Goal: Task Accomplishment & Management: Use online tool/utility

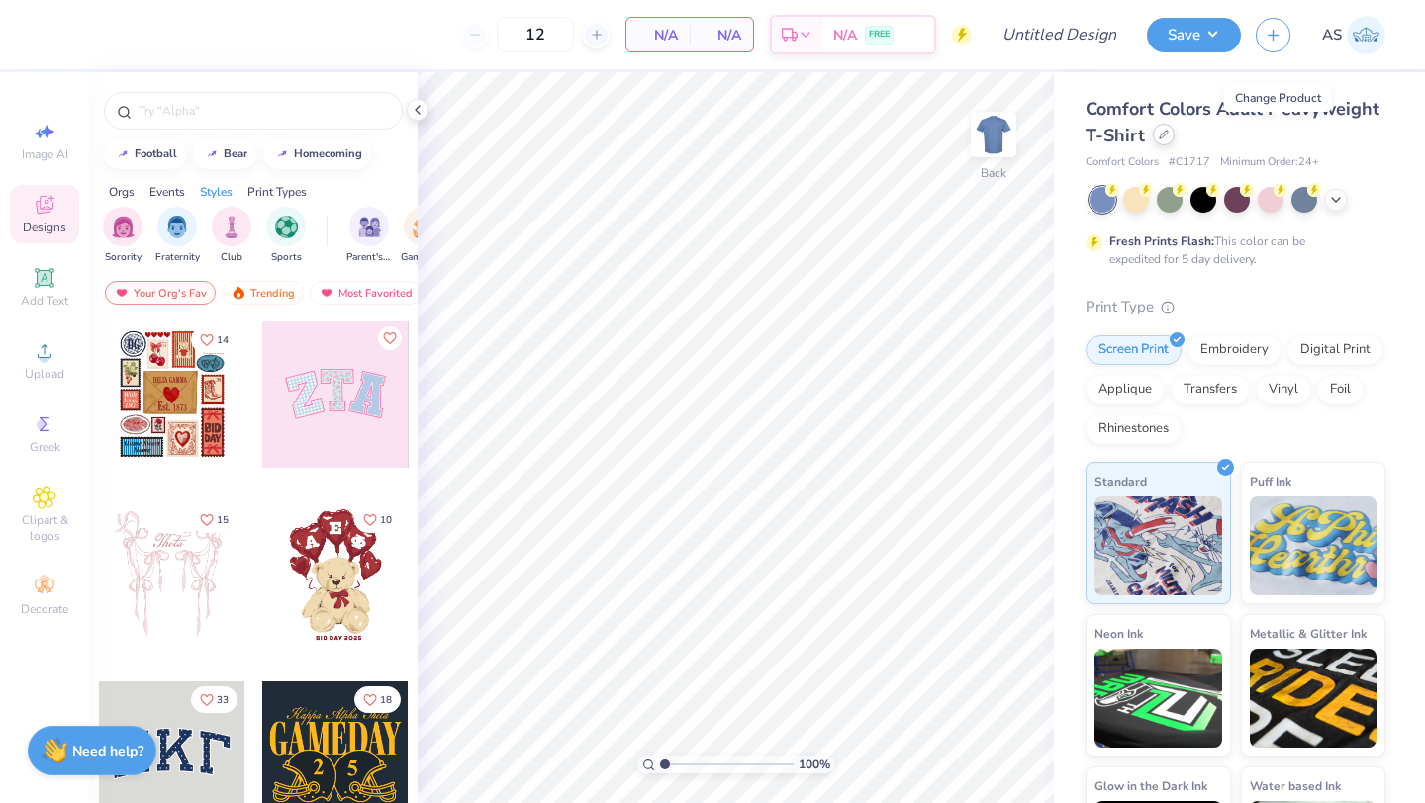
click at [1168, 135] on icon at bounding box center [1163, 135] width 10 height 10
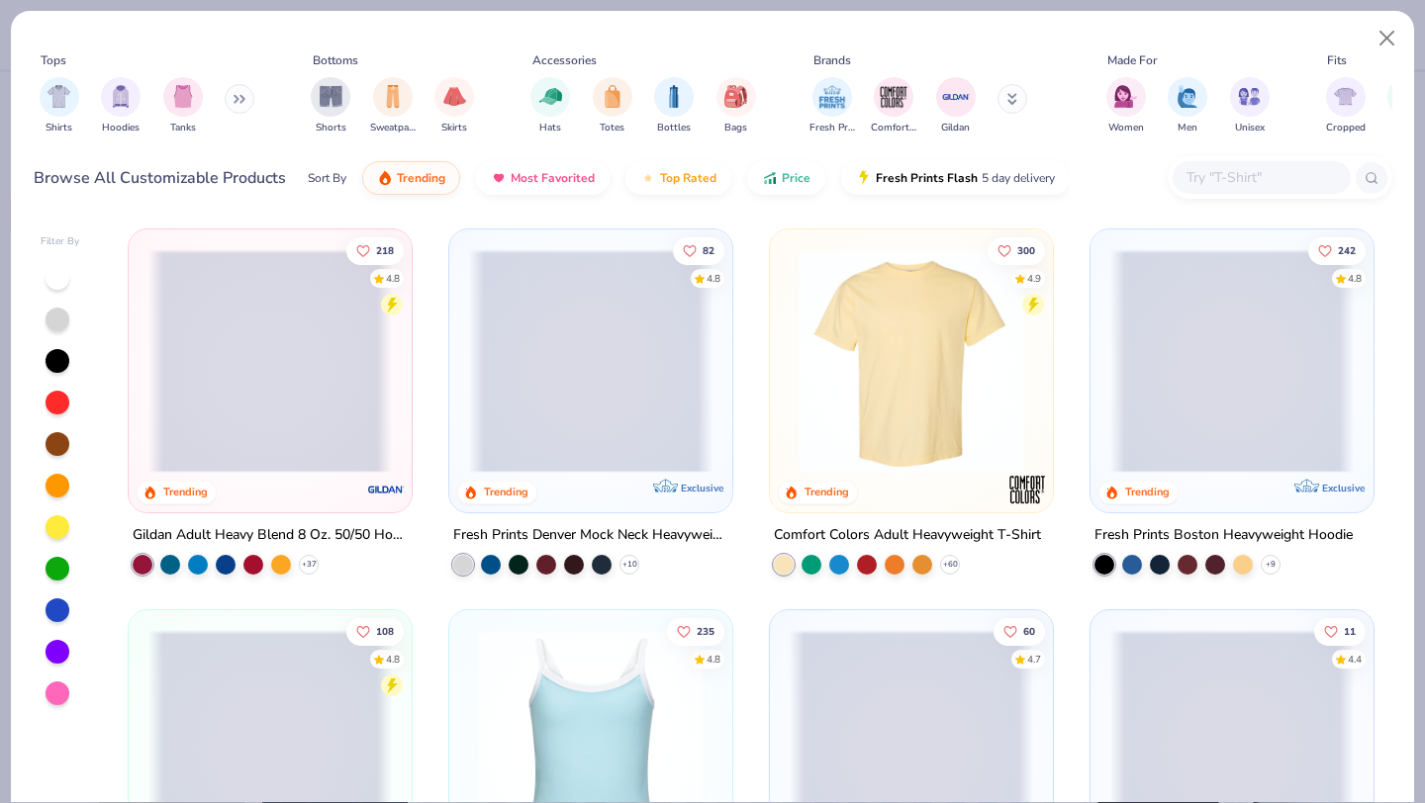
click at [242, 92] on button at bounding box center [240, 99] width 30 height 30
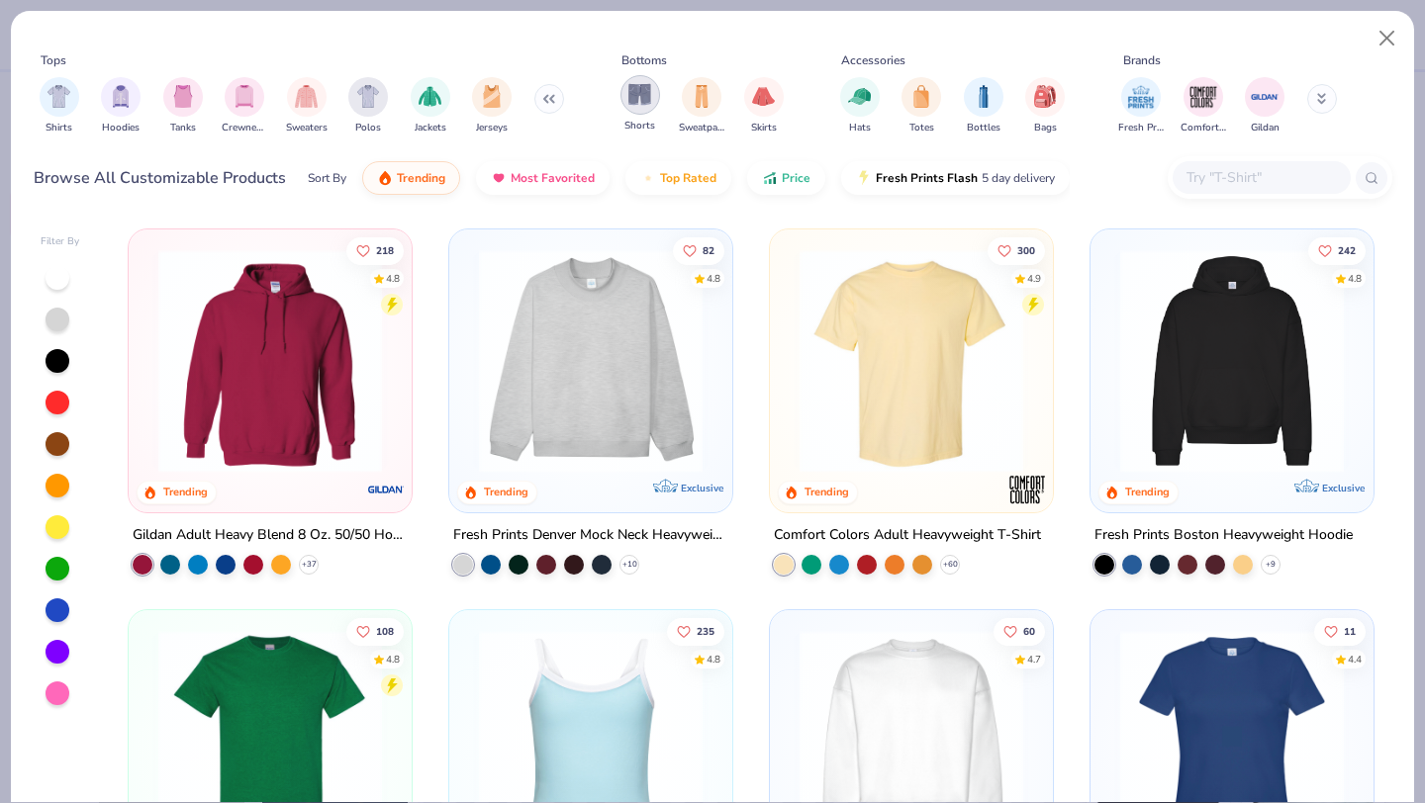
click at [650, 110] on div "filter for Shorts" at bounding box center [640, 95] width 40 height 40
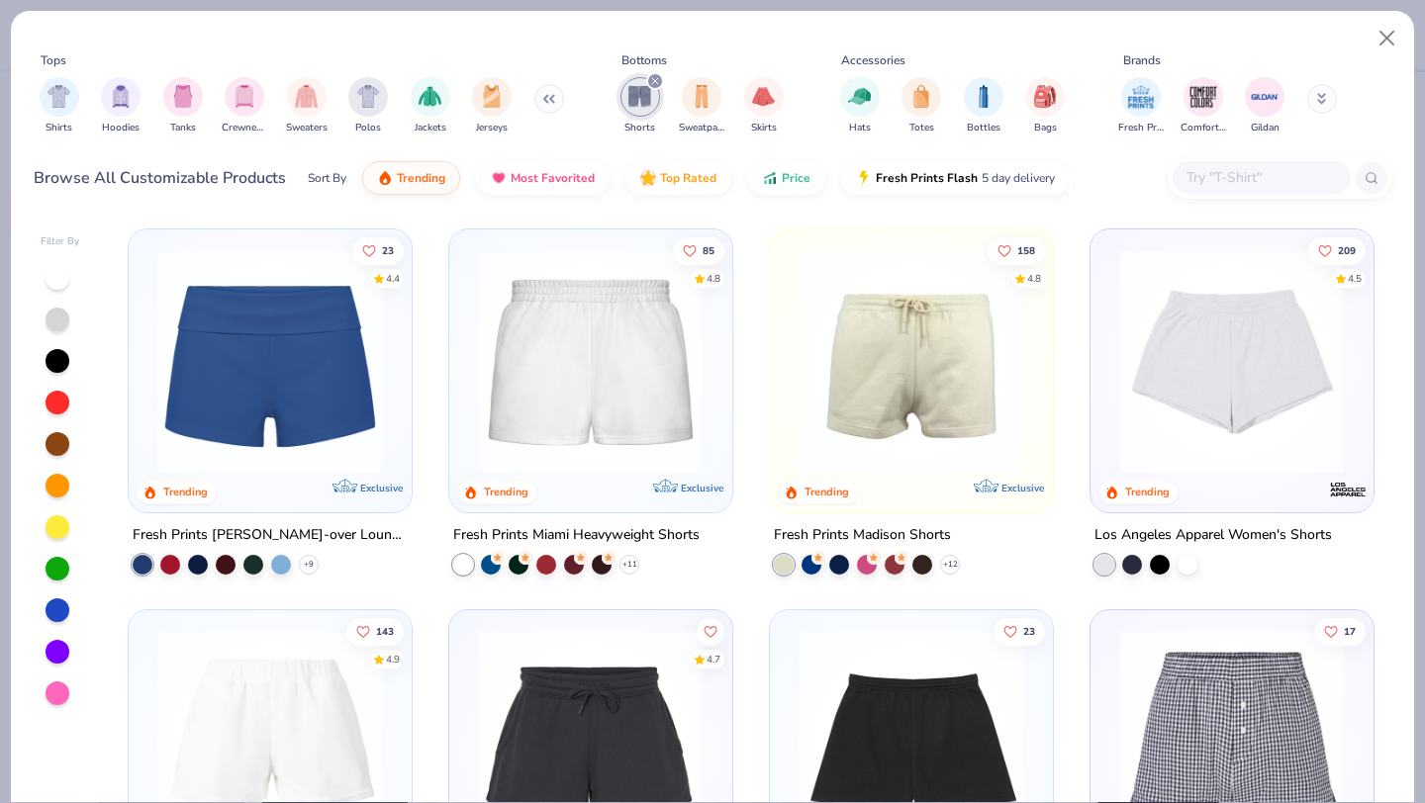
click at [862, 462] on img at bounding box center [910, 361] width 243 height 224
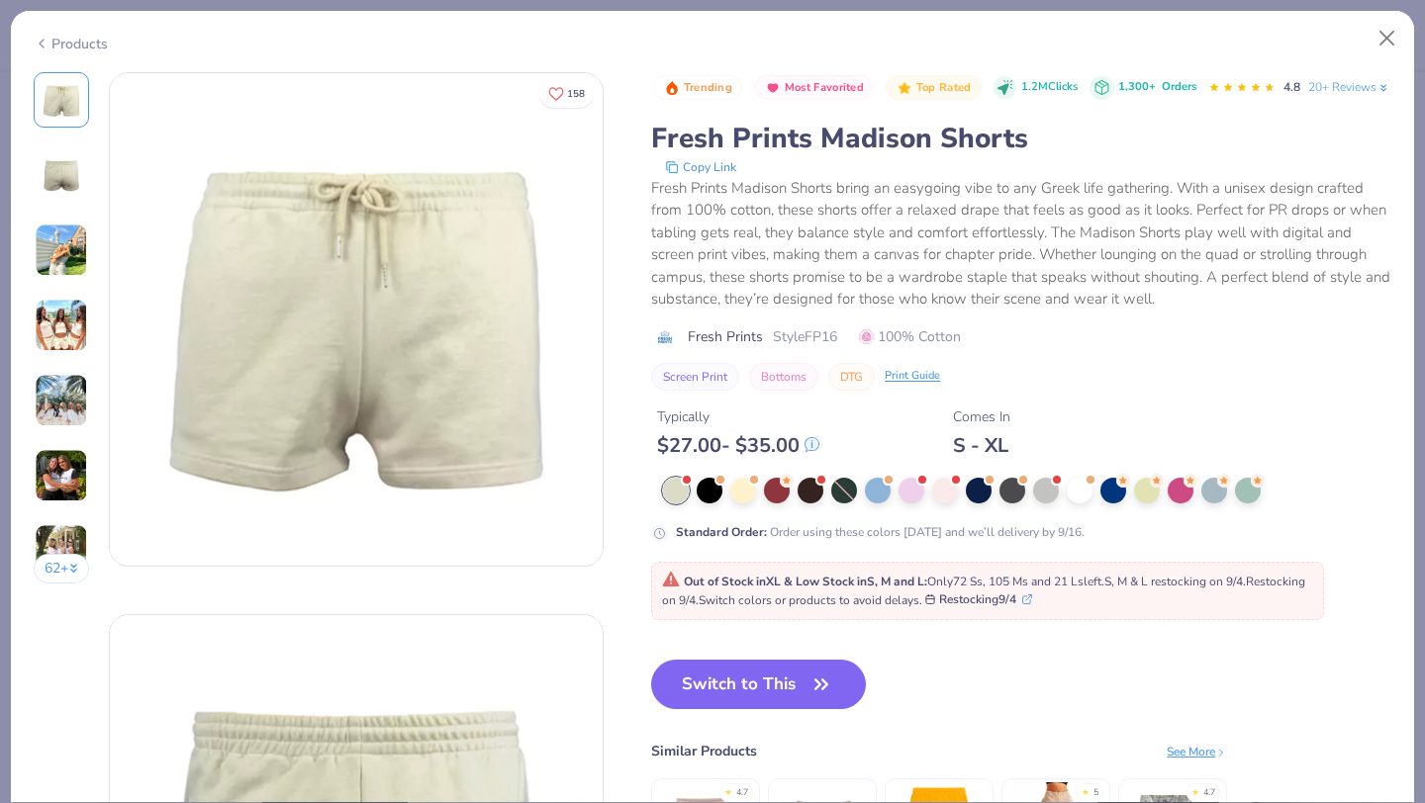
click at [88, 244] on img at bounding box center [61, 250] width 53 height 53
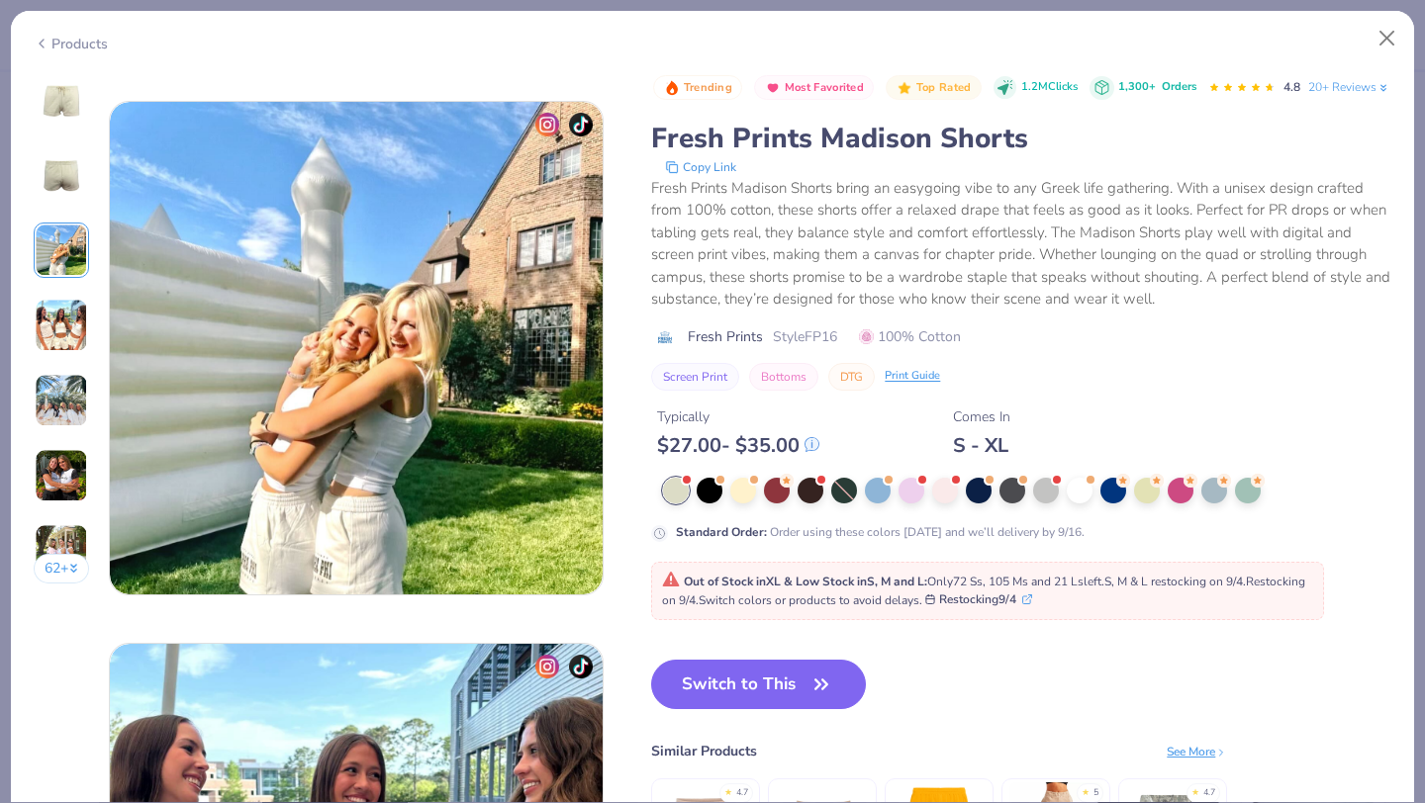
scroll to position [1084, 0]
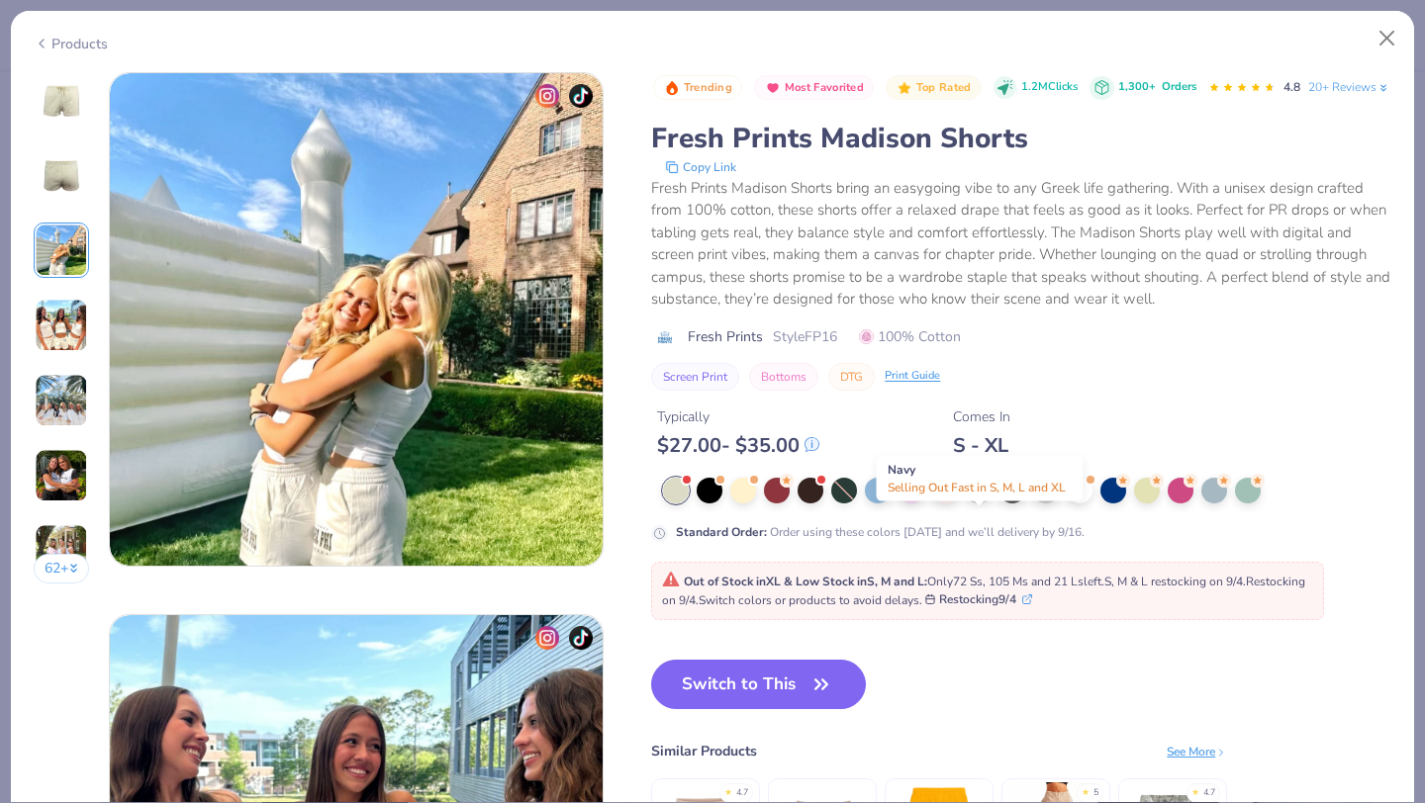
click at [976, 502] on div at bounding box center [979, 489] width 26 height 26
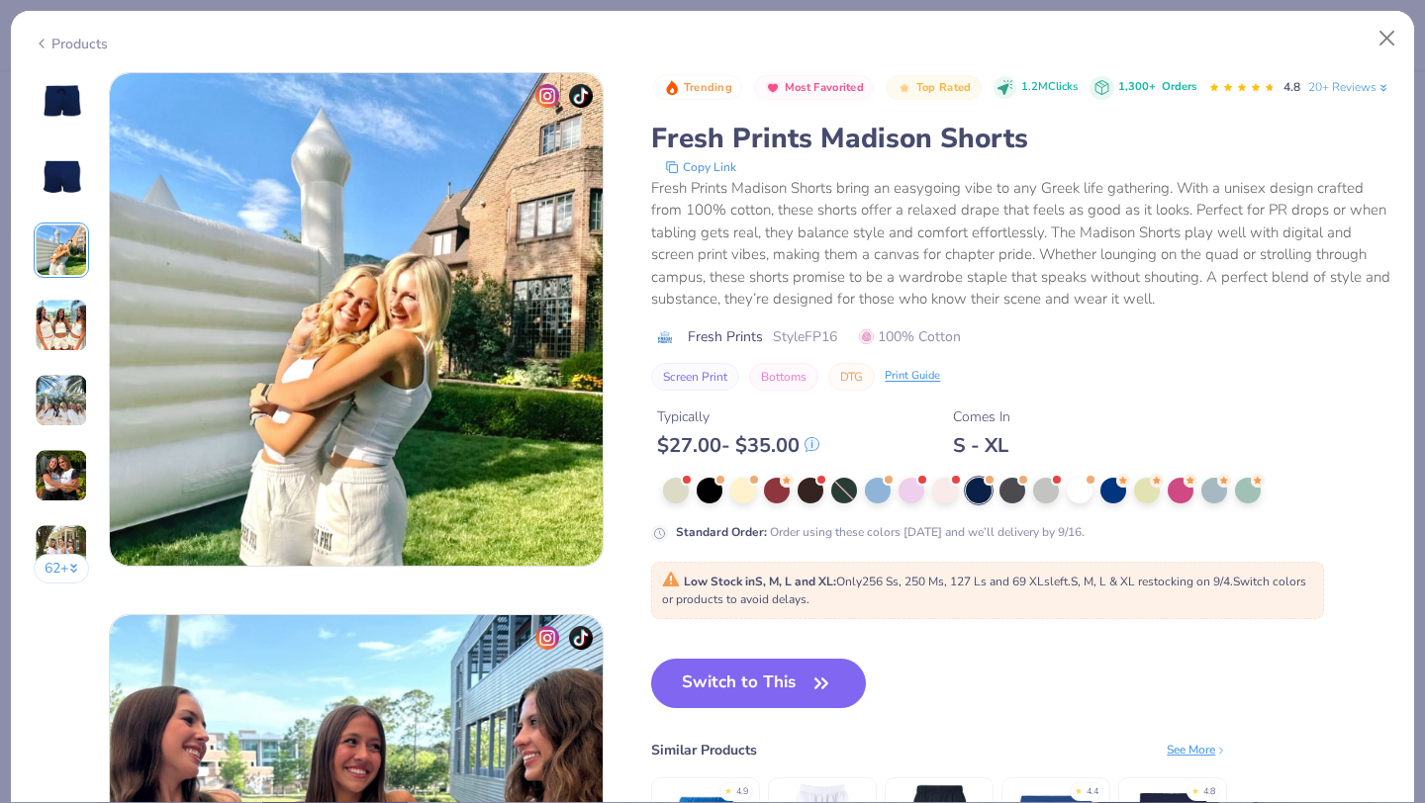
click at [64, 101] on img at bounding box center [61, 99] width 47 height 47
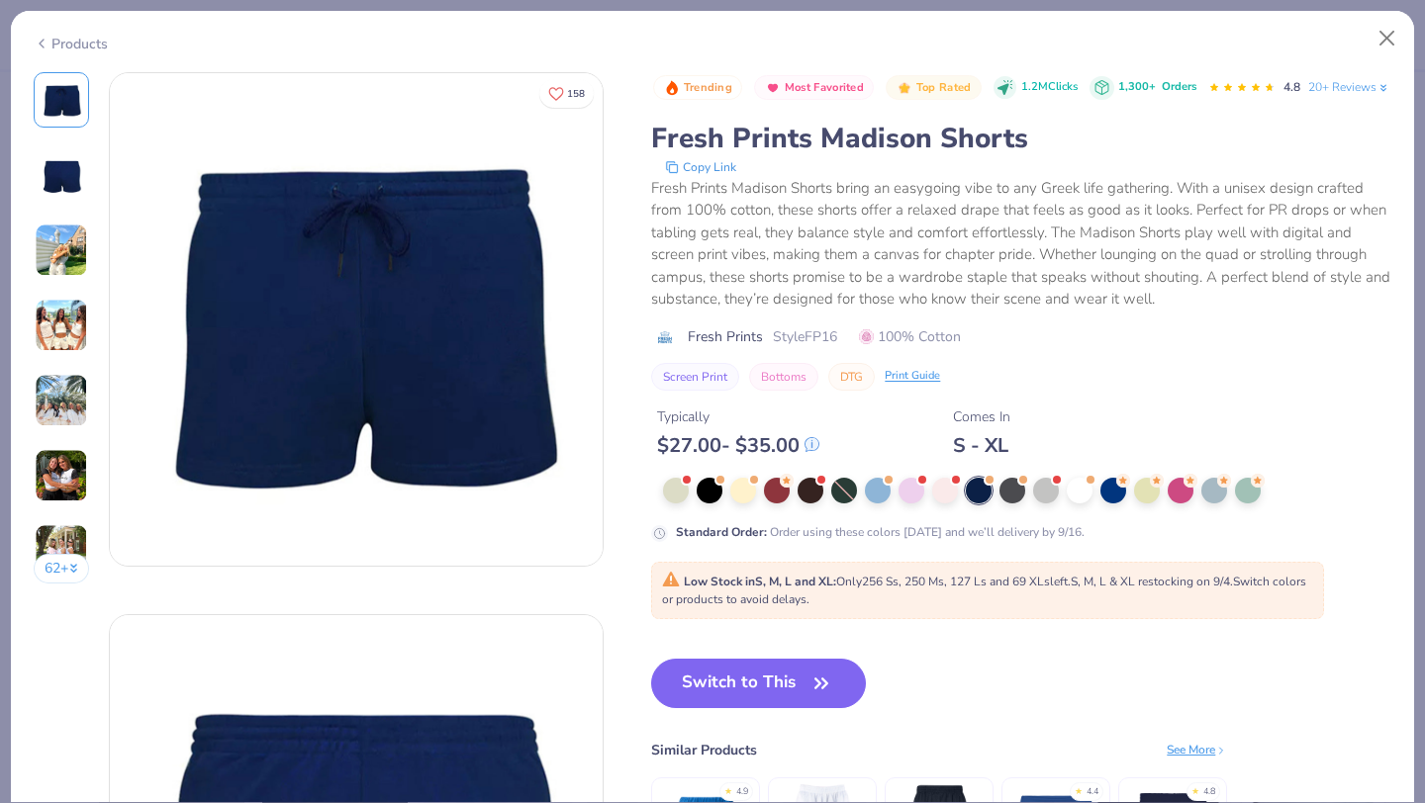
click at [50, 139] on div "62 +" at bounding box center [62, 335] width 56 height 526
click at [47, 158] on img at bounding box center [61, 174] width 47 height 47
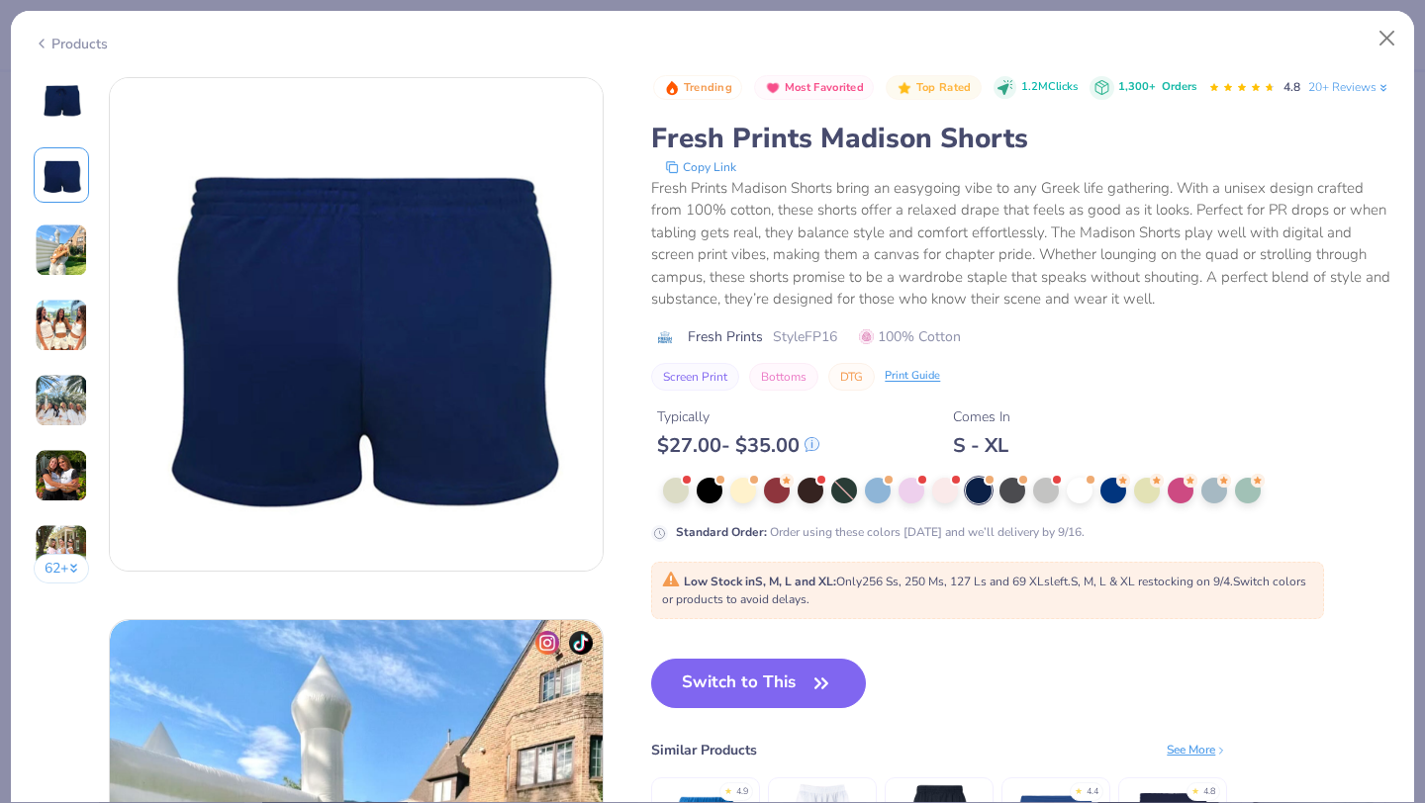
scroll to position [542, 0]
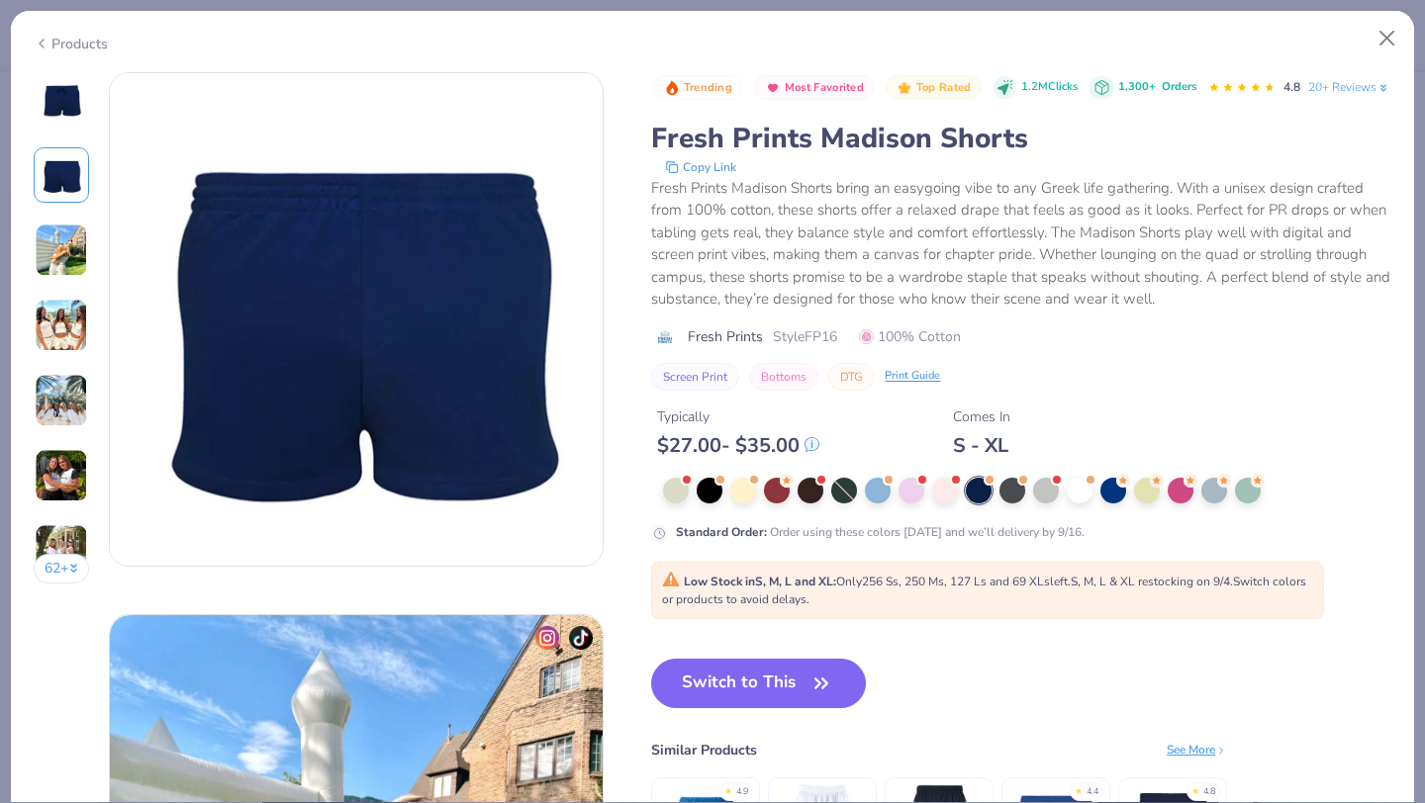
click at [46, 260] on img at bounding box center [61, 250] width 53 height 53
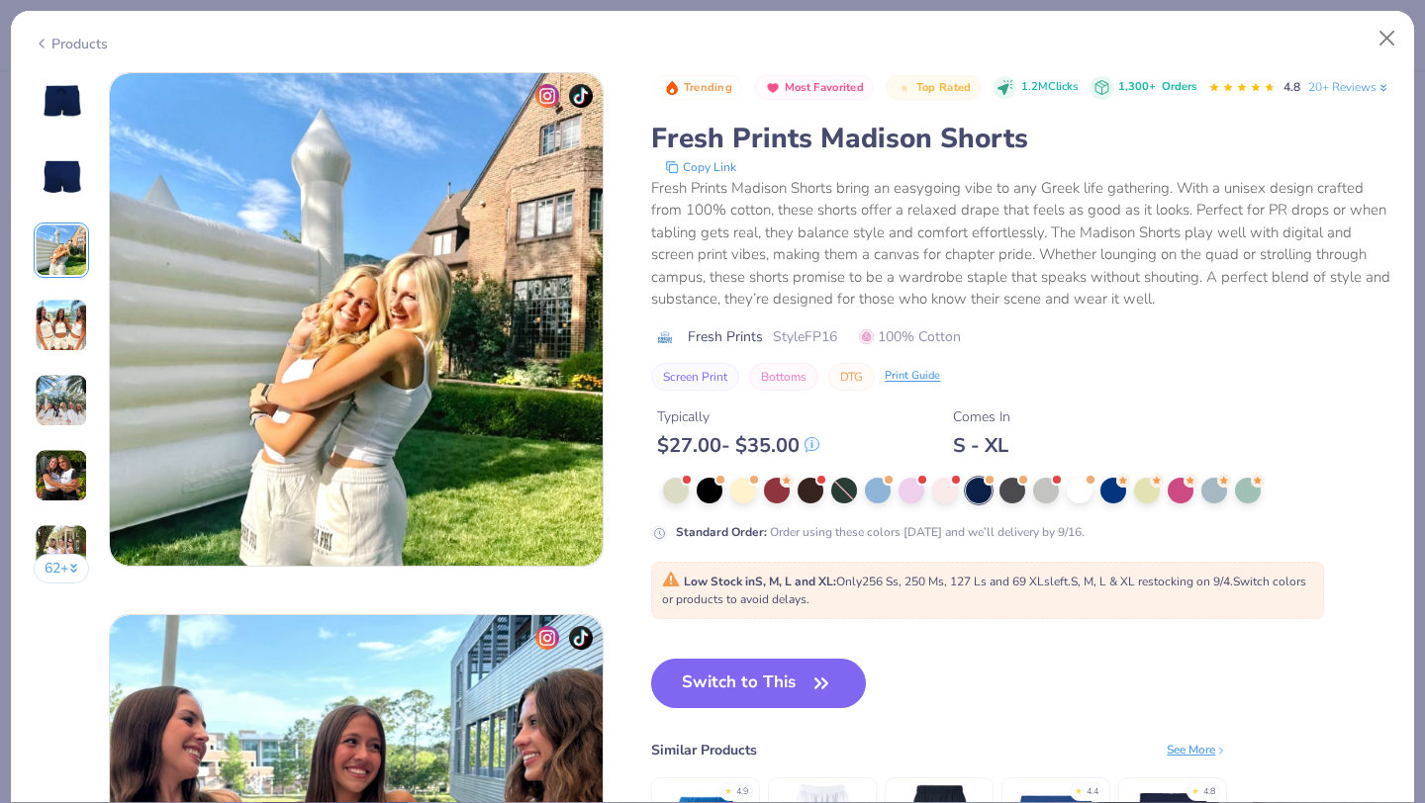
click at [73, 319] on img at bounding box center [61, 325] width 53 height 53
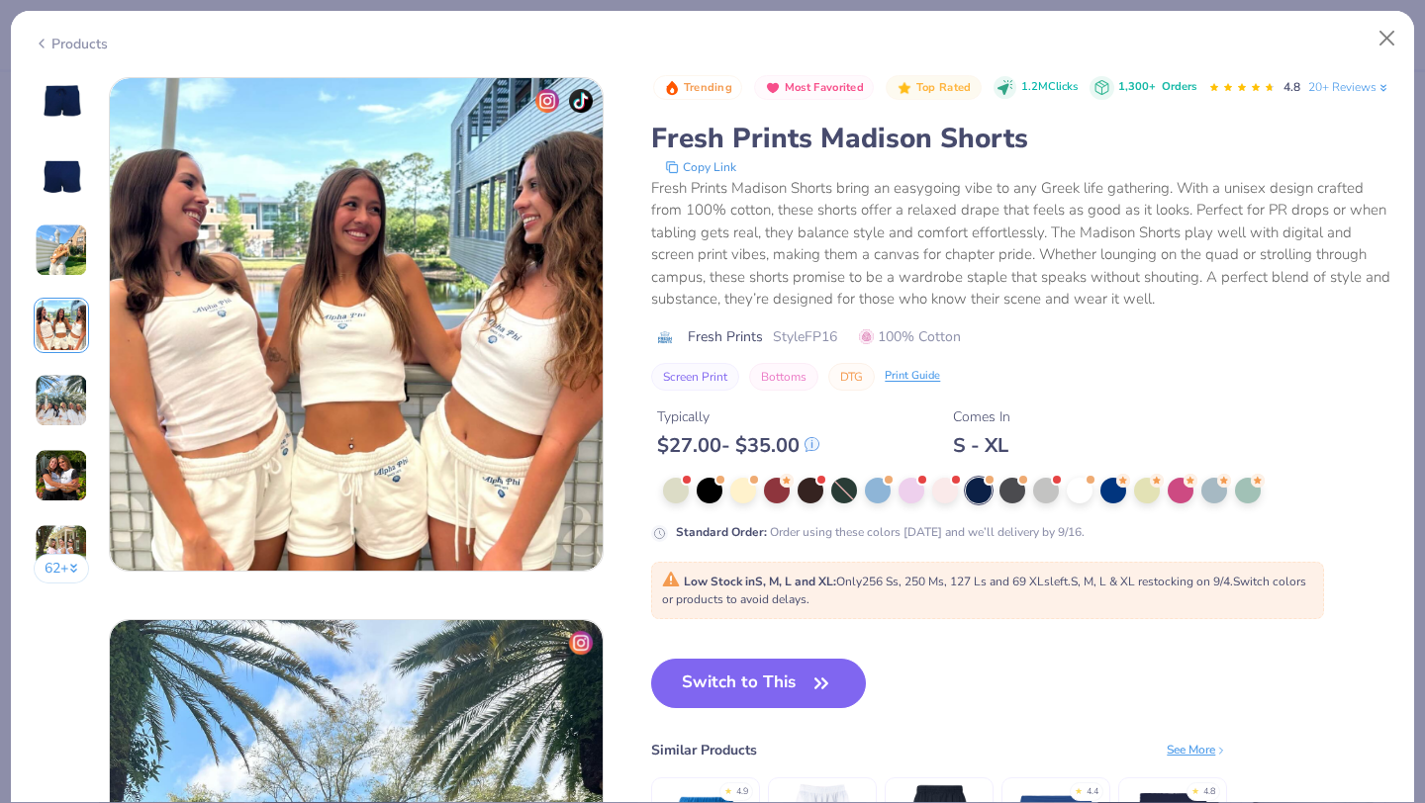
scroll to position [1626, 0]
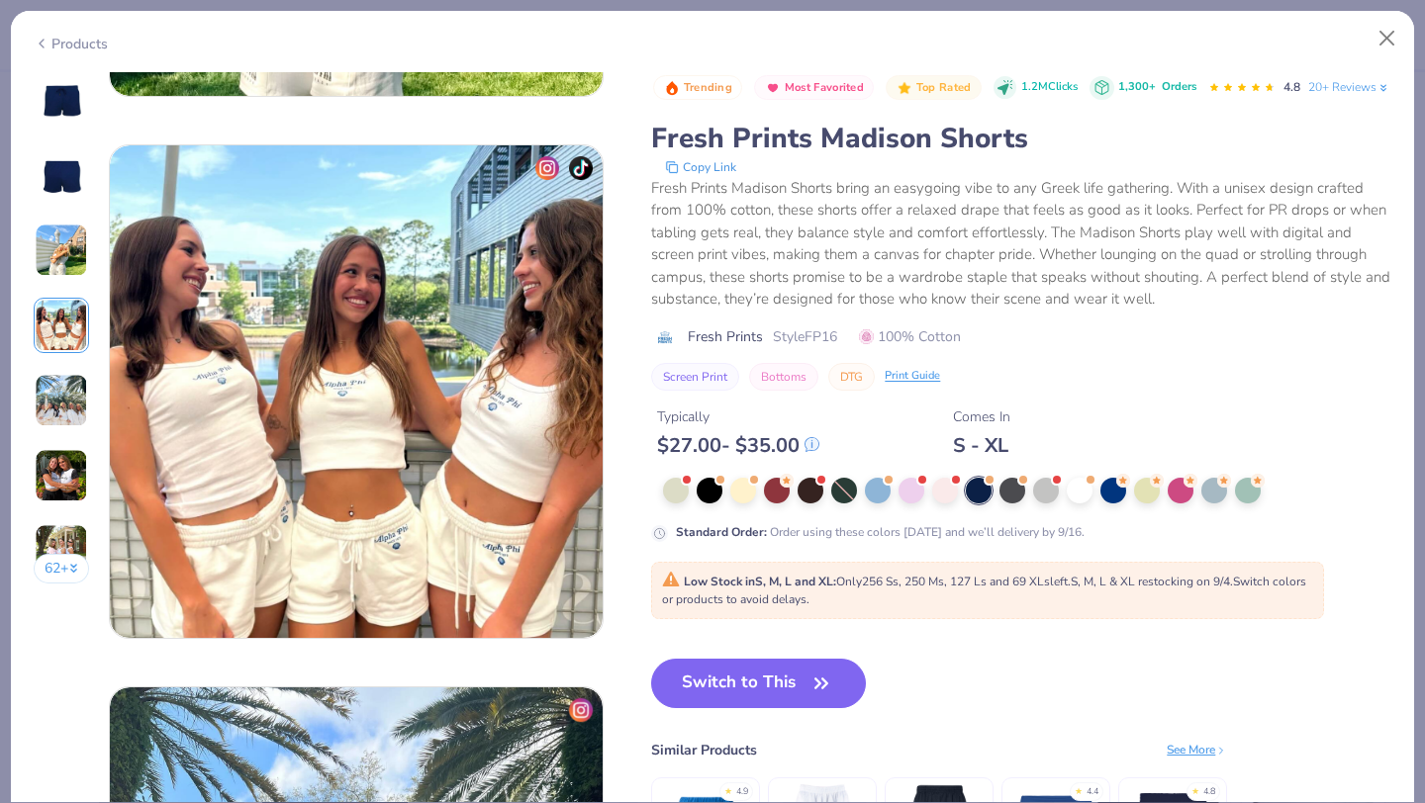
click at [65, 175] on img at bounding box center [61, 174] width 47 height 47
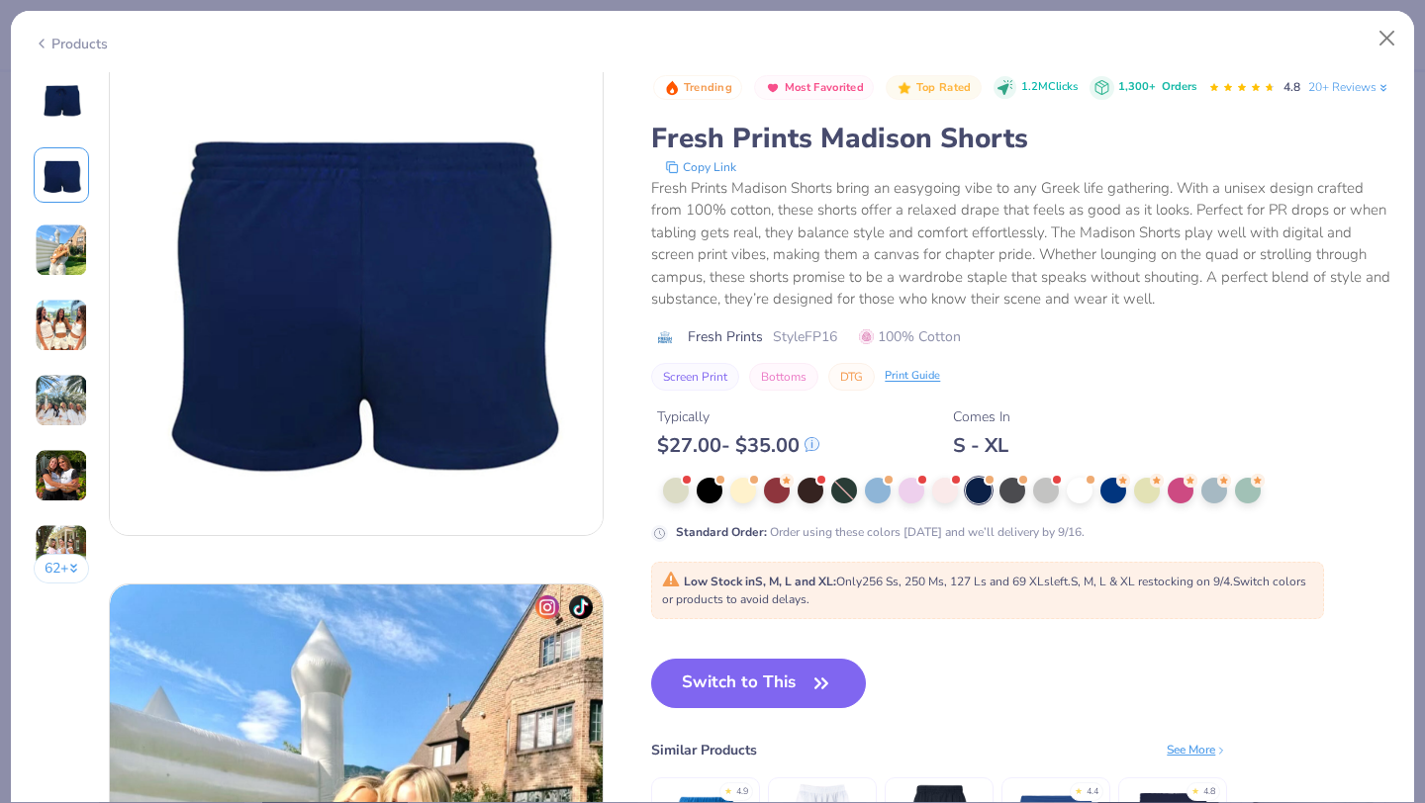
scroll to position [542, 0]
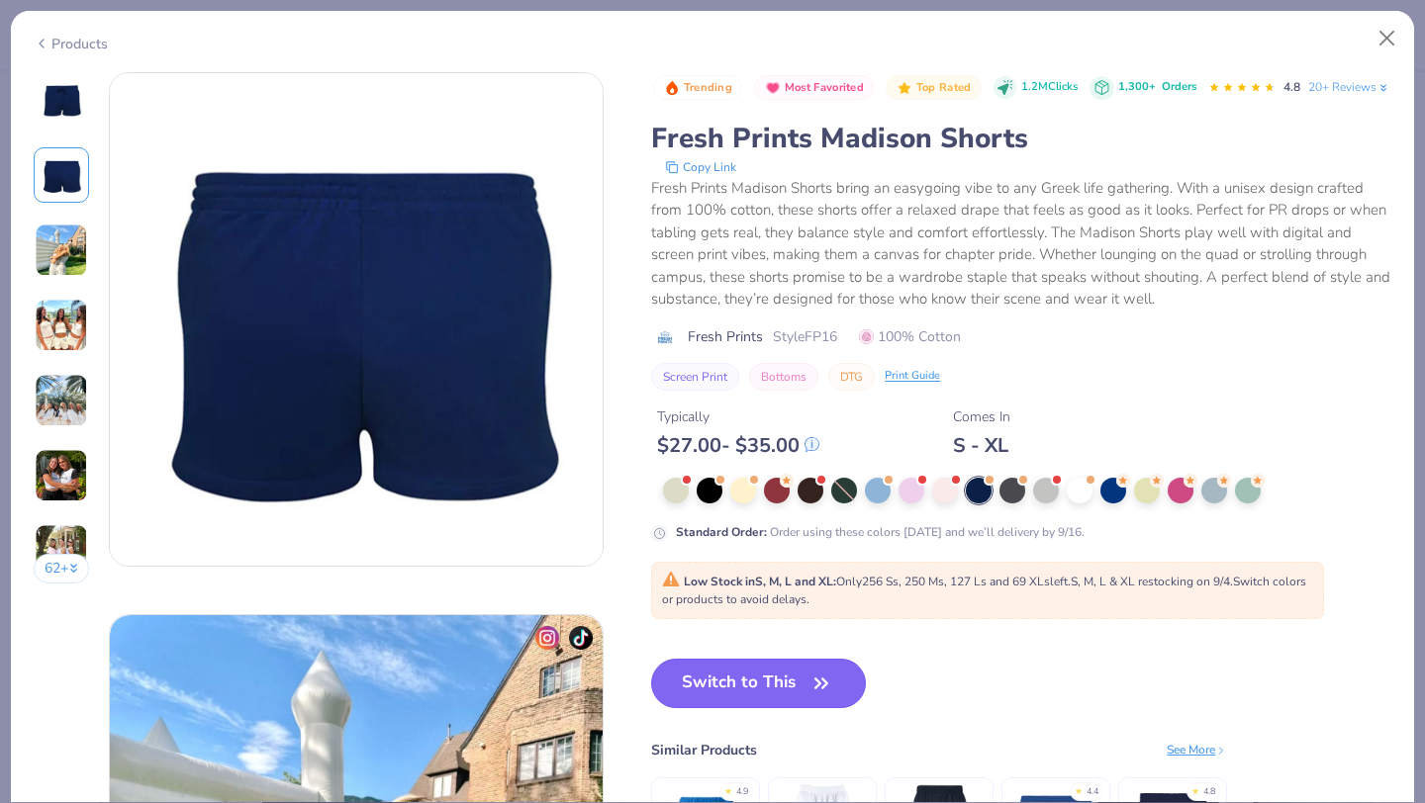
click at [801, 708] on button "Switch to This" at bounding box center [758, 683] width 215 height 49
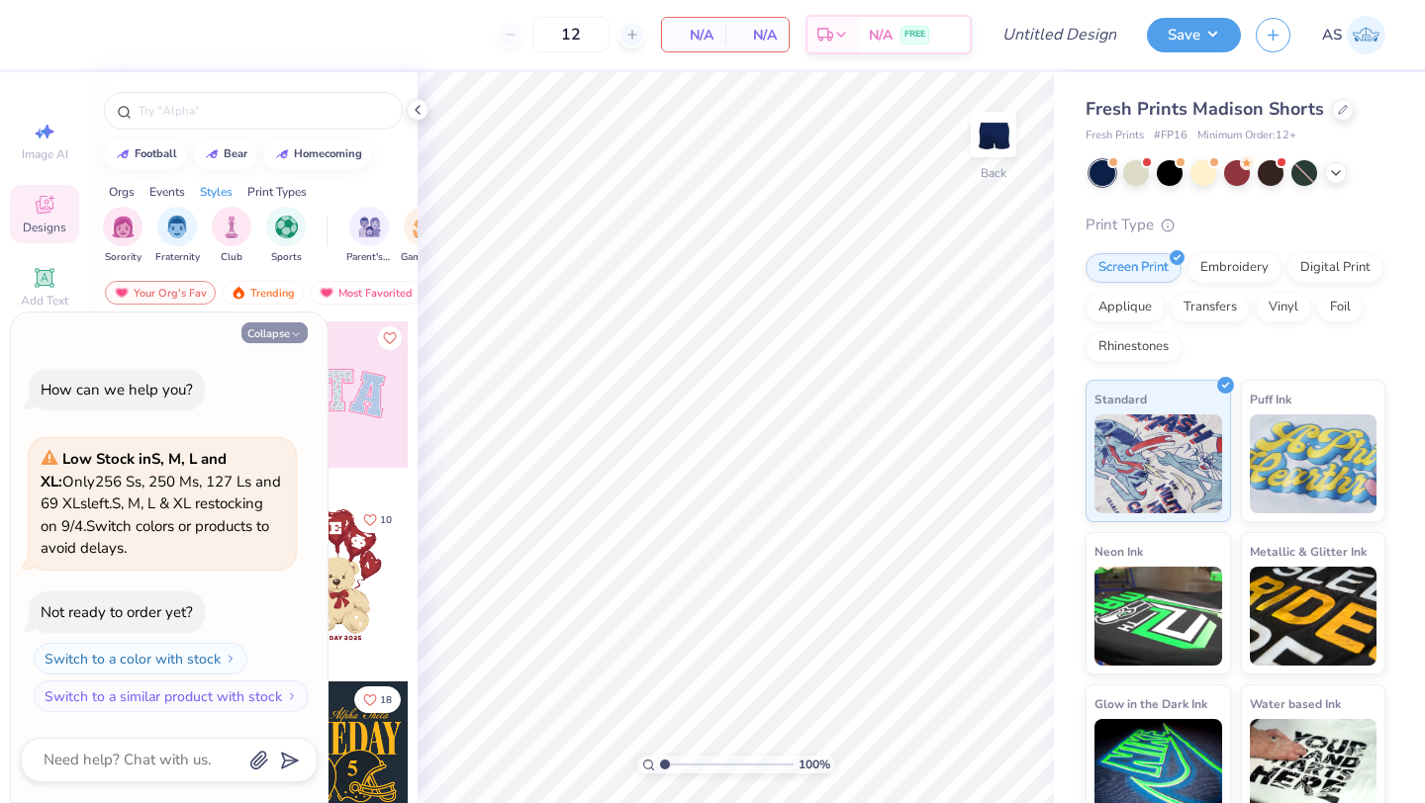
click at [295, 331] on icon "button" at bounding box center [296, 334] width 12 height 12
type textarea "x"
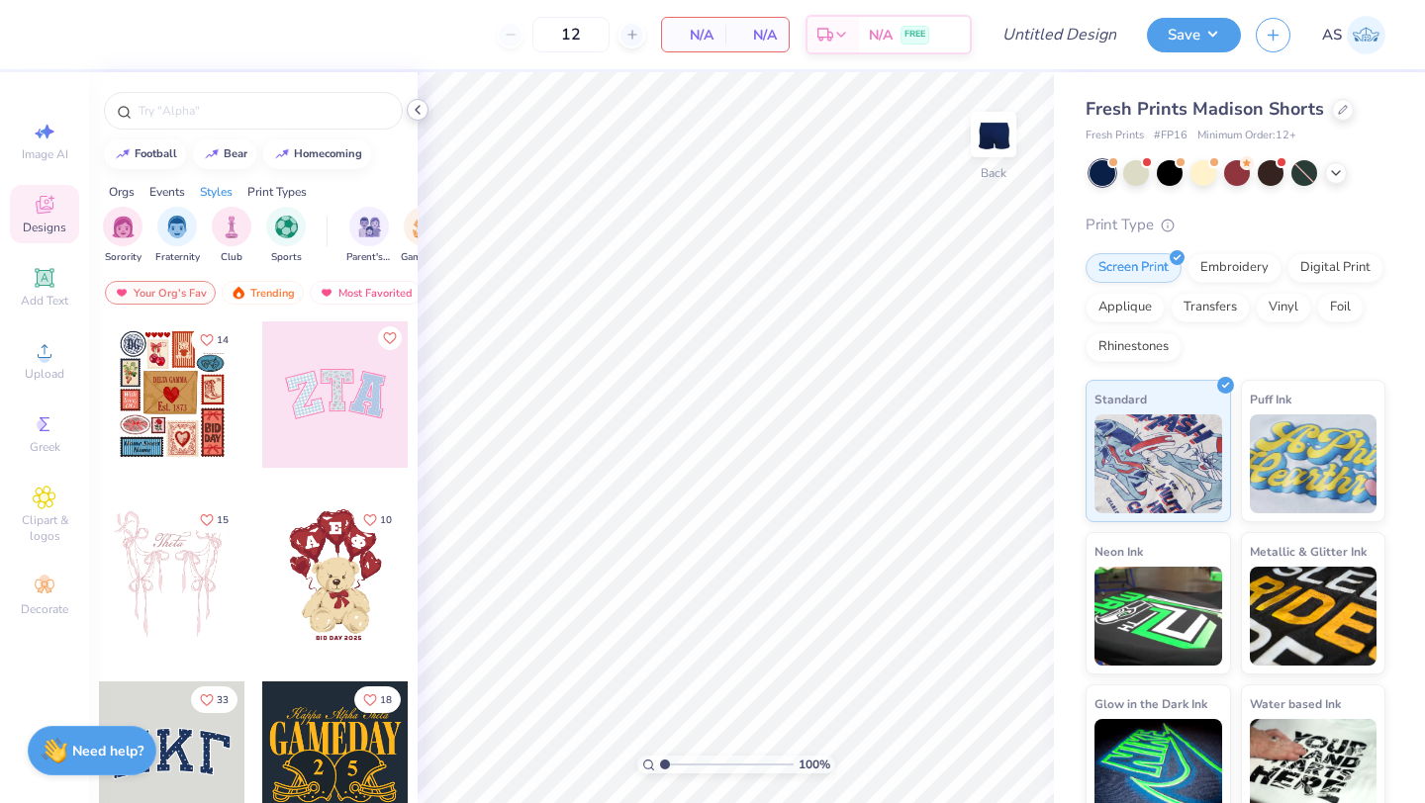
click at [414, 113] on icon at bounding box center [418, 110] width 16 height 16
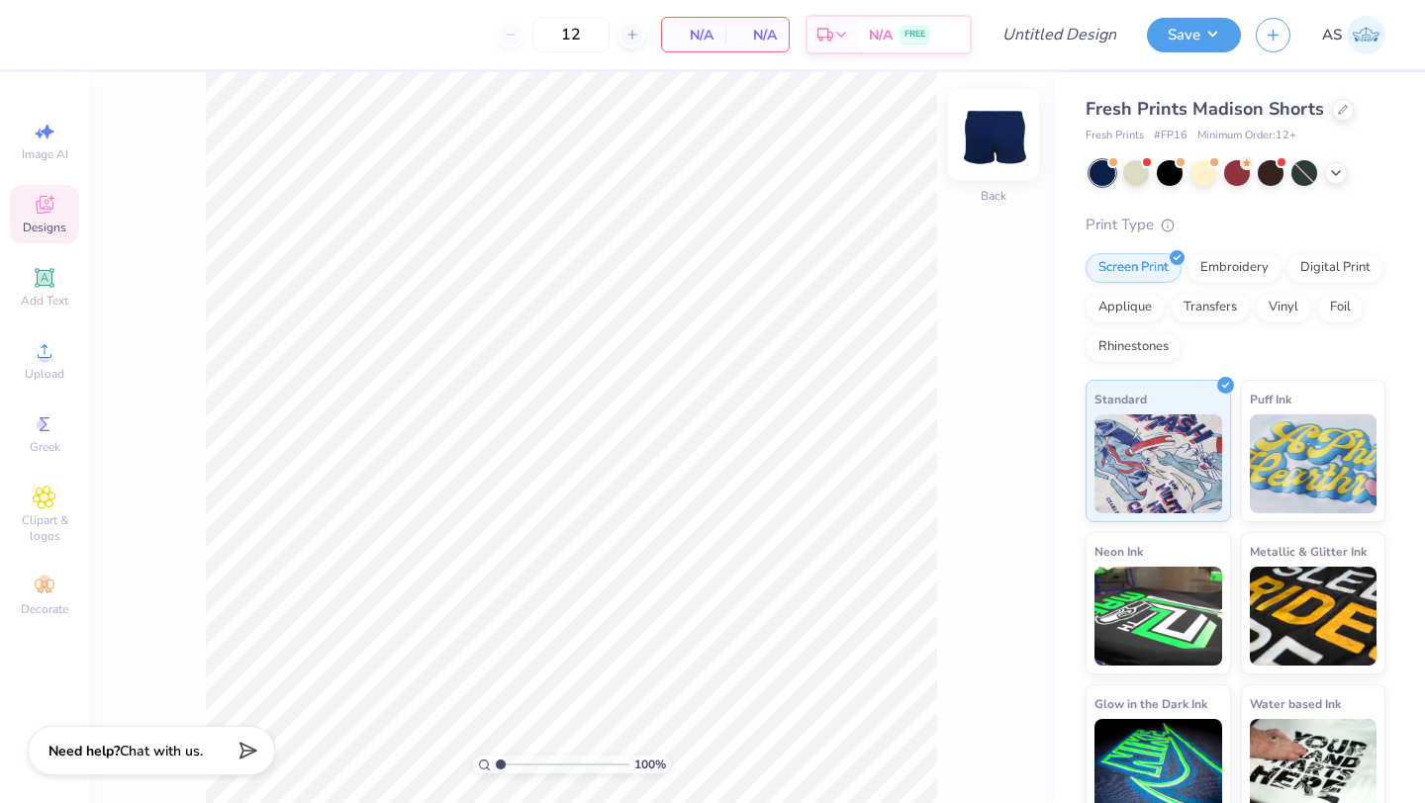
click at [1001, 143] on img at bounding box center [993, 134] width 79 height 79
click at [38, 287] on icon at bounding box center [44, 277] width 19 height 19
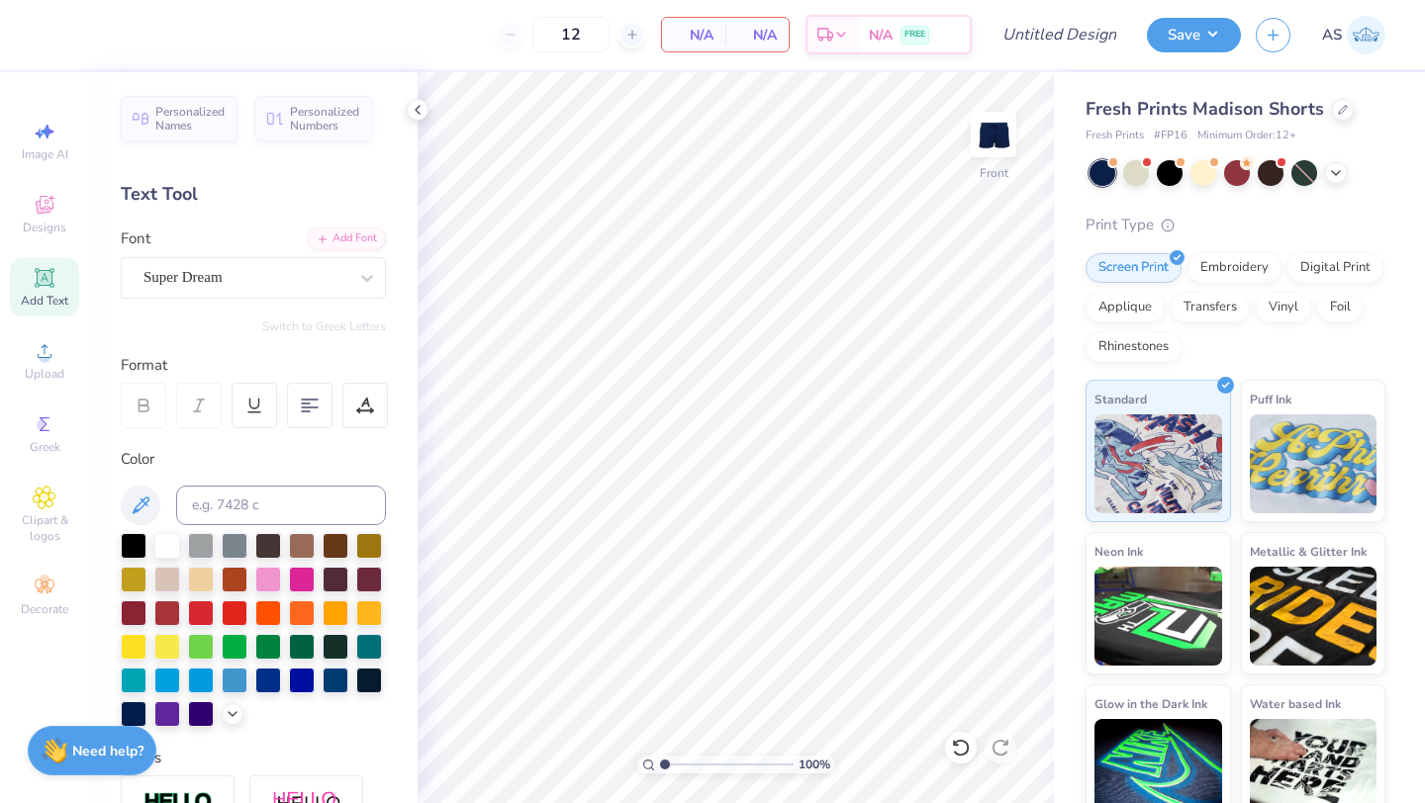
click at [37, 180] on div "Image AI Designs Add Text Upload Greek Clipart & logos Decorate" at bounding box center [44, 368] width 69 height 513
click at [43, 227] on span "Designs" at bounding box center [45, 228] width 44 height 16
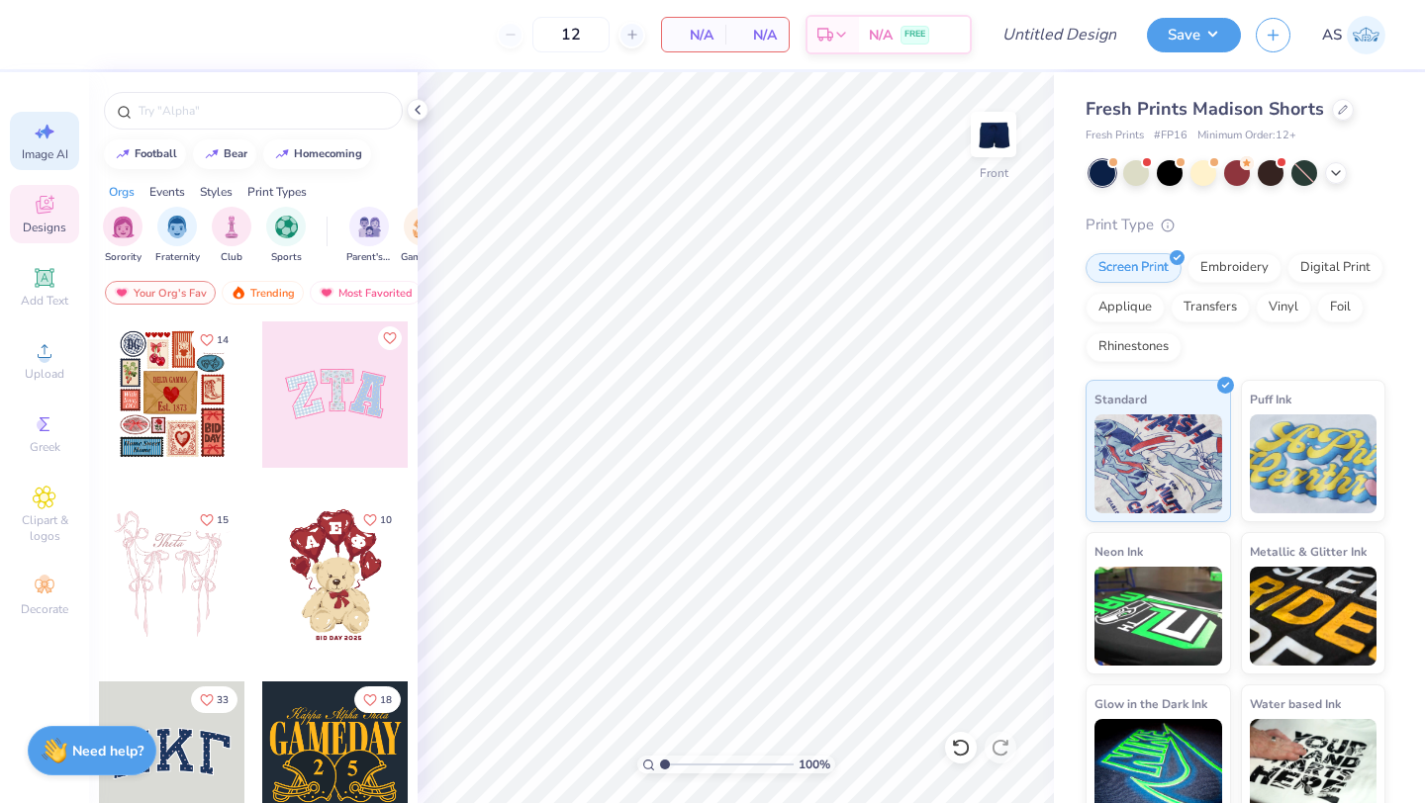
click at [42, 156] on span "Image AI" at bounding box center [45, 154] width 46 height 16
select select "4"
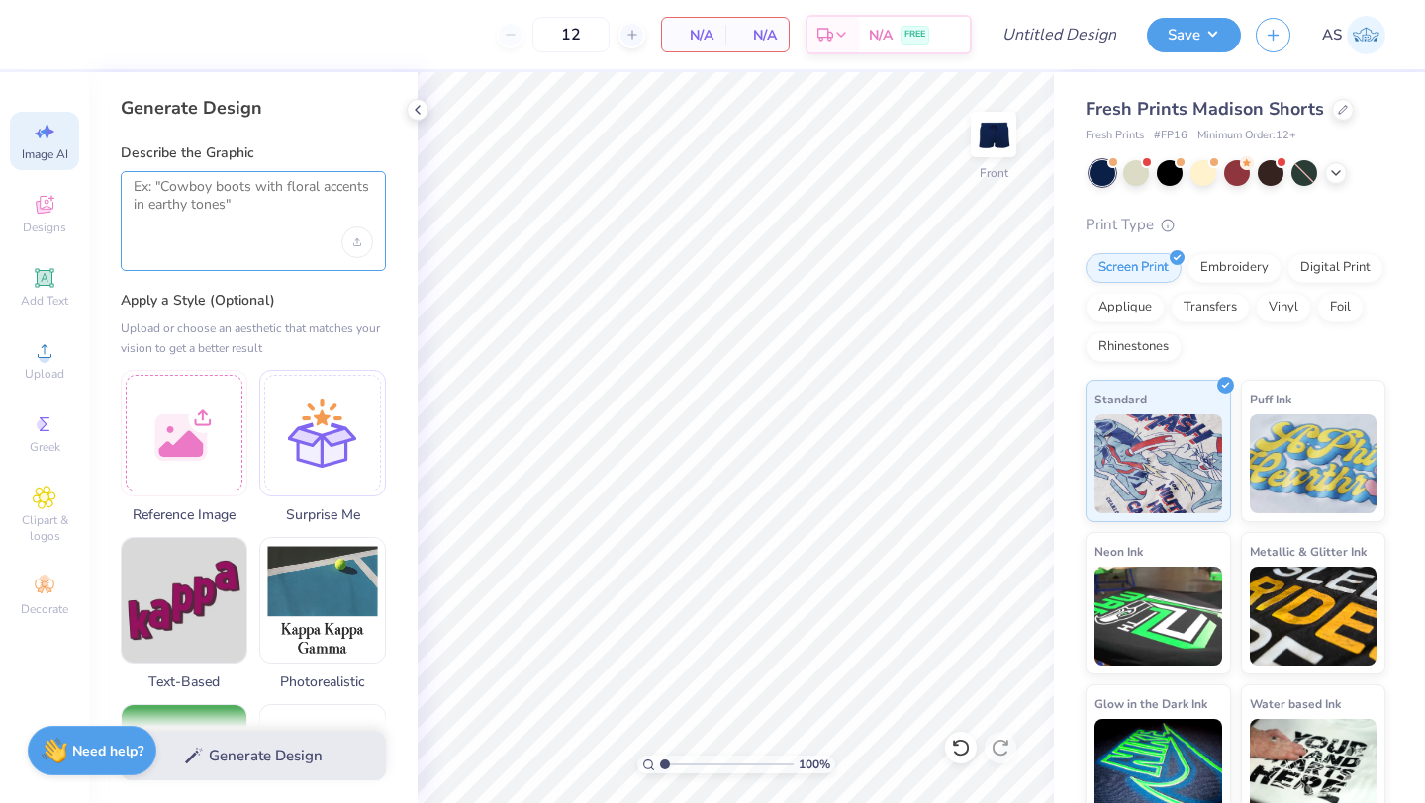
click at [160, 210] on textarea at bounding box center [253, 202] width 239 height 49
paste textarea "0FB22027"
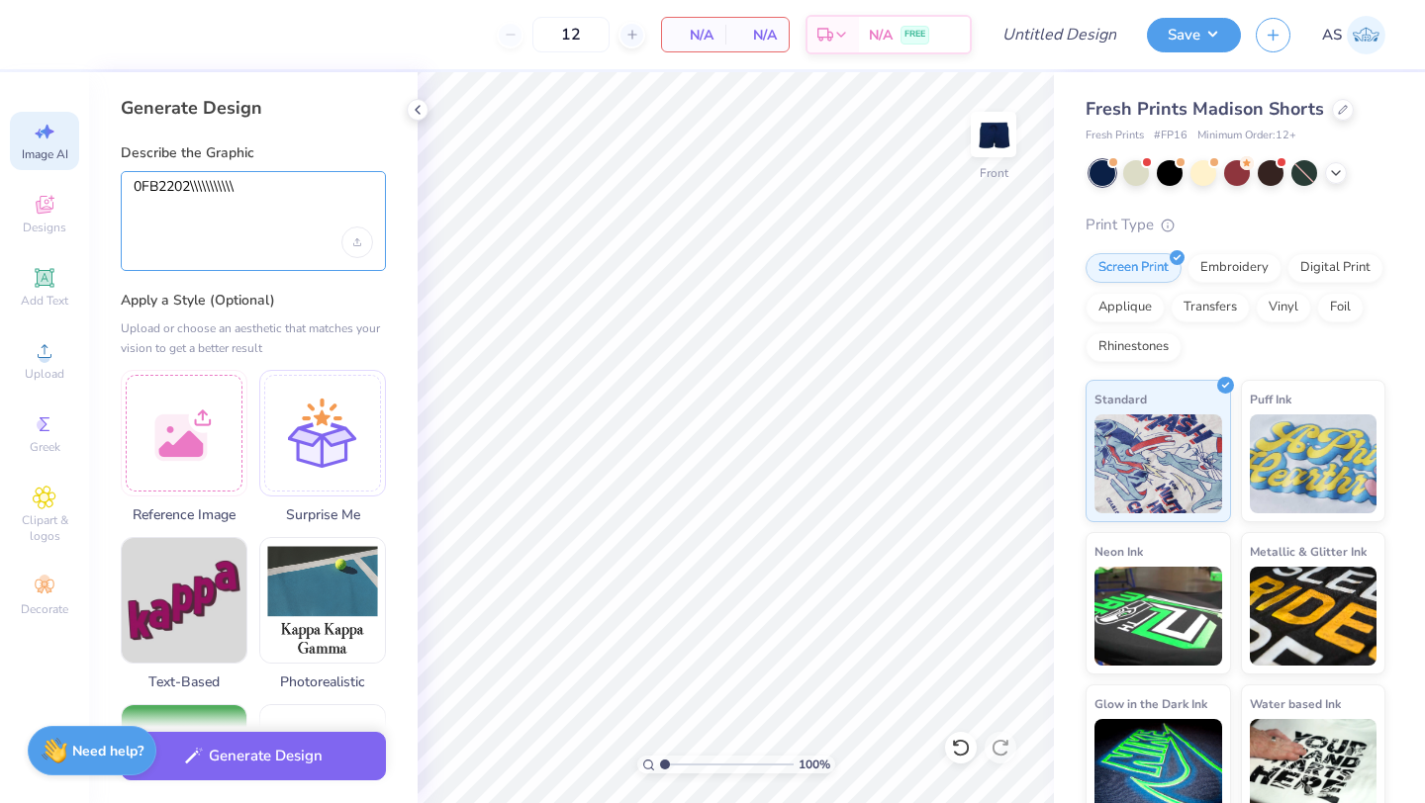
type textarea "0FB2202\\\\\\\\\\\"
click at [179, 177] on div "0FB2202\\\\\\\\\\\" at bounding box center [253, 221] width 265 height 100
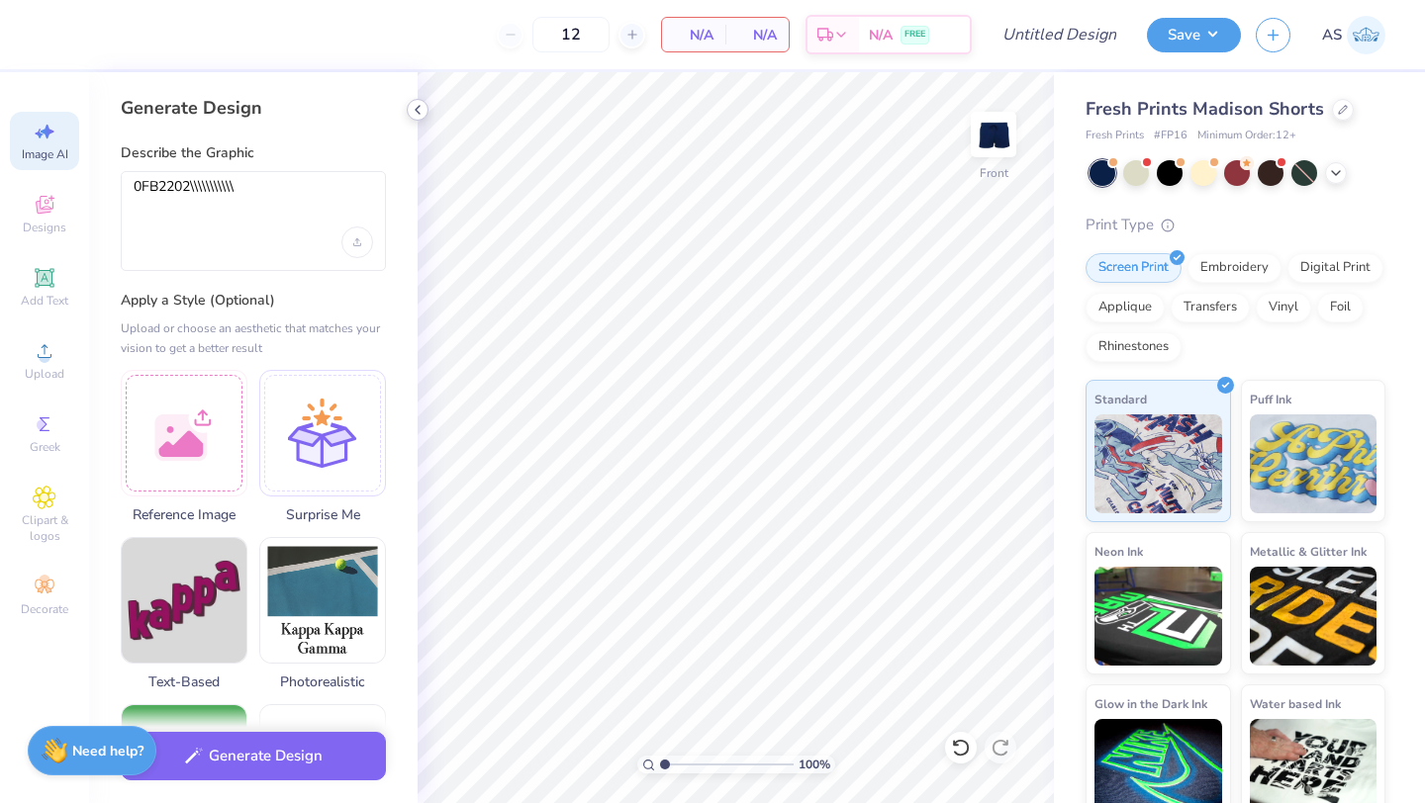
click at [416, 104] on icon at bounding box center [418, 110] width 16 height 16
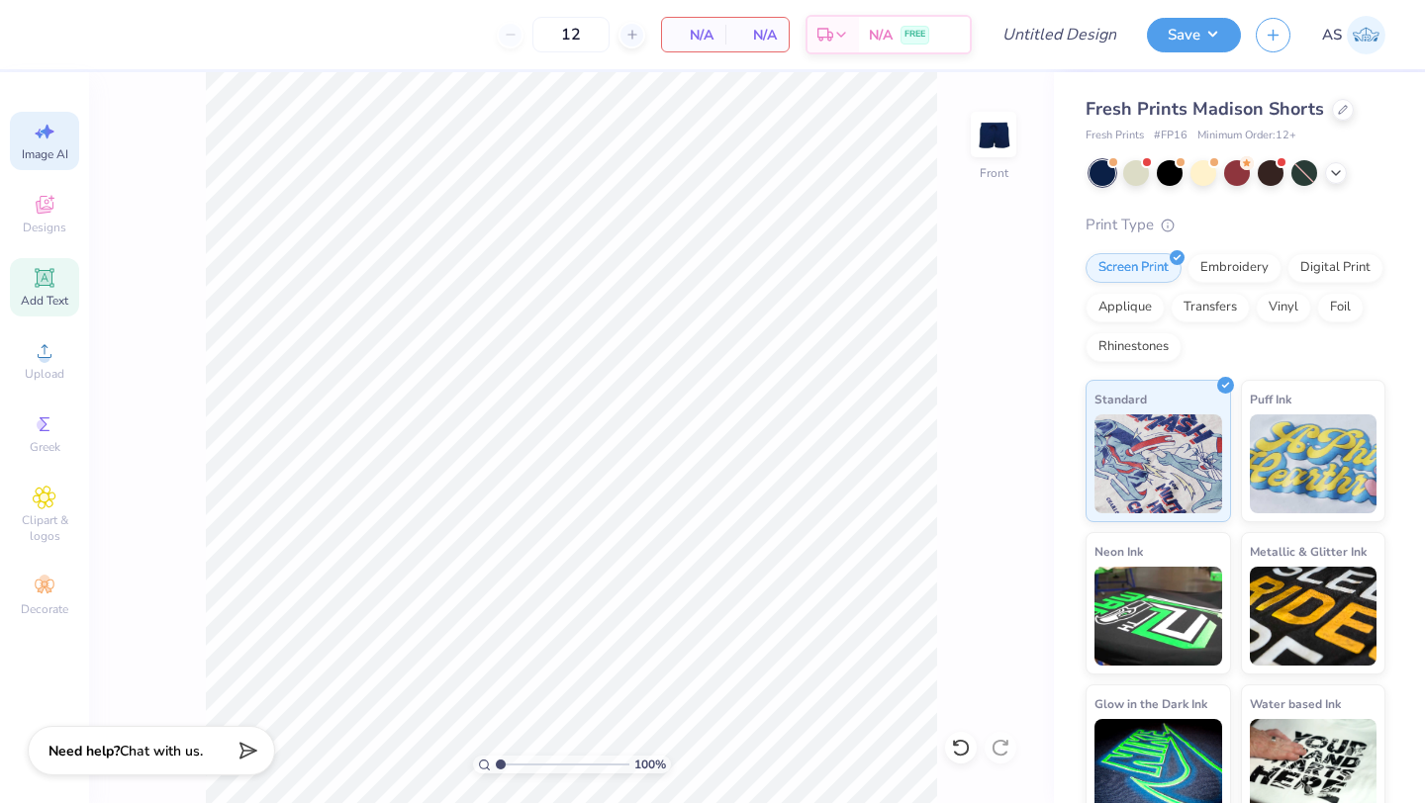
click at [64, 290] on div "Add Text" at bounding box center [44, 287] width 69 height 58
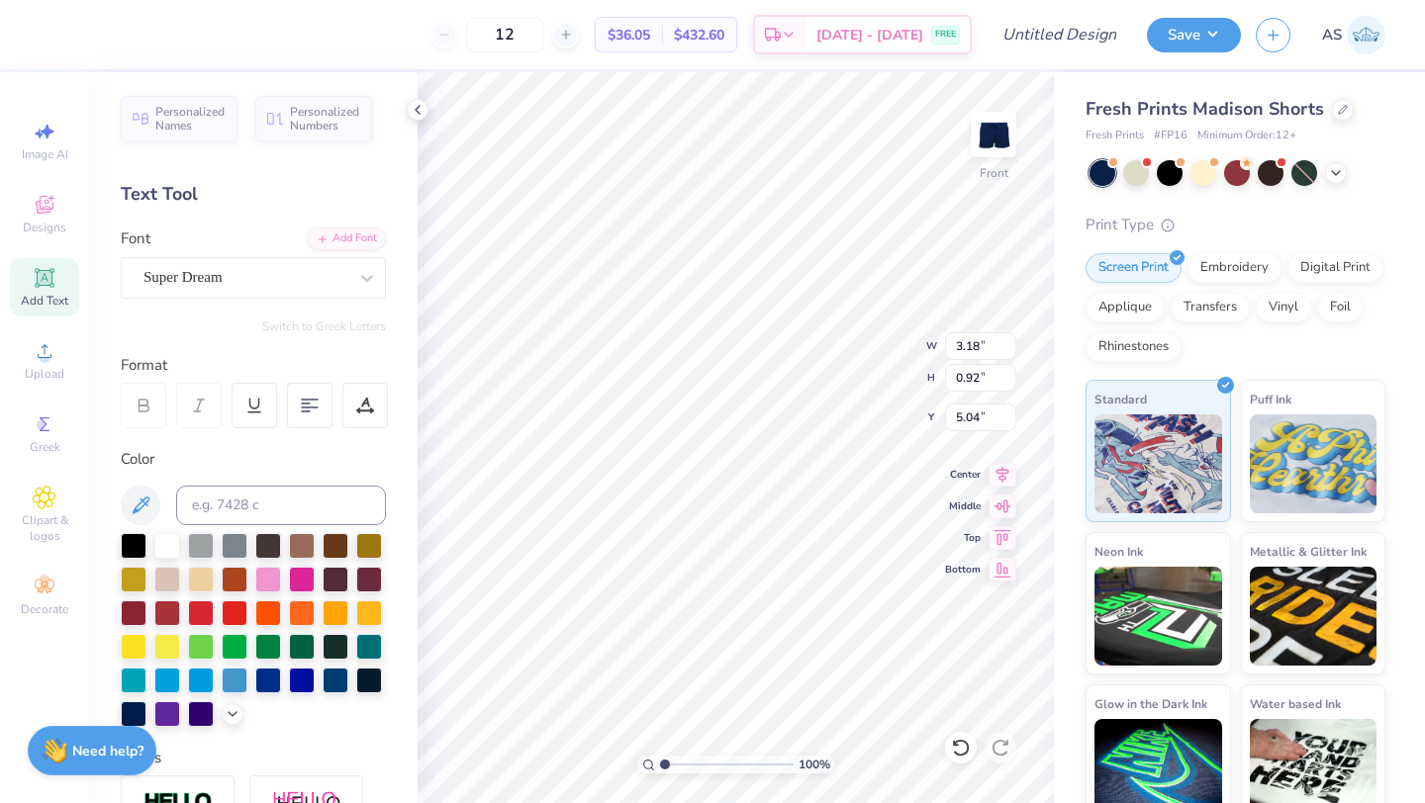
scroll to position [16, 4]
type textarea "0F2027"
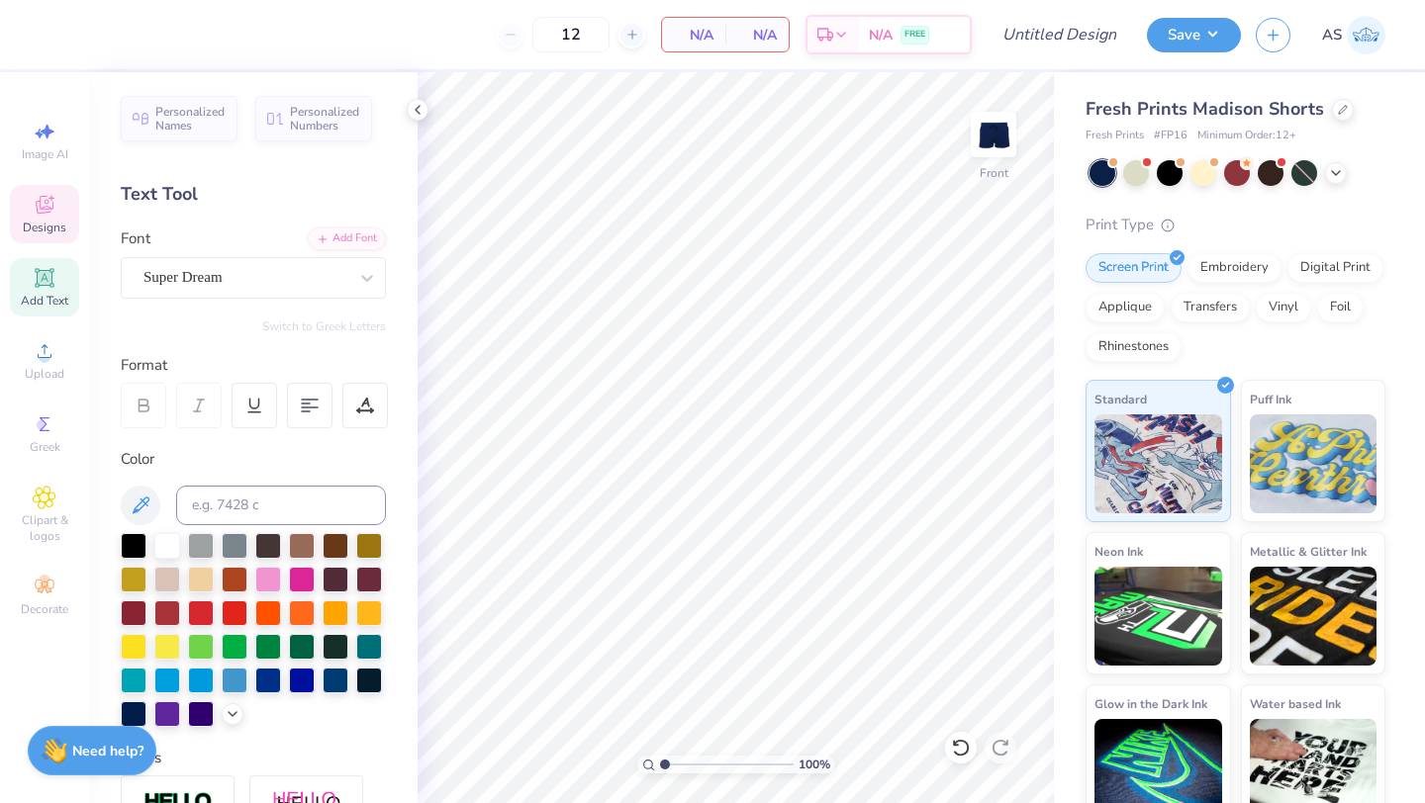
click at [37, 204] on icon at bounding box center [45, 207] width 16 height 13
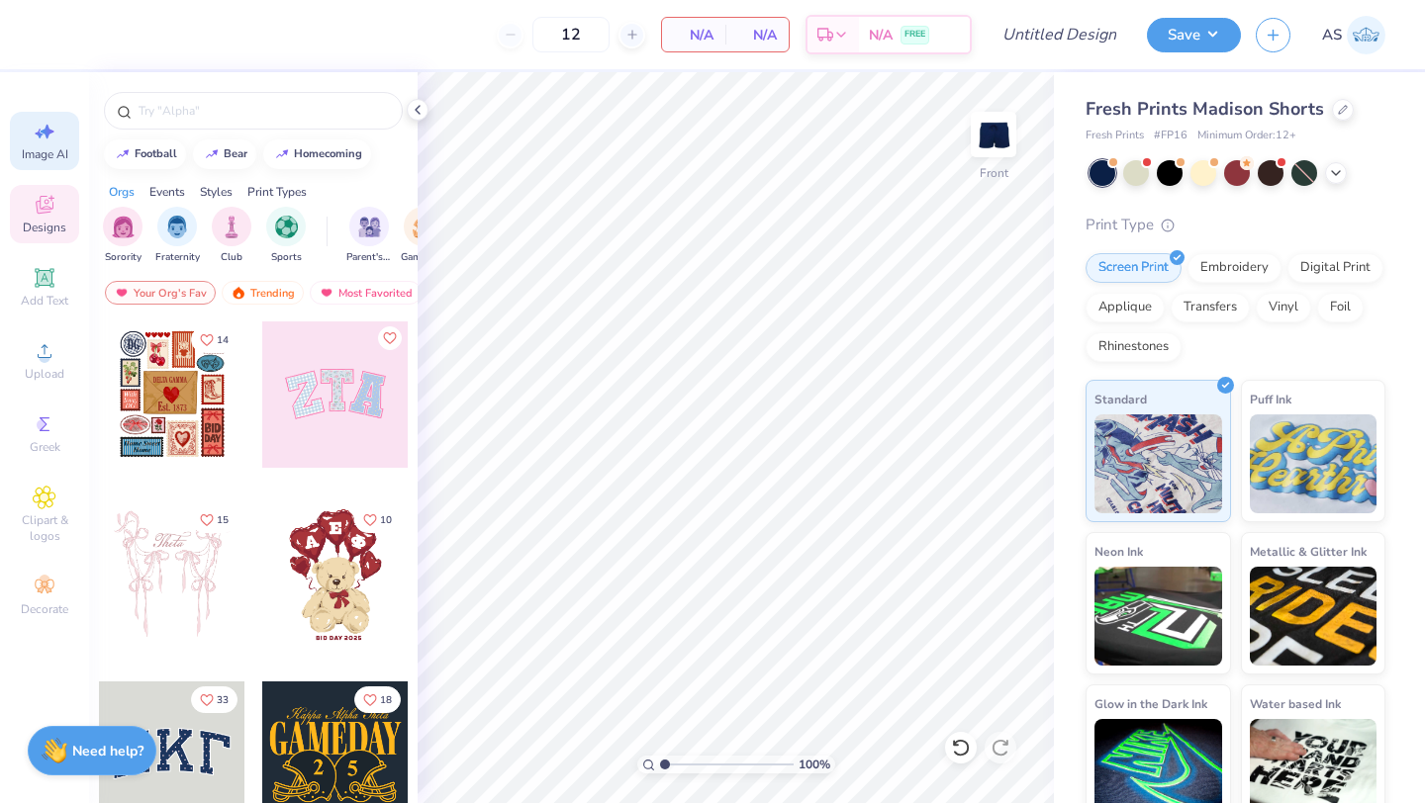
click at [47, 125] on icon at bounding box center [45, 132] width 24 height 24
select select "4"
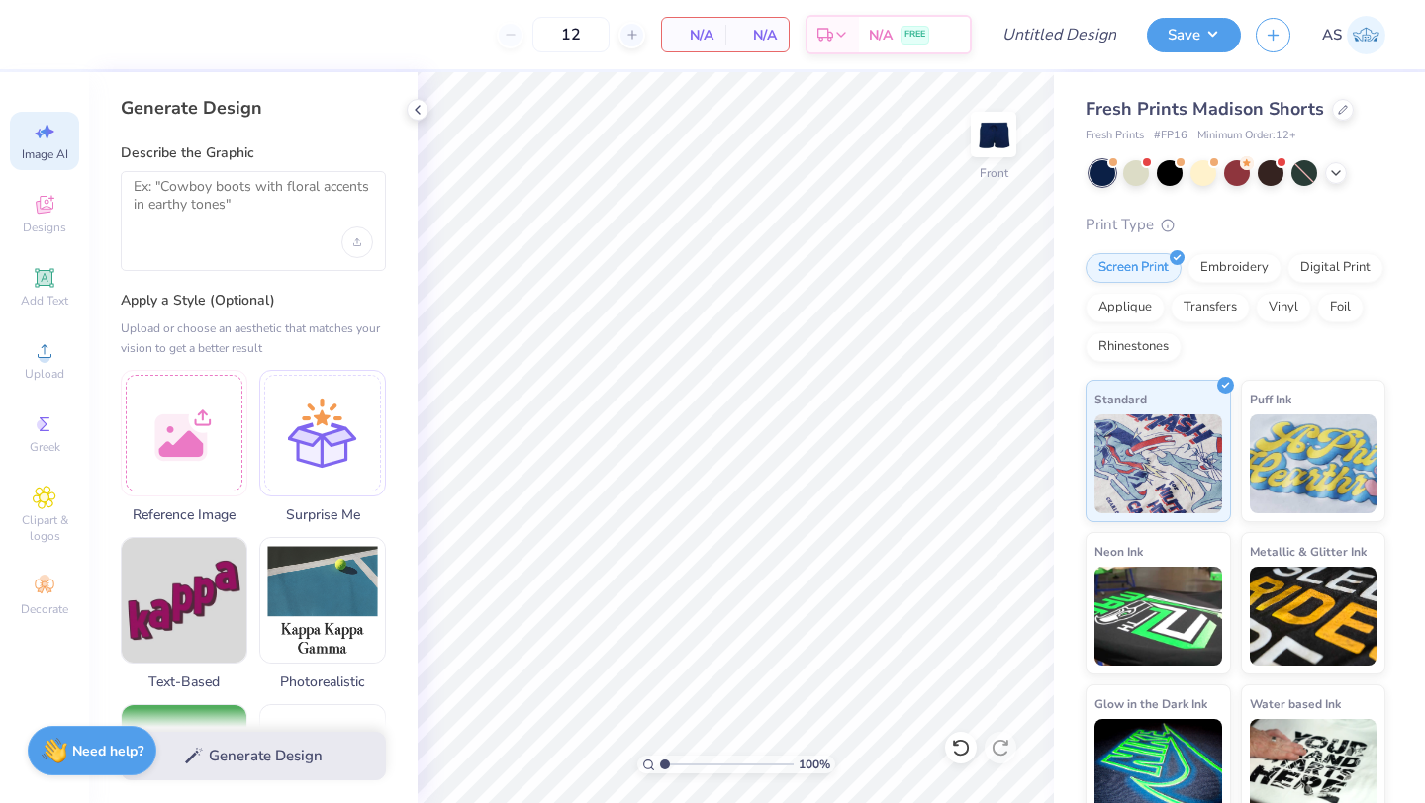
click at [209, 232] on div at bounding box center [253, 221] width 265 height 100
click at [368, 236] on div "Upload image" at bounding box center [357, 243] width 32 height 32
click at [267, 228] on div at bounding box center [253, 221] width 265 height 100
click at [357, 228] on div "Upload image" at bounding box center [357, 243] width 32 height 32
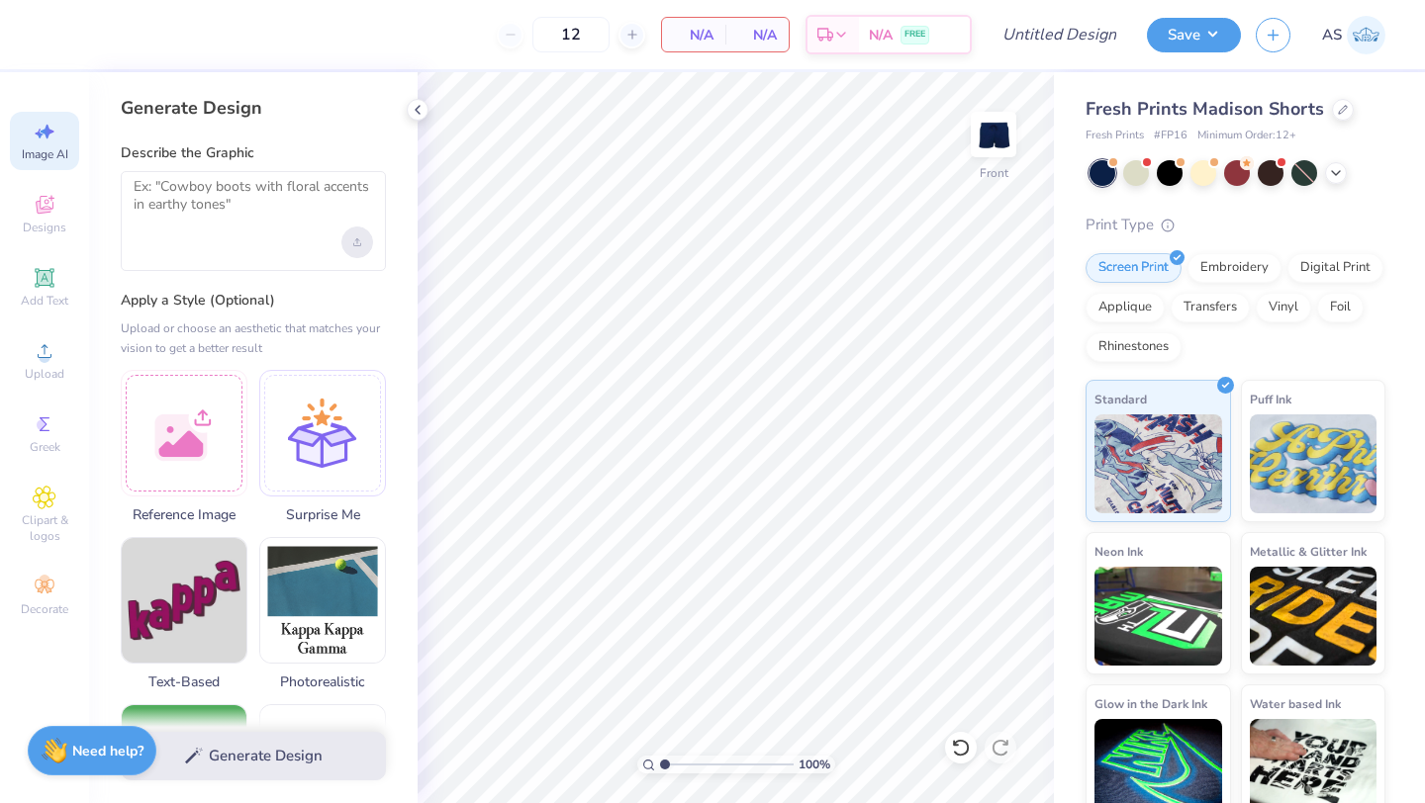
click at [349, 242] on div "Upload image" at bounding box center [357, 243] width 32 height 32
click at [223, 247] on div at bounding box center [253, 221] width 265 height 100
click at [344, 236] on div "Upload image" at bounding box center [357, 243] width 32 height 32
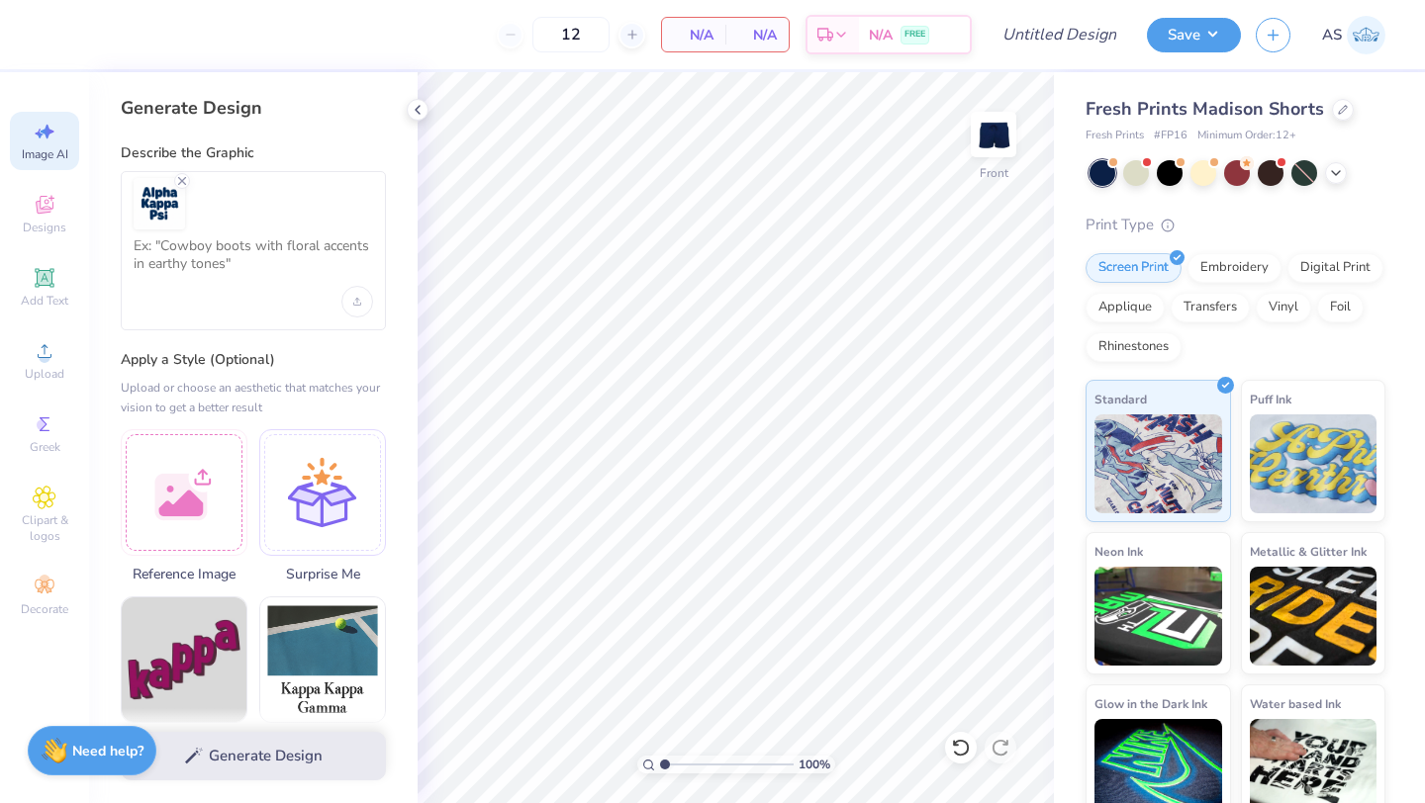
click at [240, 295] on div at bounding box center [253, 250] width 265 height 159
click at [241, 262] on textarea at bounding box center [253, 261] width 239 height 49
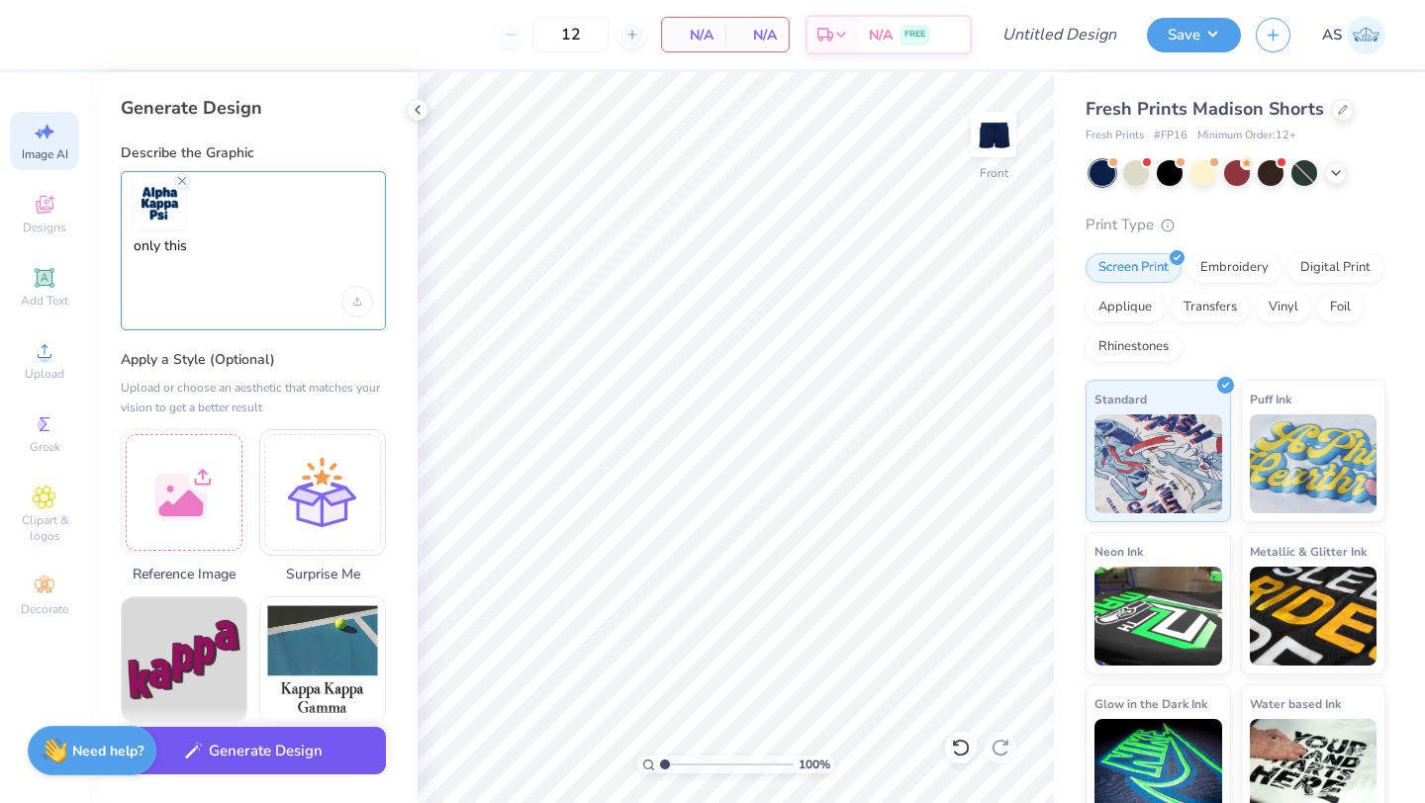
type textarea "only this"
click at [307, 771] on button "Generate Design" at bounding box center [253, 751] width 265 height 48
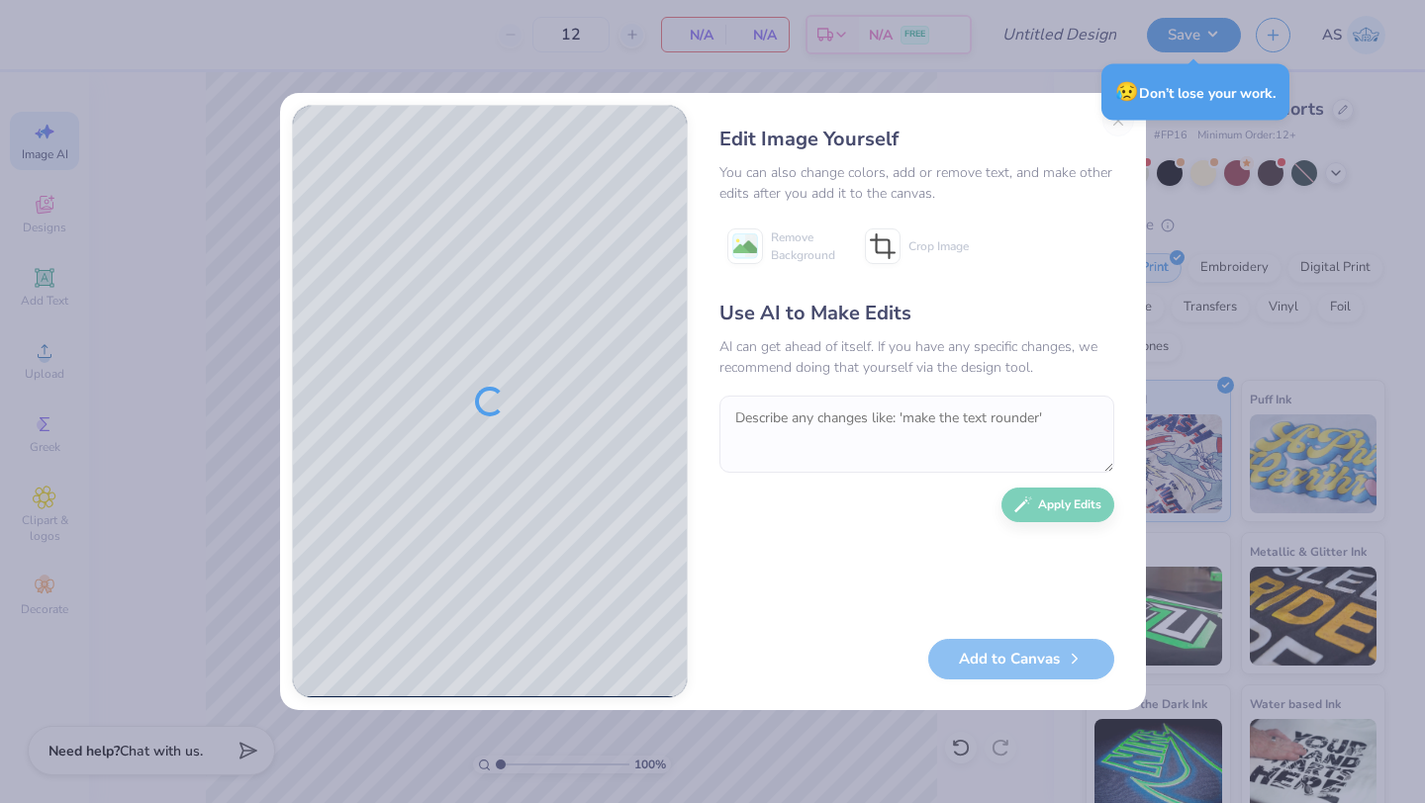
click at [1120, 115] on div "😥 Don’t lose your work." at bounding box center [1195, 92] width 188 height 56
drag, startPoint x: 909, startPoint y: 111, endPoint x: 840, endPoint y: 124, distance: 70.4
click at [840, 124] on div "Edit Image Yourself You can also change colors, add or remove text, and make ot…" at bounding box center [916, 402] width 434 height 594
click at [898, 67] on div "Edit Image Yourself You can also change colors, add or remove text, and make ot…" at bounding box center [712, 401] width 1425 height 803
click at [1115, 122] on div "😥 Don’t lose your work." at bounding box center [1195, 92] width 200 height 68
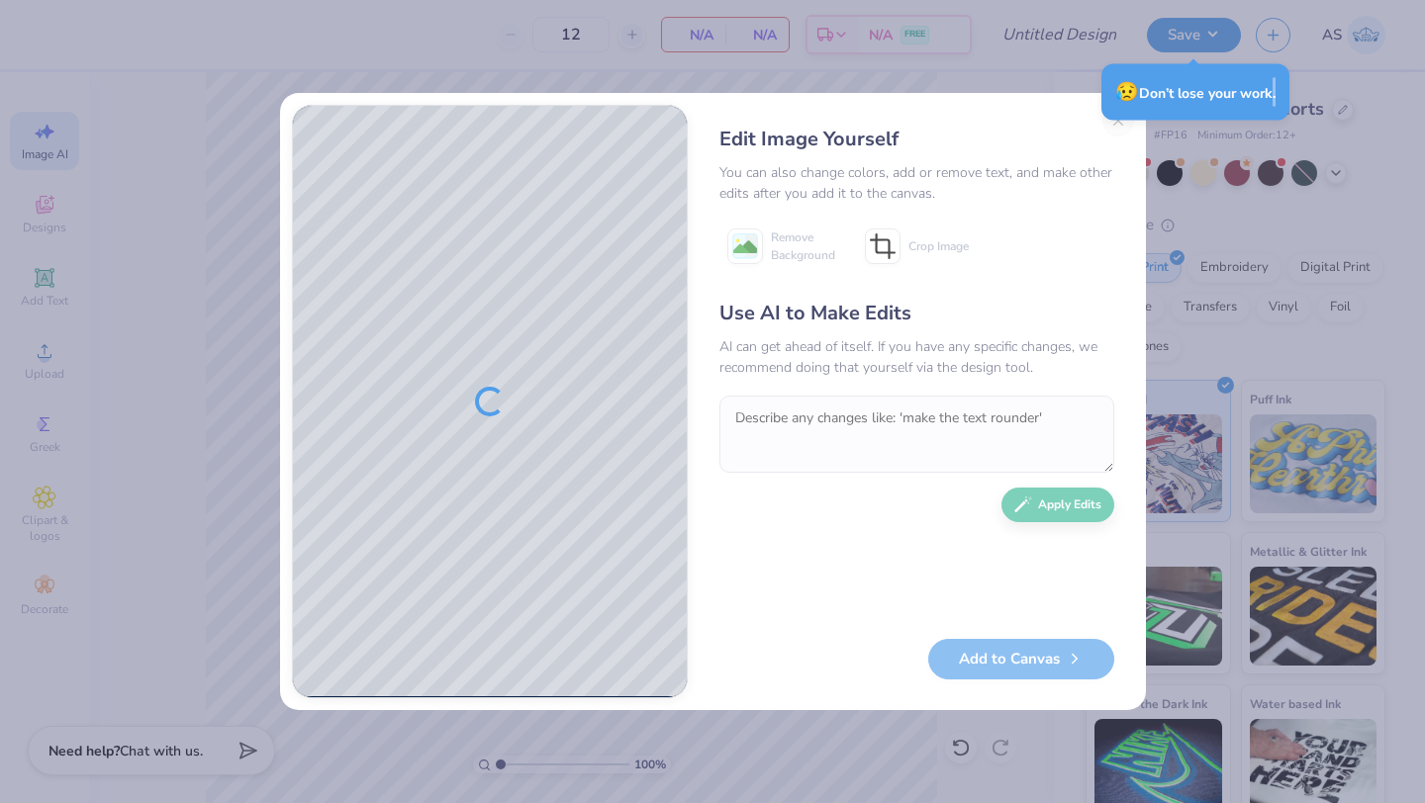
click at [1115, 122] on div "😥 Don’t lose your work." at bounding box center [1195, 92] width 200 height 68
click at [1121, 121] on div "Edit Image Yourself You can also change colors, add or remove text, and make ot…" at bounding box center [916, 402] width 434 height 594
click at [1115, 119] on div "Edit Image Yourself You can also change colors, add or remove text, and make ot…" at bounding box center [916, 402] width 434 height 594
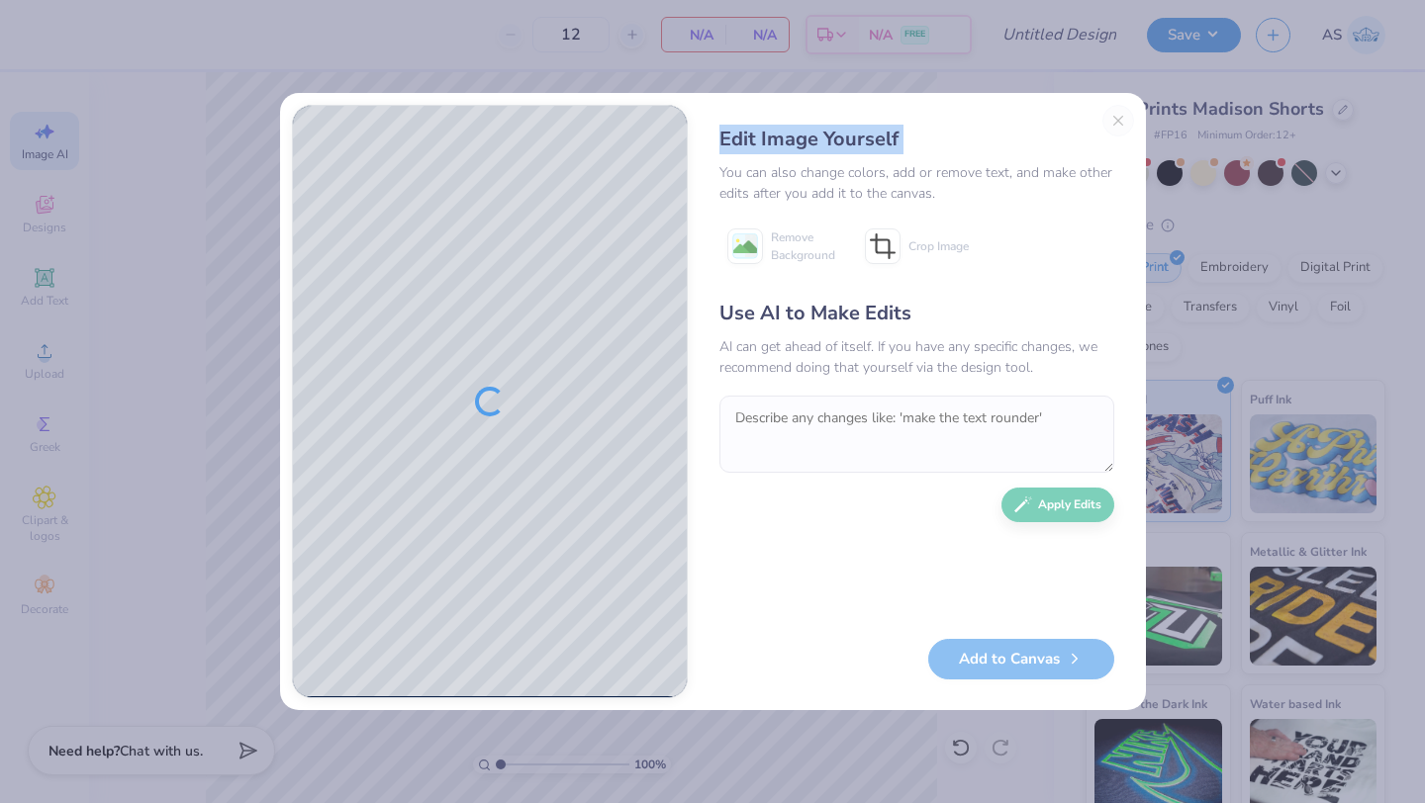
click at [1115, 119] on div "Edit Image Yourself You can also change colors, add or remove text, and make ot…" at bounding box center [916, 402] width 434 height 594
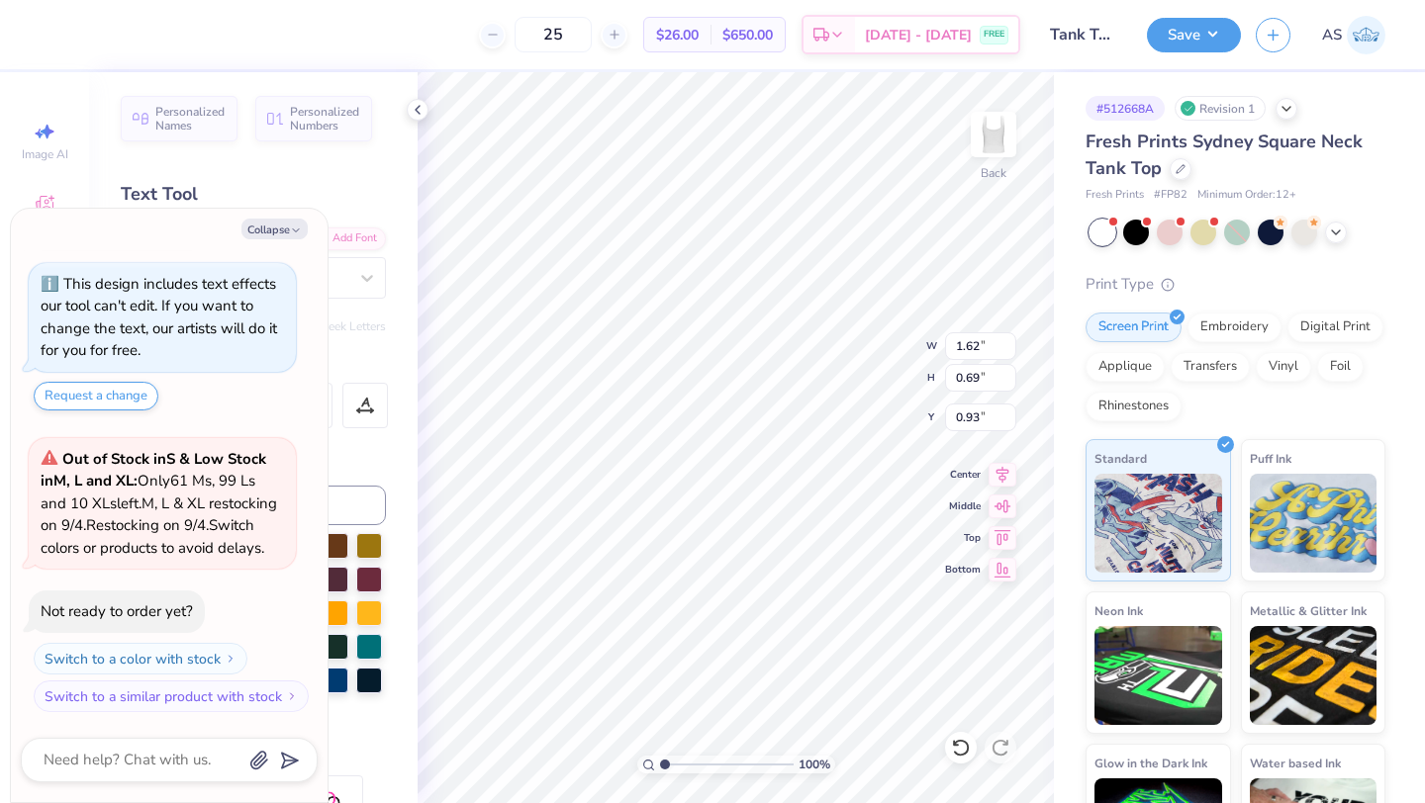
scroll to position [16, 2]
type textarea "x"
type input "1.64"
type textarea "x"
type input "1.62"
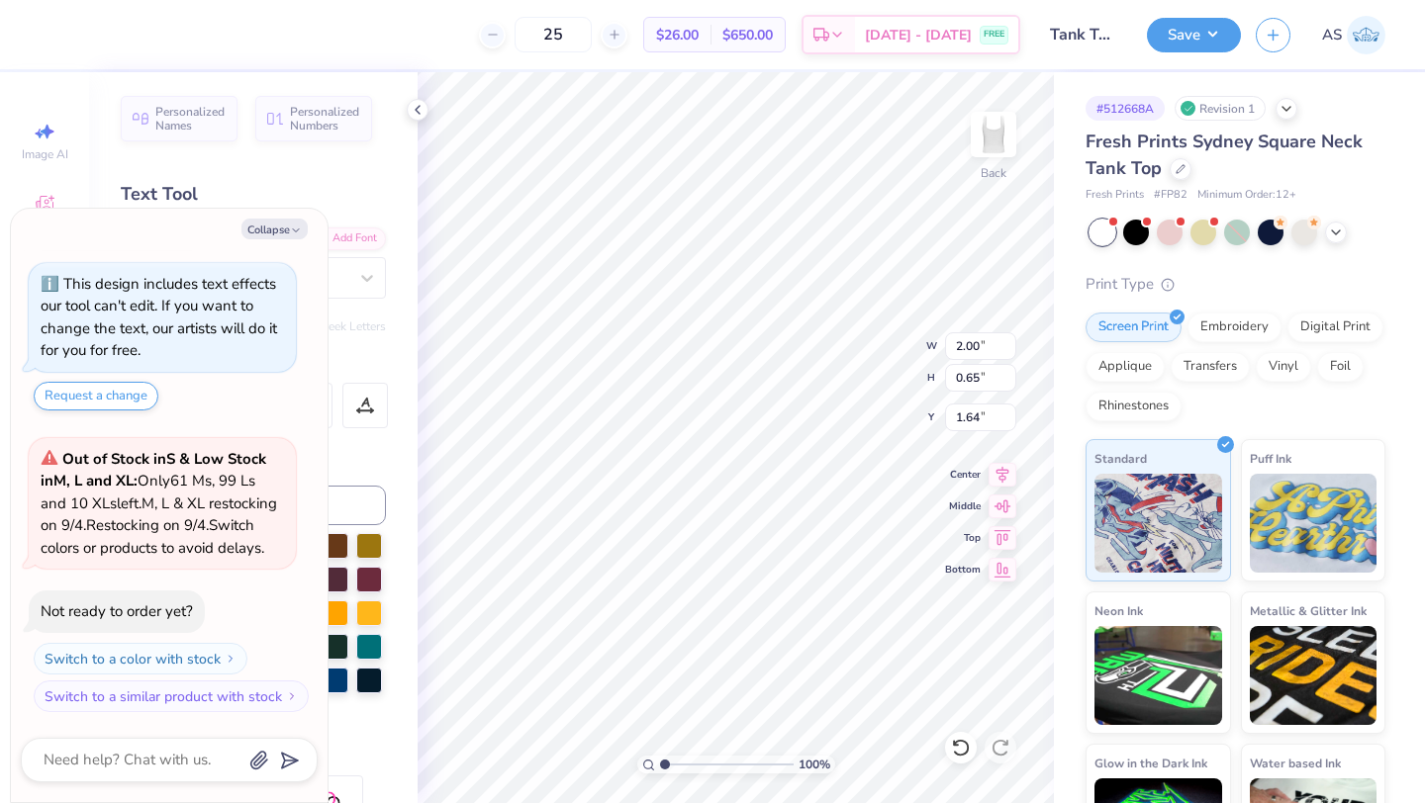
type input "0.69"
type input "0.93"
type textarea "x"
type input "0.95"
click at [415, 118] on div at bounding box center [418, 110] width 22 height 22
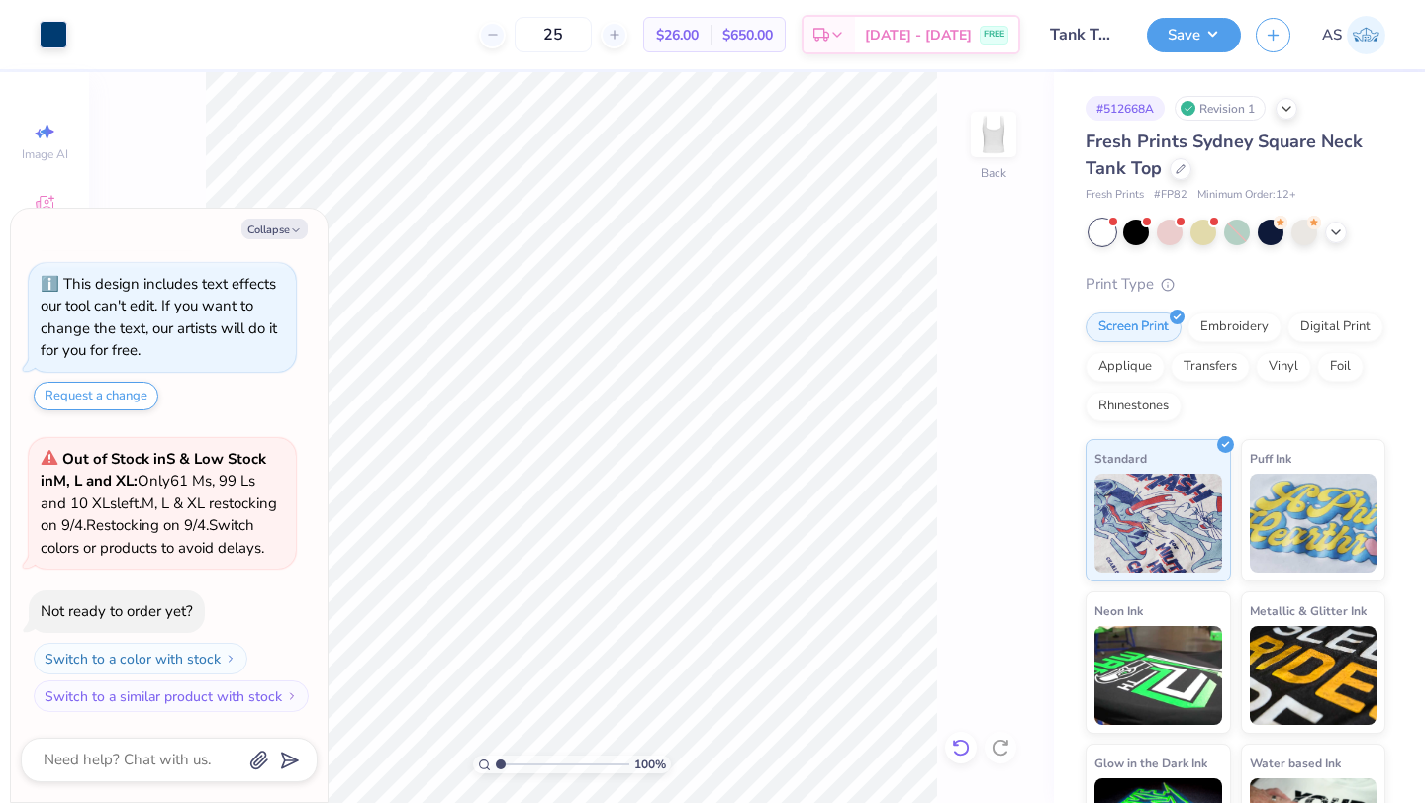
click at [959, 740] on icon at bounding box center [960, 748] width 17 height 18
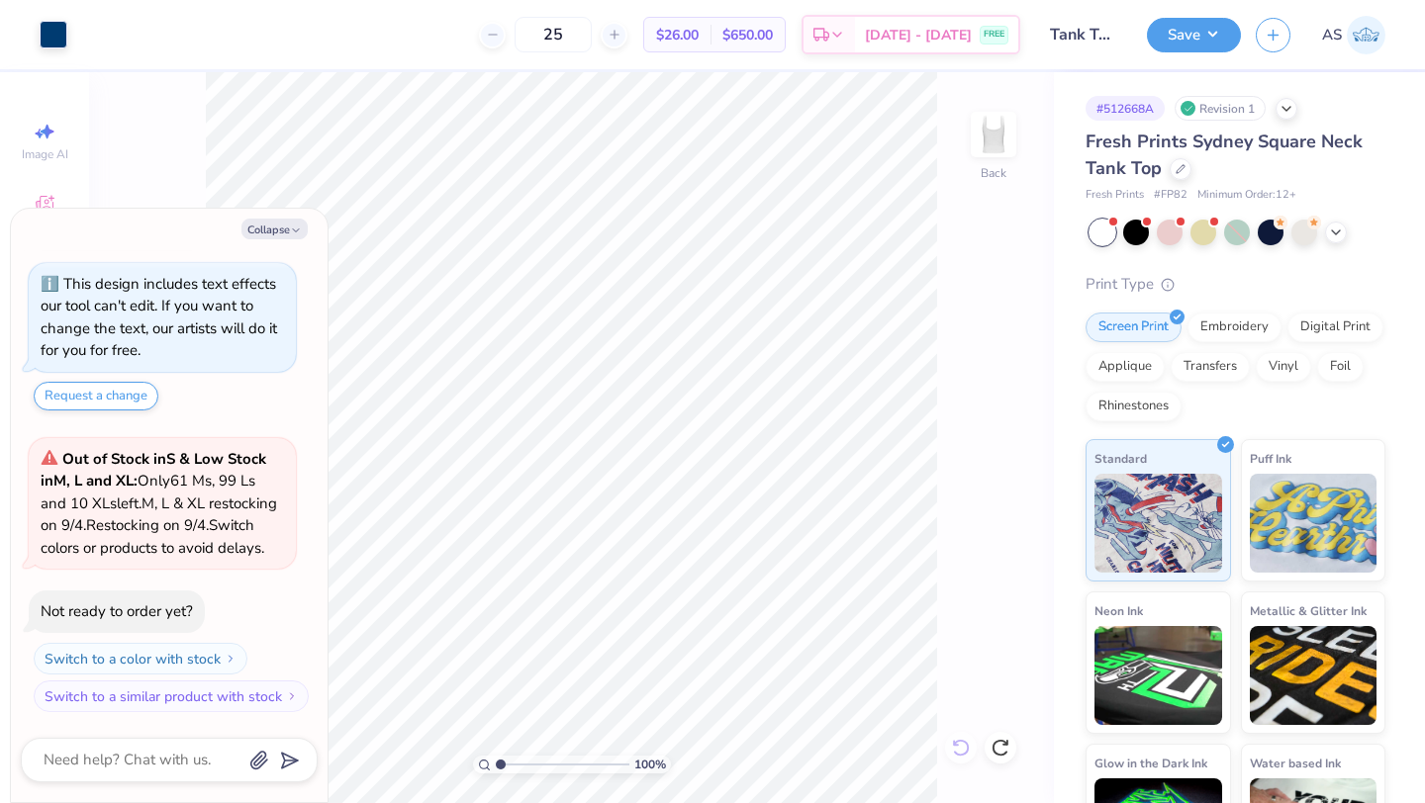
click at [959, 740] on div "100 % Back" at bounding box center [571, 437] width 965 height 731
click at [849, 335] on div "100 % Back W 2.00 2.00 " H 1.75 1.75 " Y 1.00 1.00 " Center Middle Top Bottom" at bounding box center [571, 437] width 965 height 731
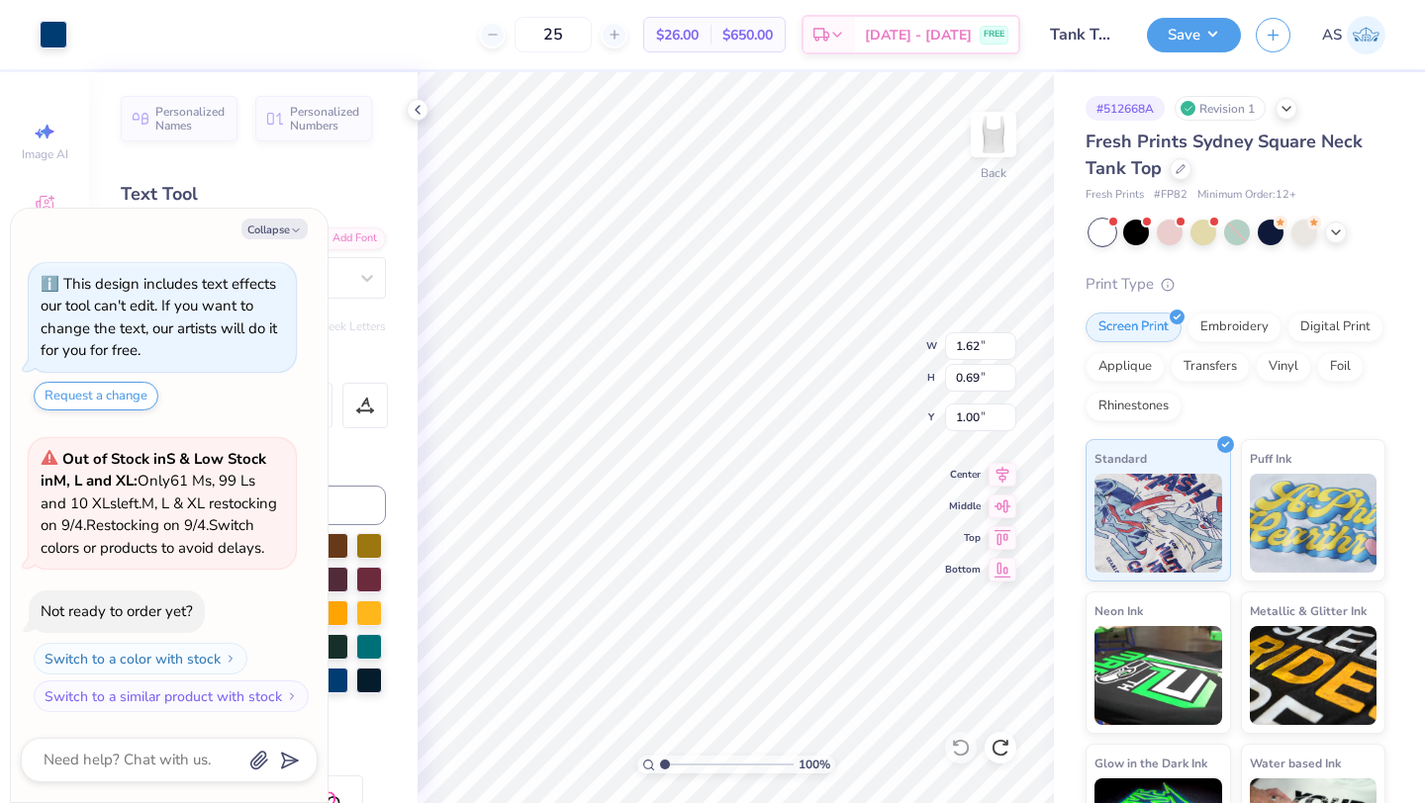
type textarea "x"
type input "0.93"
type textarea "x"
type input "1.64"
type textarea "x"
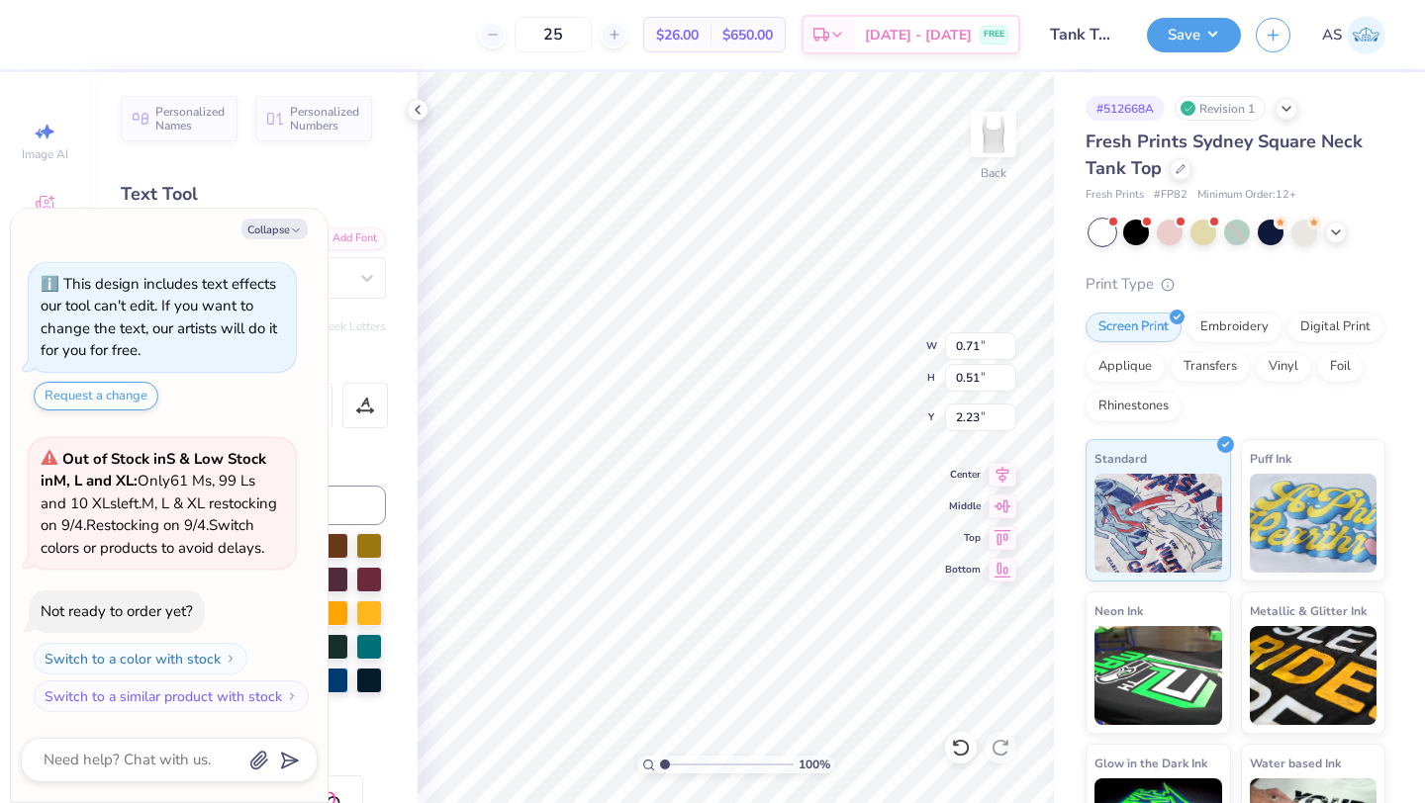
type input "2.29"
type textarea "x"
type input "2.35"
click at [957, 749] on icon at bounding box center [961, 748] width 20 height 20
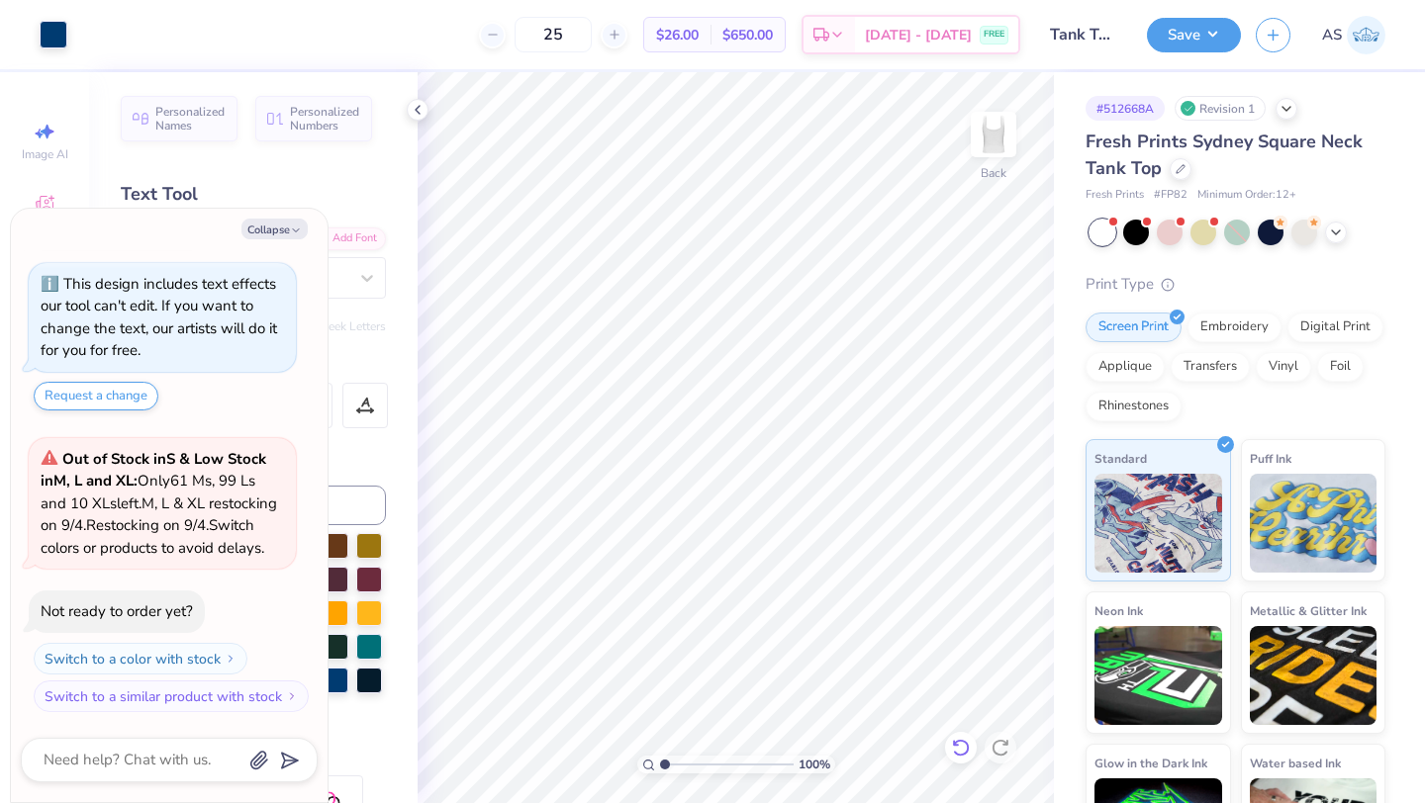
click at [957, 749] on icon at bounding box center [961, 748] width 20 height 20
type textarea "x"
type input "2.27"
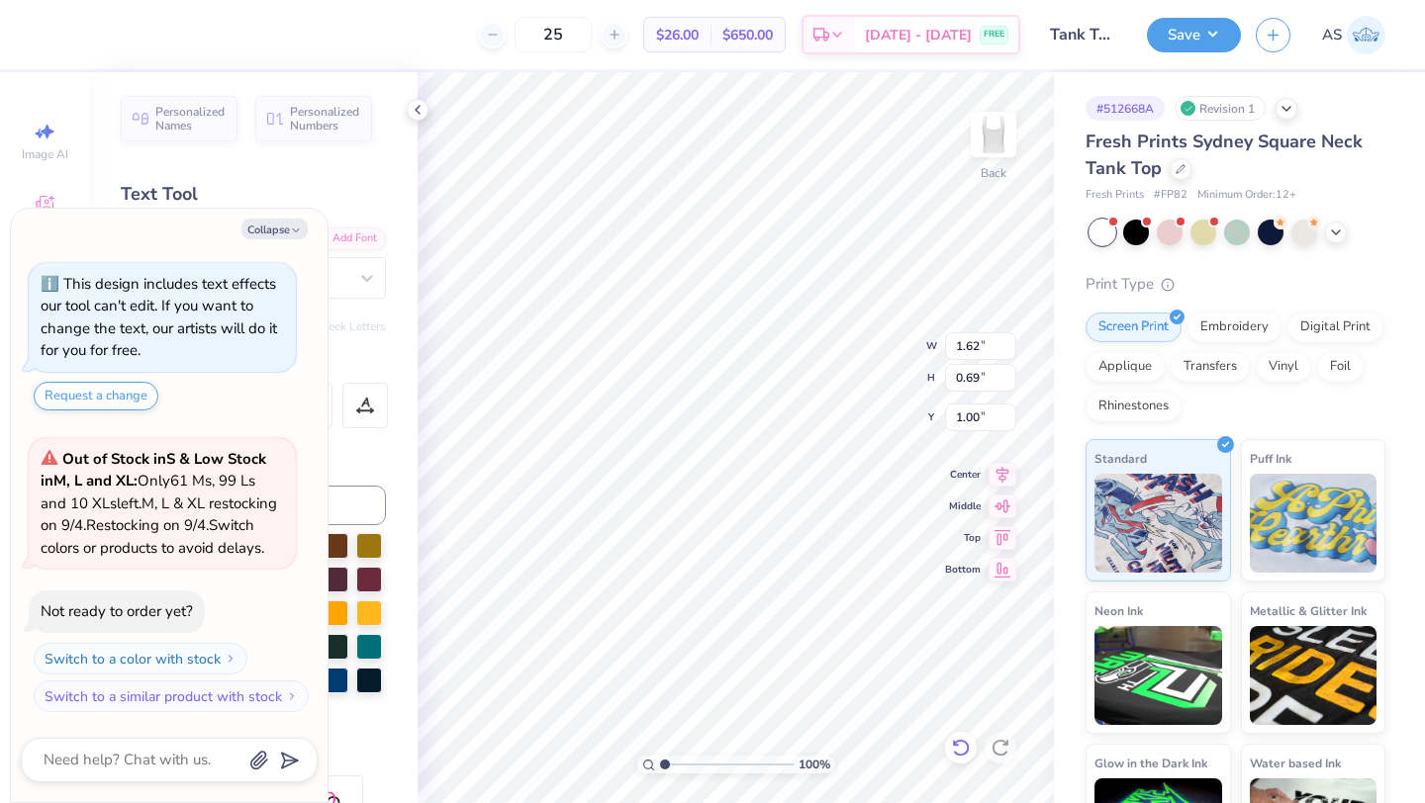
type textarea "x"
type input "0.93"
type textarea "x"
type input "1.68"
type textarea "x"
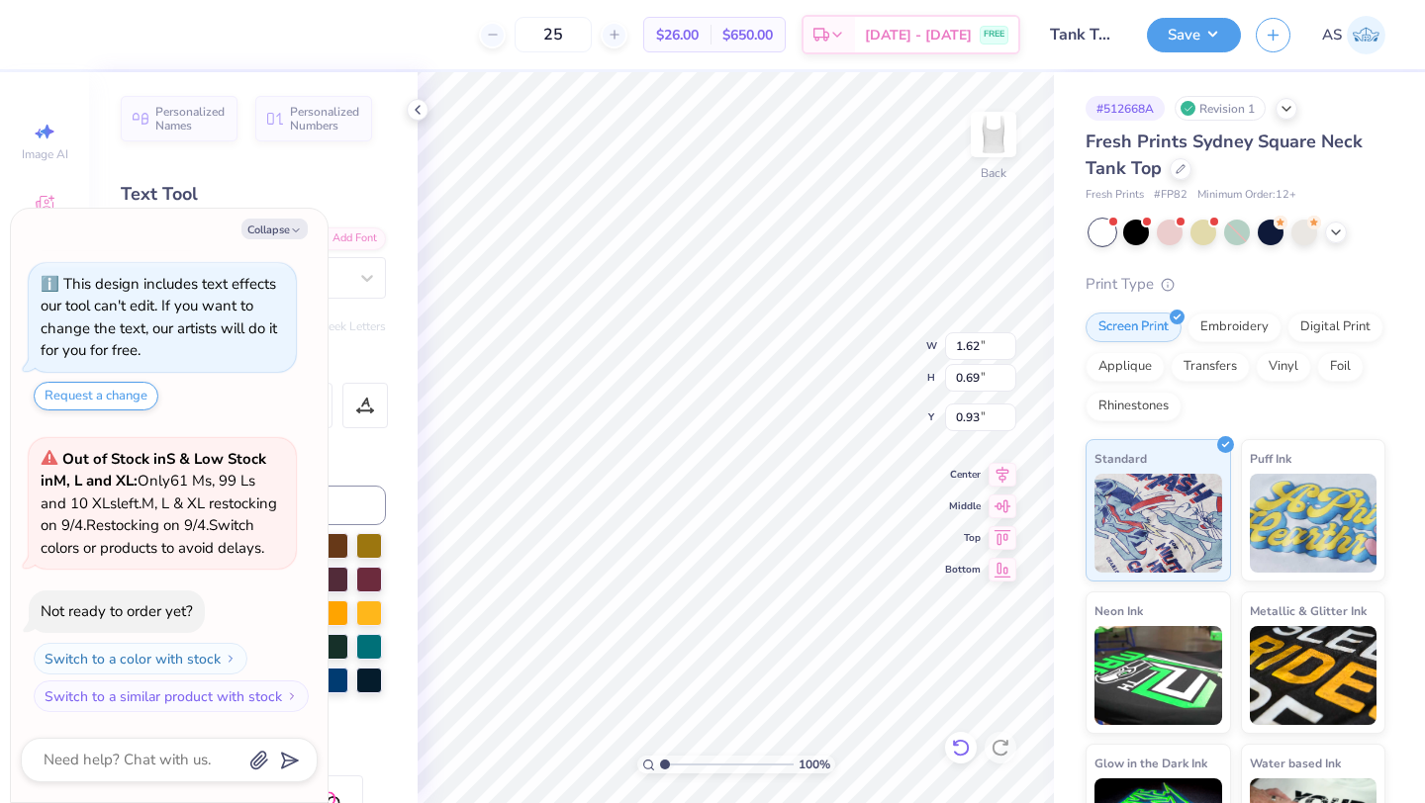
type input "0.98"
click at [1212, 43] on button "Save" at bounding box center [1194, 32] width 94 height 35
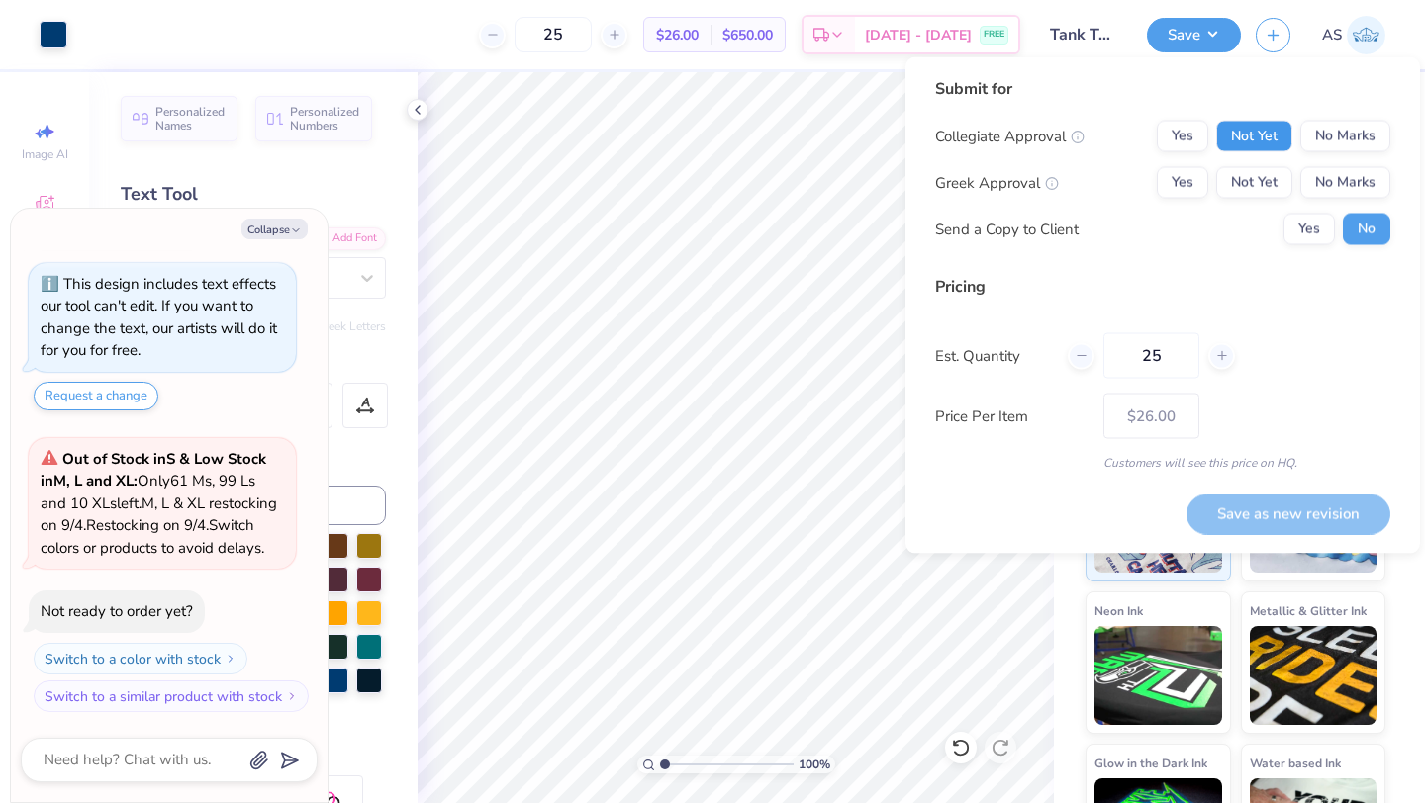
click at [1267, 137] on button "Not Yet" at bounding box center [1254, 137] width 76 height 32
click at [1320, 138] on button "No Marks" at bounding box center [1345, 137] width 90 height 32
click at [1199, 174] on button "Yes" at bounding box center [1181, 183] width 51 height 32
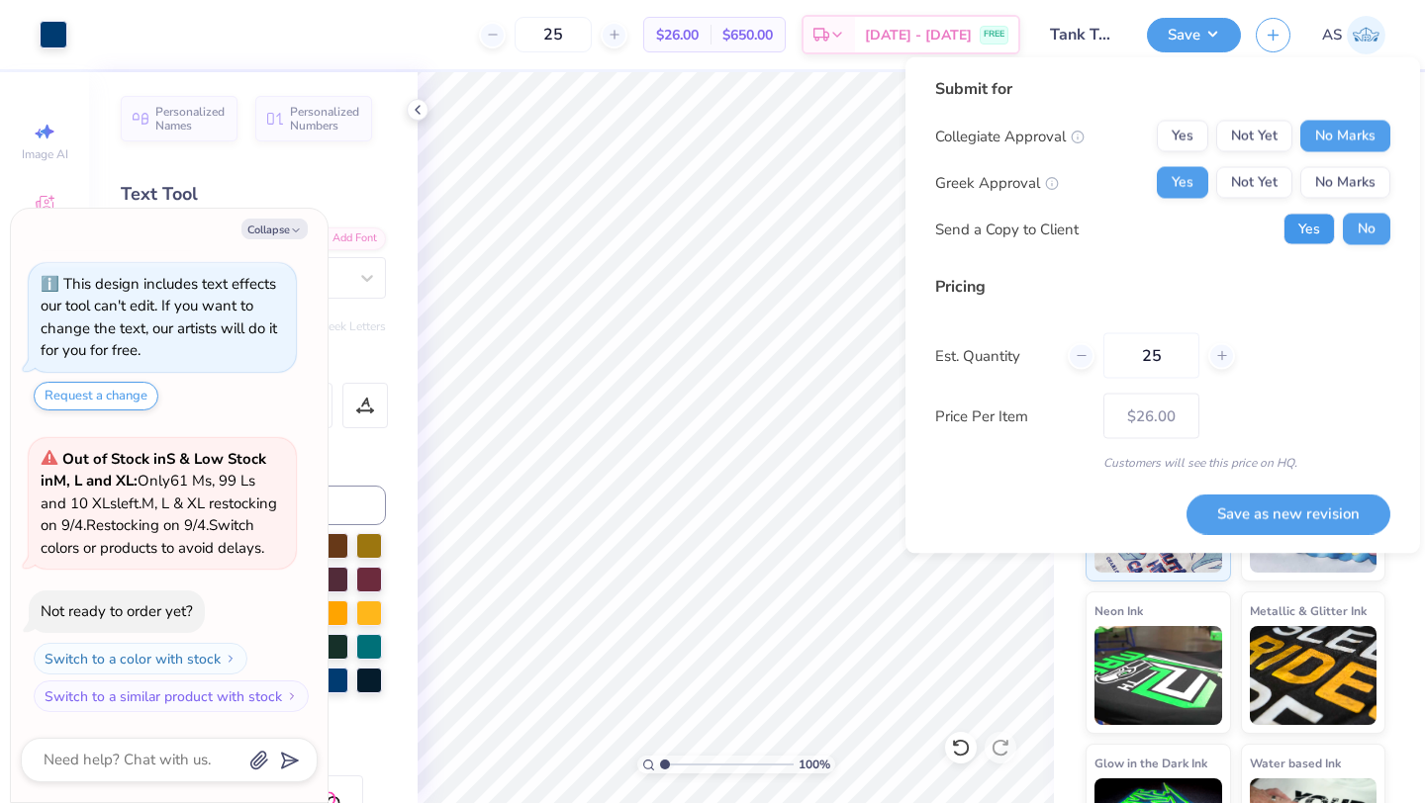
click at [1312, 227] on button "Yes" at bounding box center [1308, 230] width 51 height 32
type textarea "x"
click at [1263, 510] on button "Save as new revision" at bounding box center [1288, 514] width 204 height 41
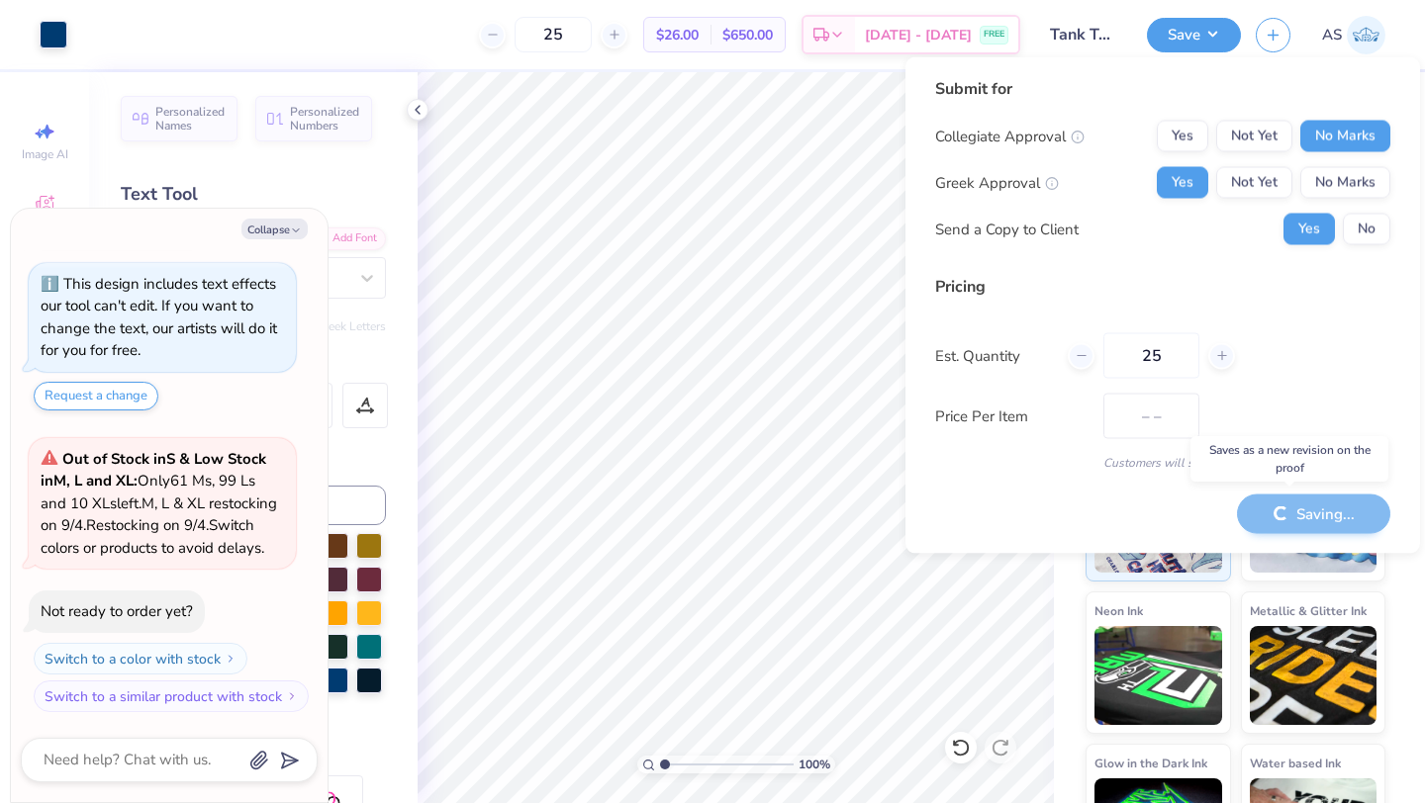
type input "$26.00"
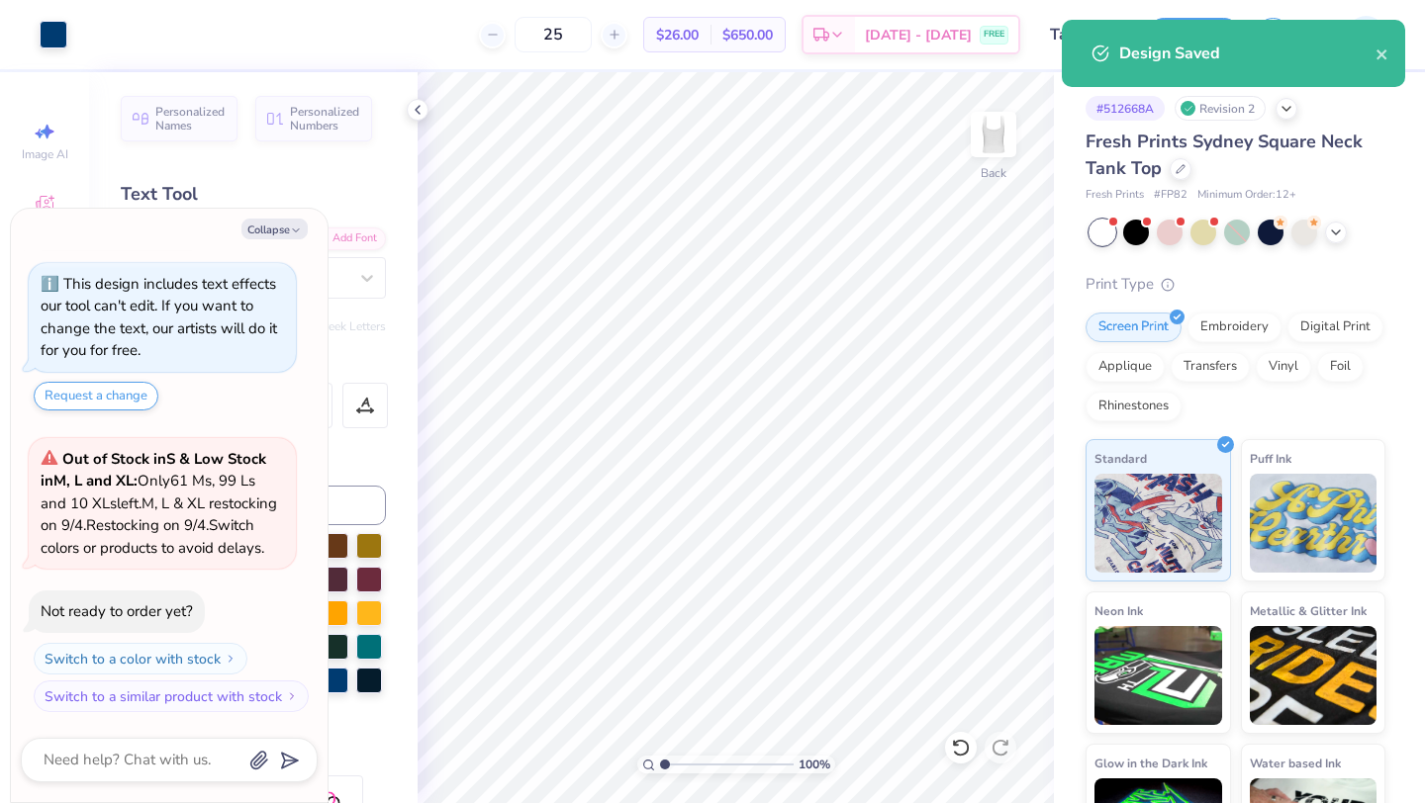
click at [1393, 54] on div "Design Saved" at bounding box center [1232, 53] width 343 height 67
click at [1391, 49] on div "Design Saved" at bounding box center [1232, 53] width 343 height 67
click at [1388, 49] on icon "close" at bounding box center [1382, 54] width 14 height 16
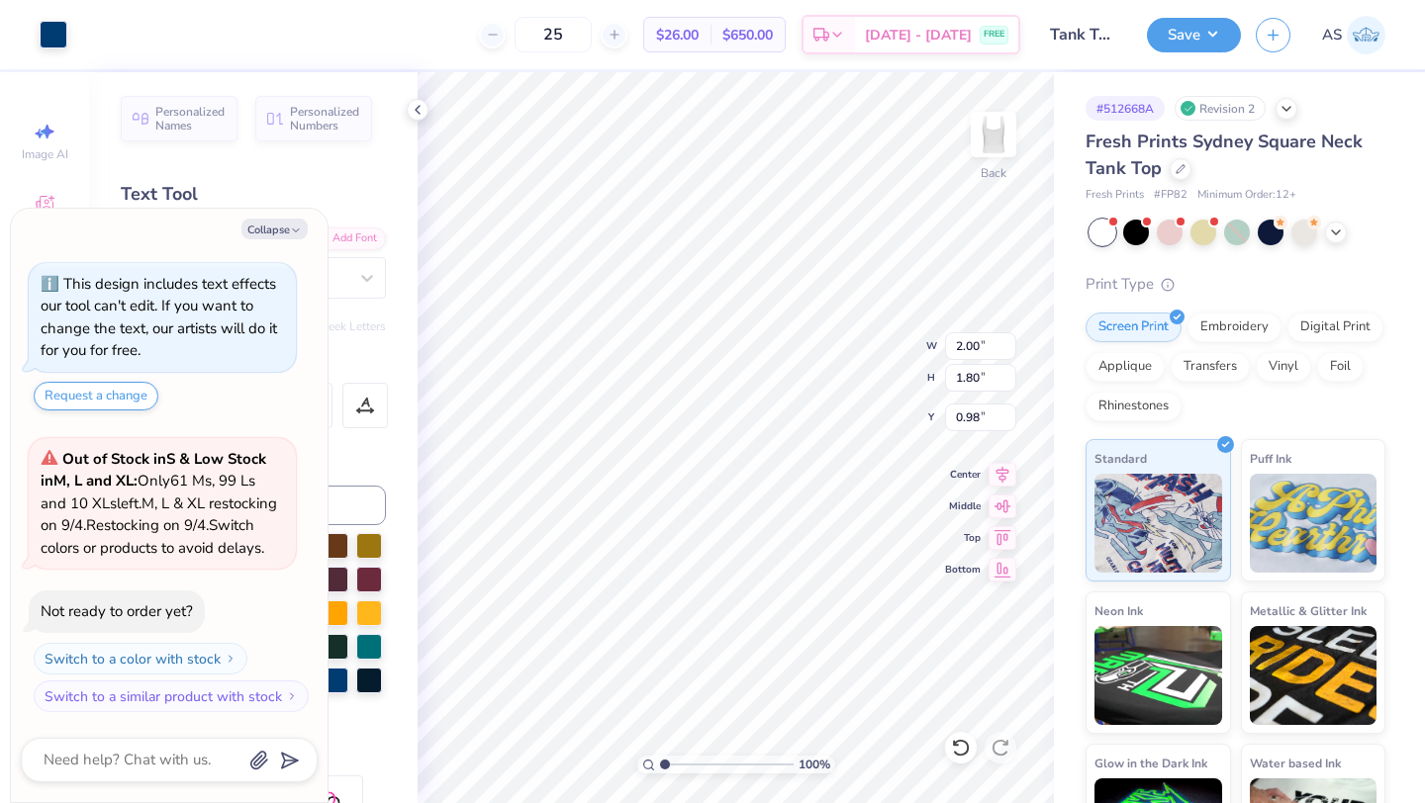
type textarea "x"
type input "1.00"
type textarea "x"
type input "5.11"
click at [1234, 27] on button "Save" at bounding box center [1194, 32] width 94 height 35
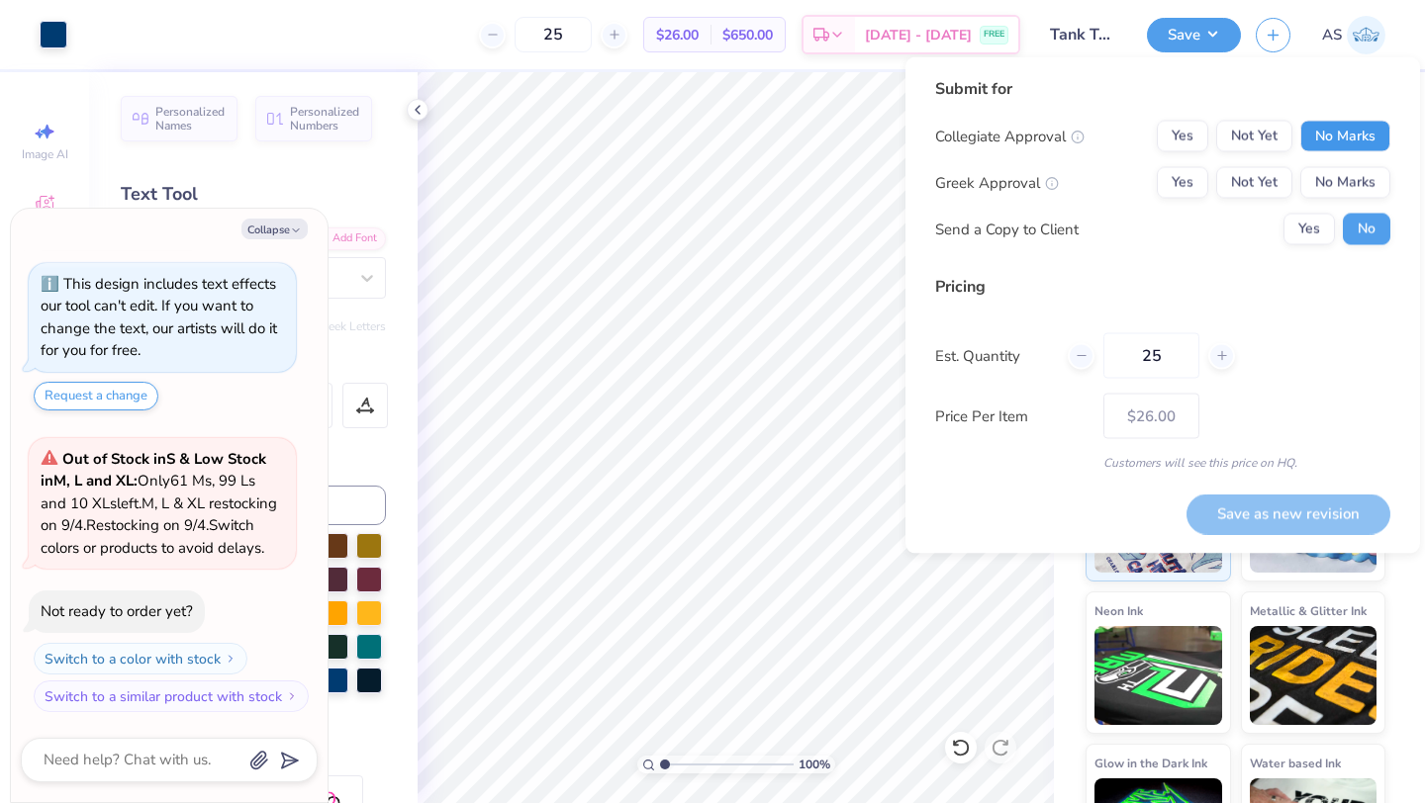
click at [1351, 146] on button "No Marks" at bounding box center [1345, 137] width 90 height 32
click at [1176, 194] on button "Yes" at bounding box center [1181, 183] width 51 height 32
click at [1309, 214] on button "Yes" at bounding box center [1308, 230] width 51 height 32
type textarea "x"
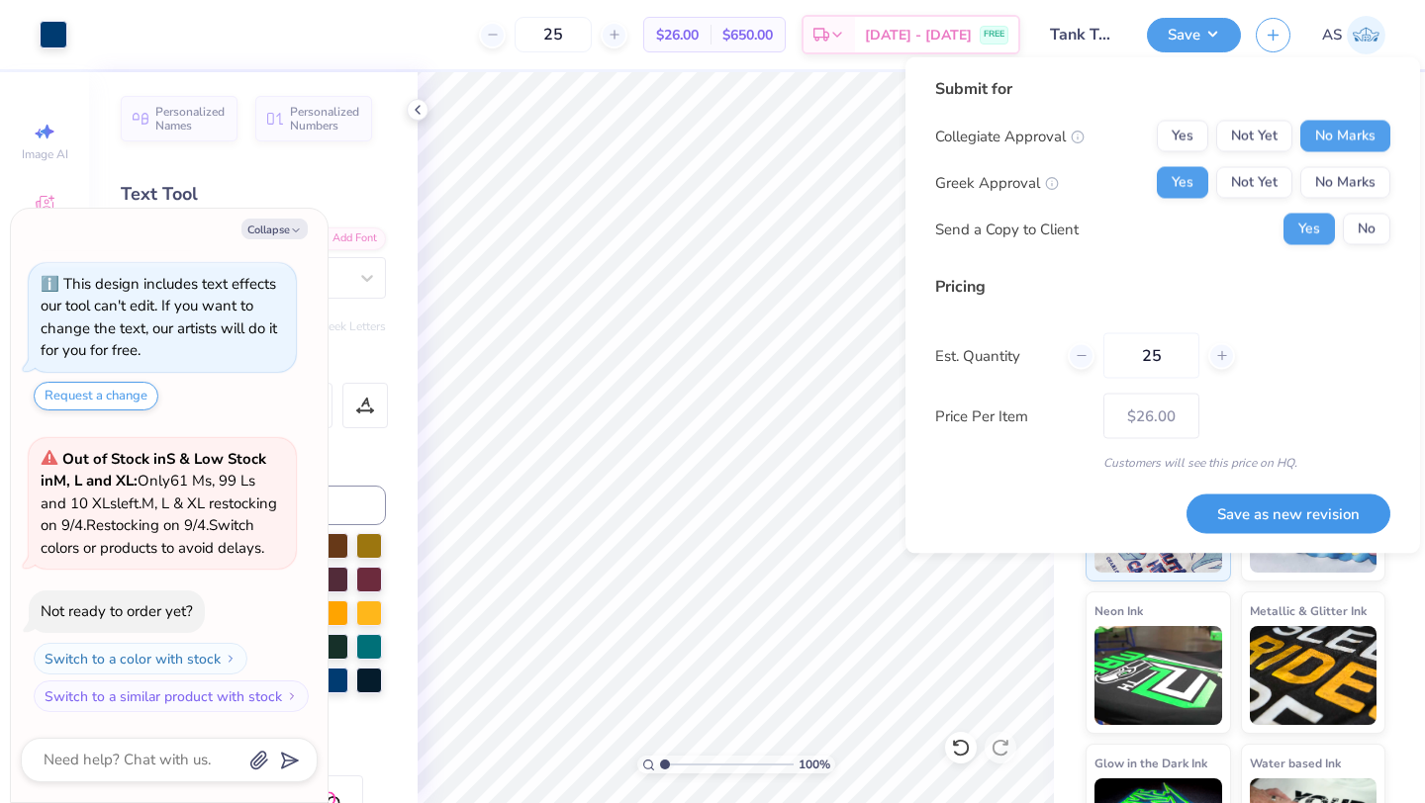
click at [1267, 500] on button "Save as new revision" at bounding box center [1288, 514] width 204 height 41
type input "$26.00"
click at [288, 231] on button "Collapse" at bounding box center [274, 229] width 66 height 21
type textarea "x"
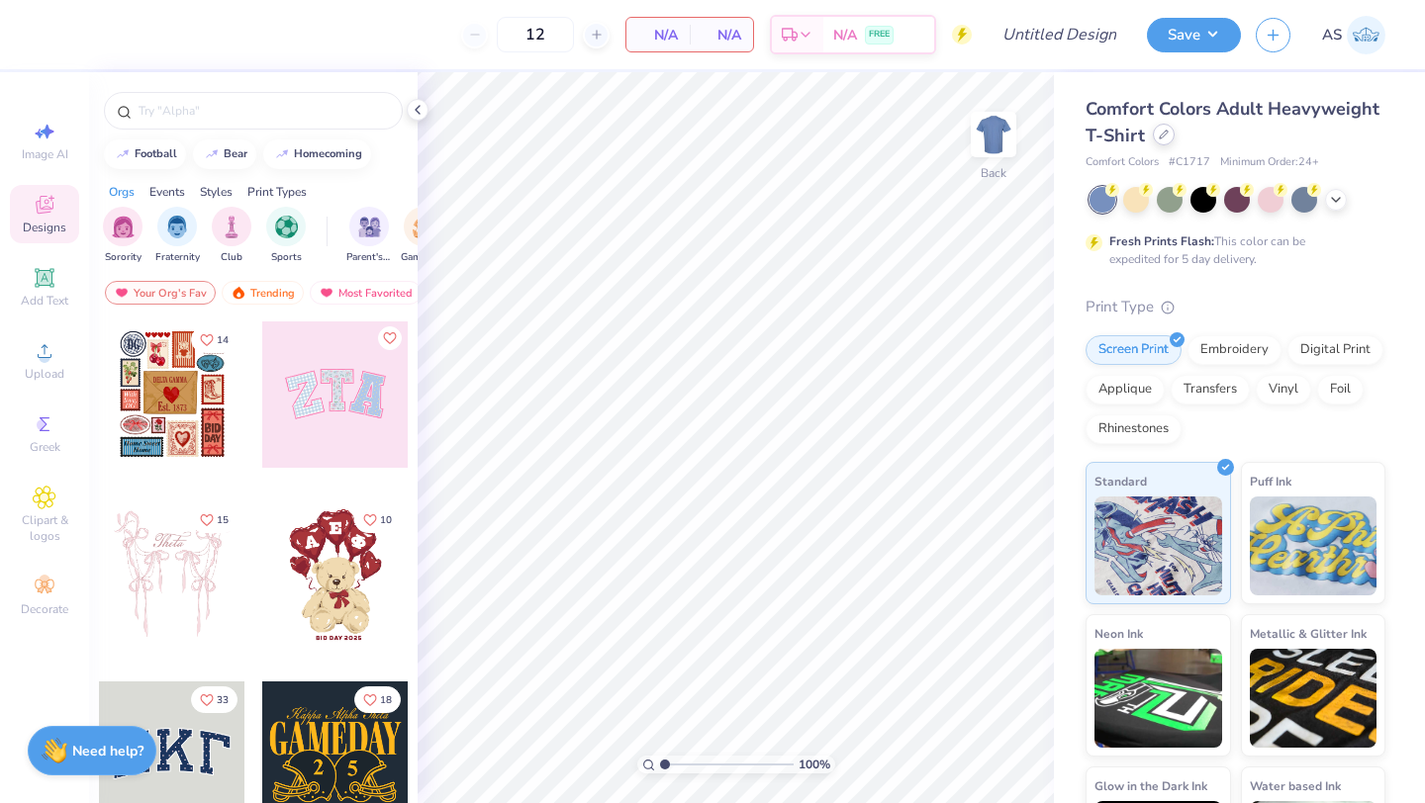
click at [1167, 131] on icon at bounding box center [1163, 135] width 8 height 8
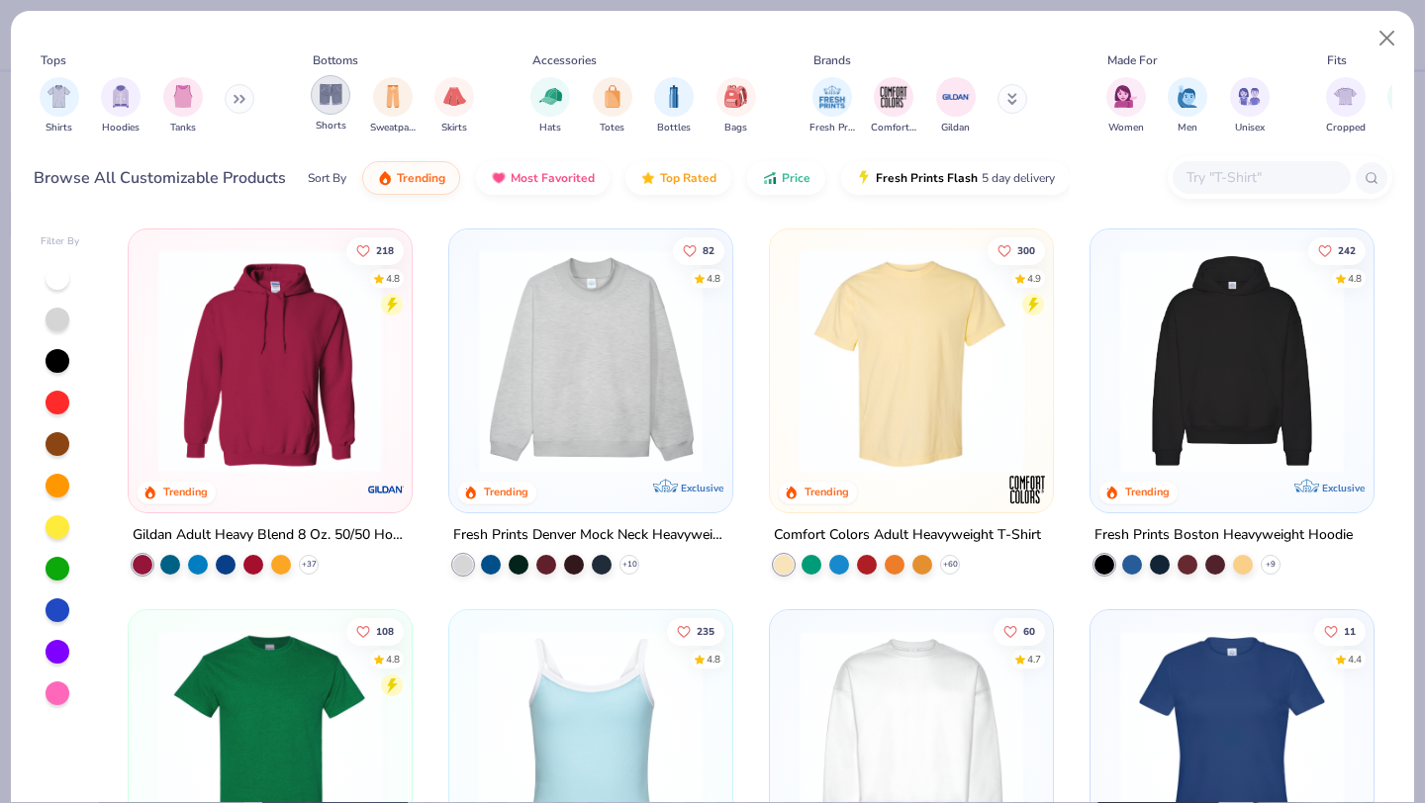
click at [332, 99] on img "filter for Shorts" at bounding box center [331, 94] width 23 height 23
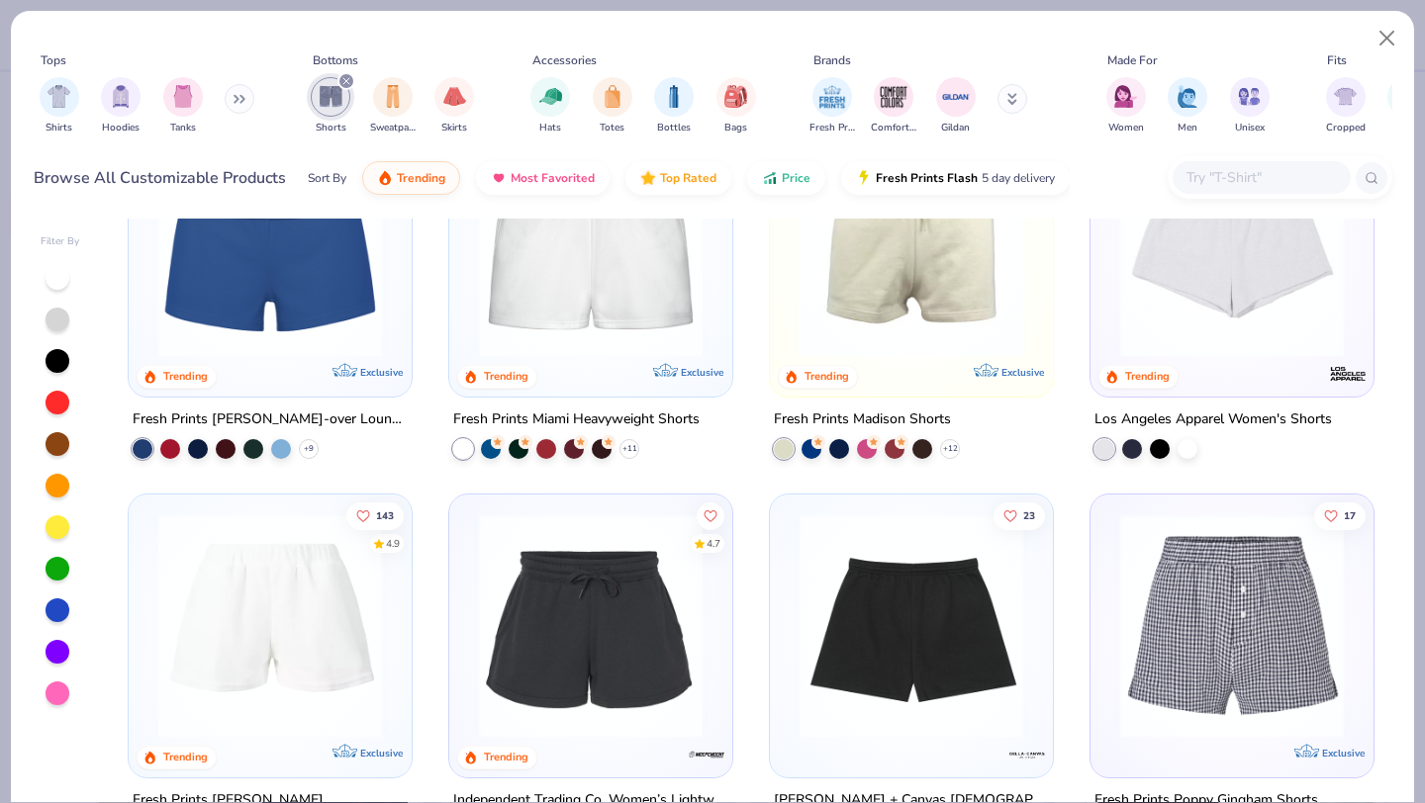
scroll to position [115, 0]
click at [657, 322] on img at bounding box center [590, 247] width 243 height 224
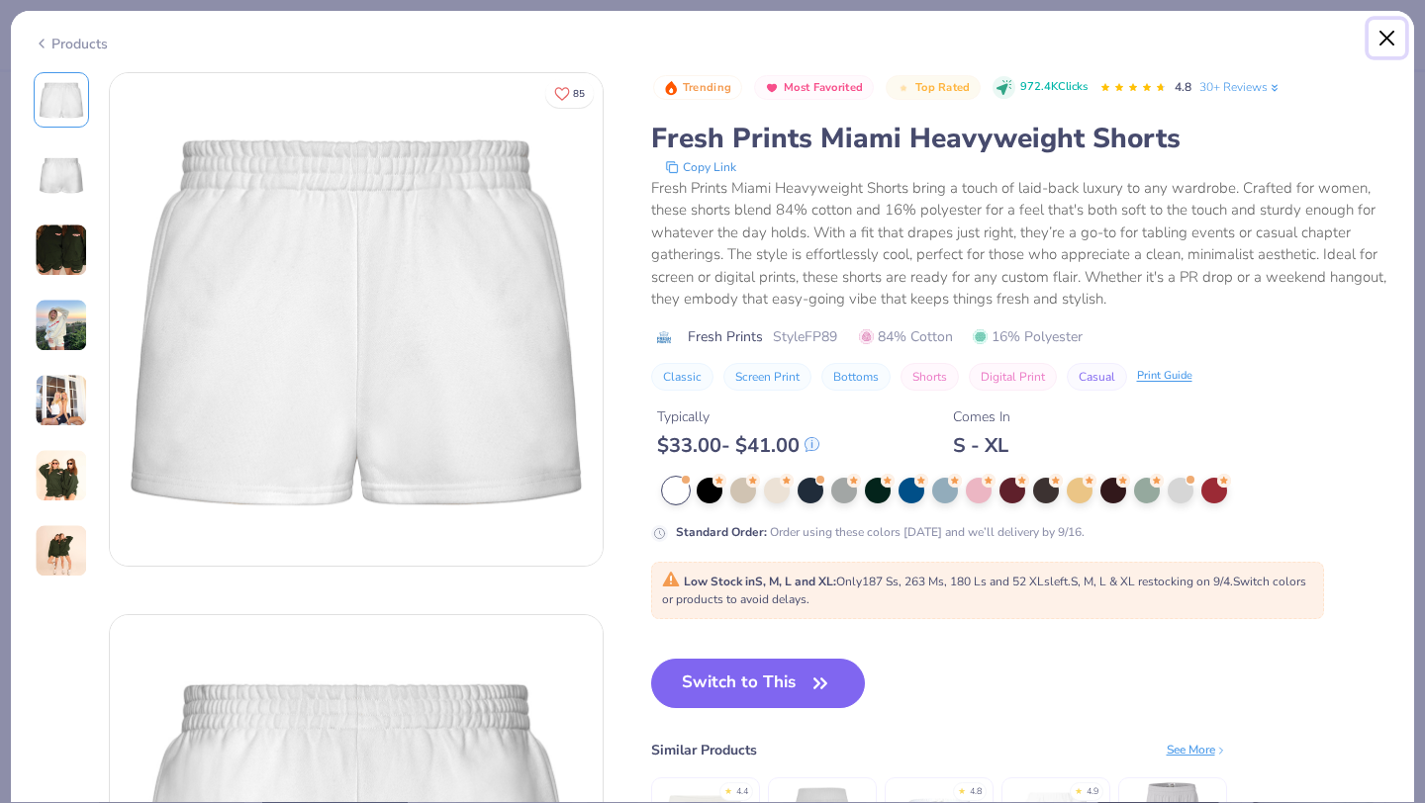
click at [1390, 33] on button "Close" at bounding box center [1387, 39] width 38 height 38
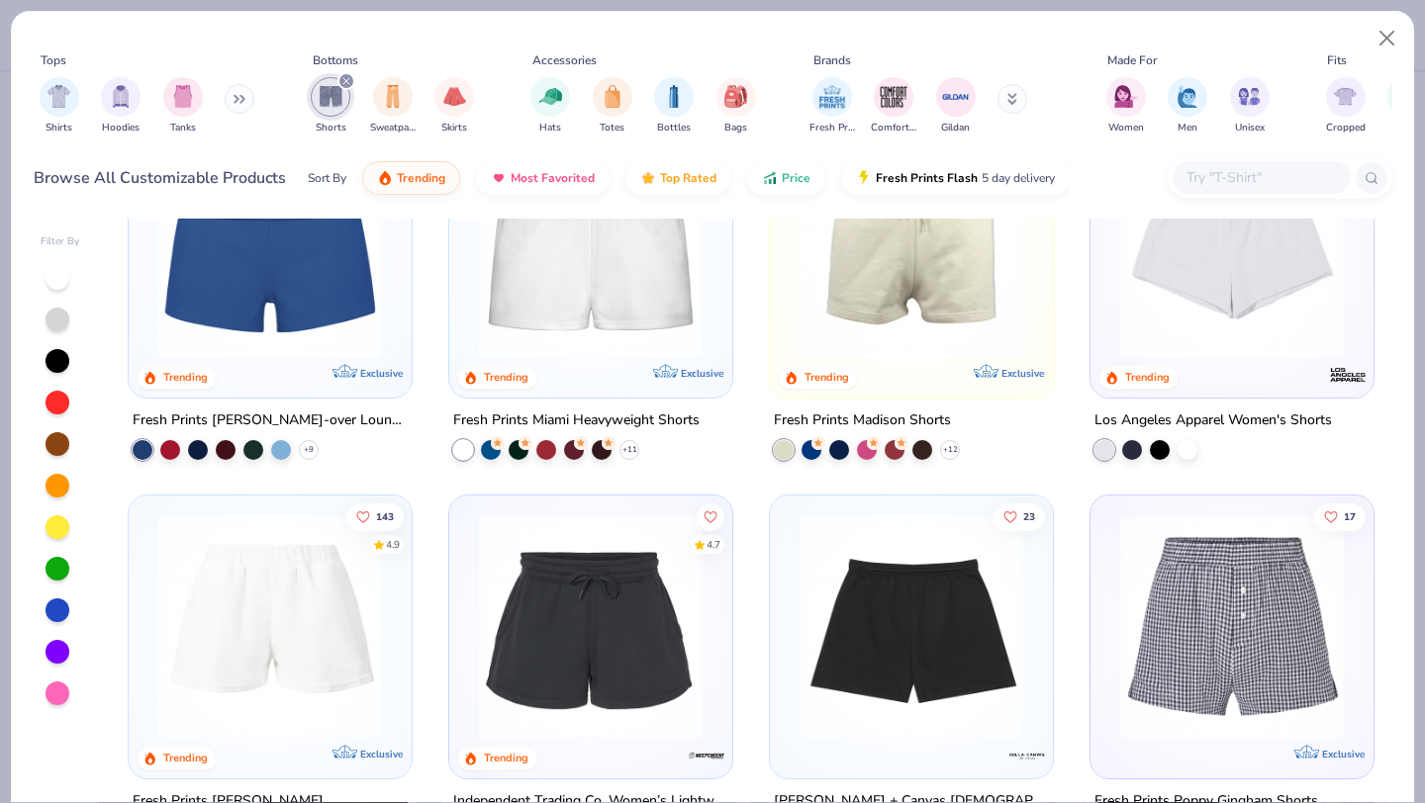
click at [887, 281] on img at bounding box center [910, 247] width 243 height 224
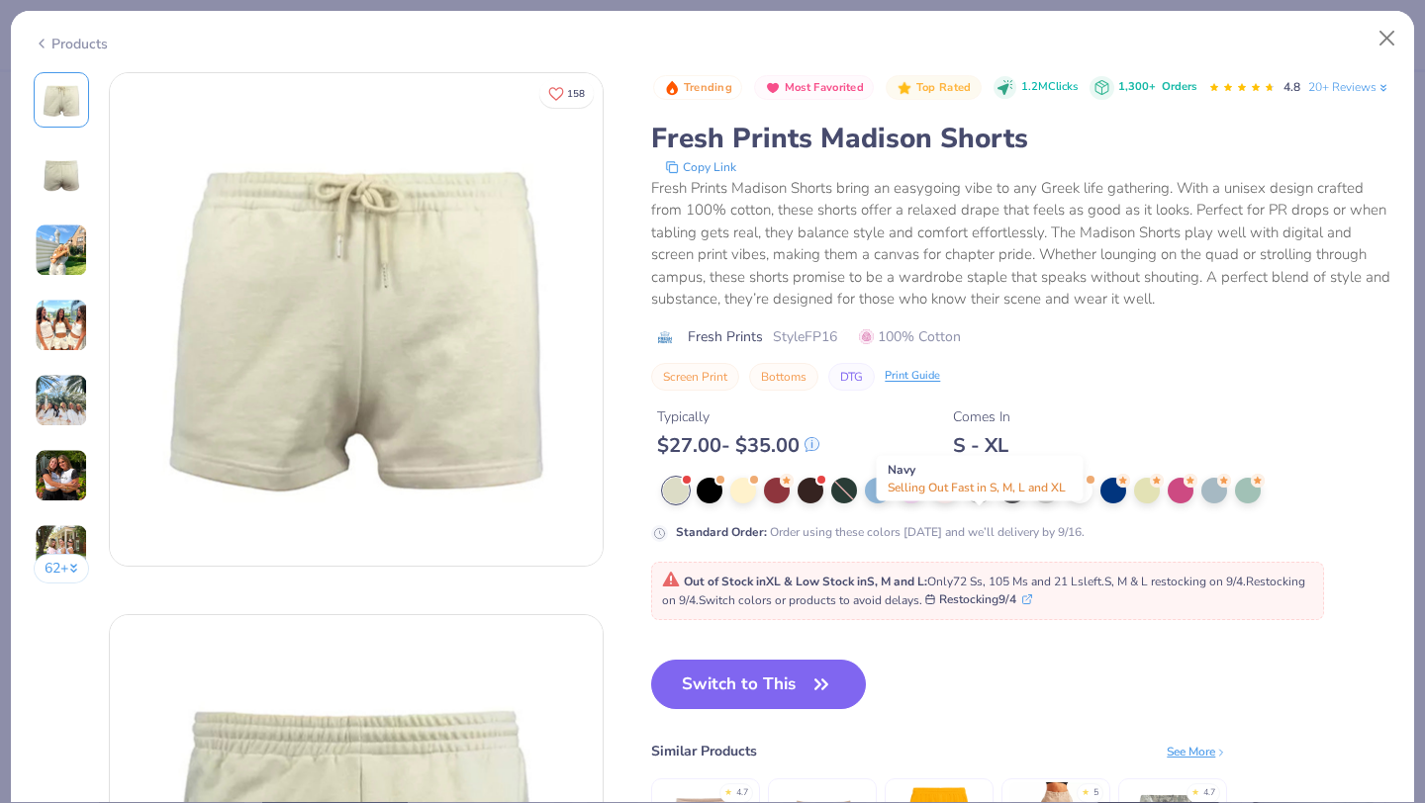
click at [984, 502] on div at bounding box center [979, 489] width 26 height 26
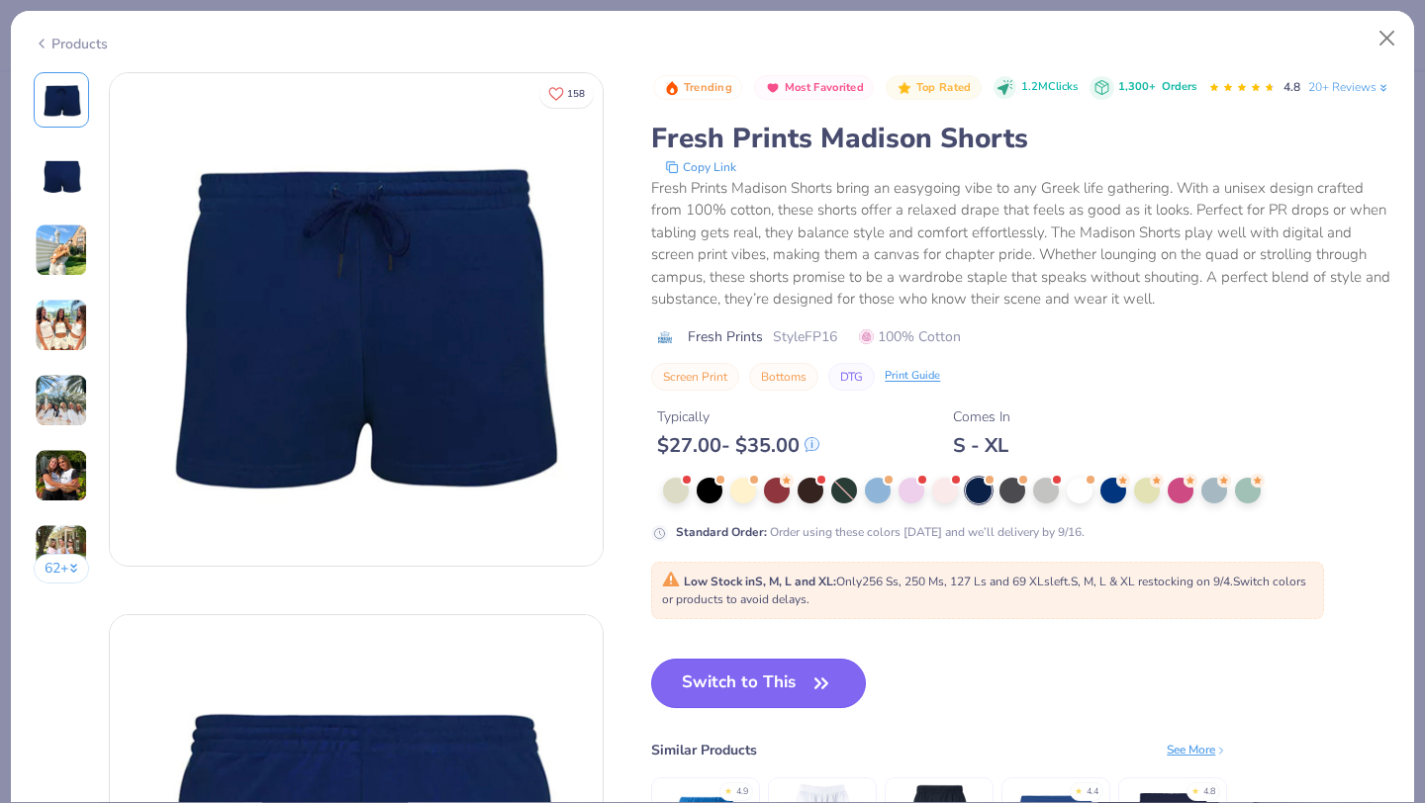
click at [784, 708] on button "Switch to This" at bounding box center [758, 683] width 215 height 49
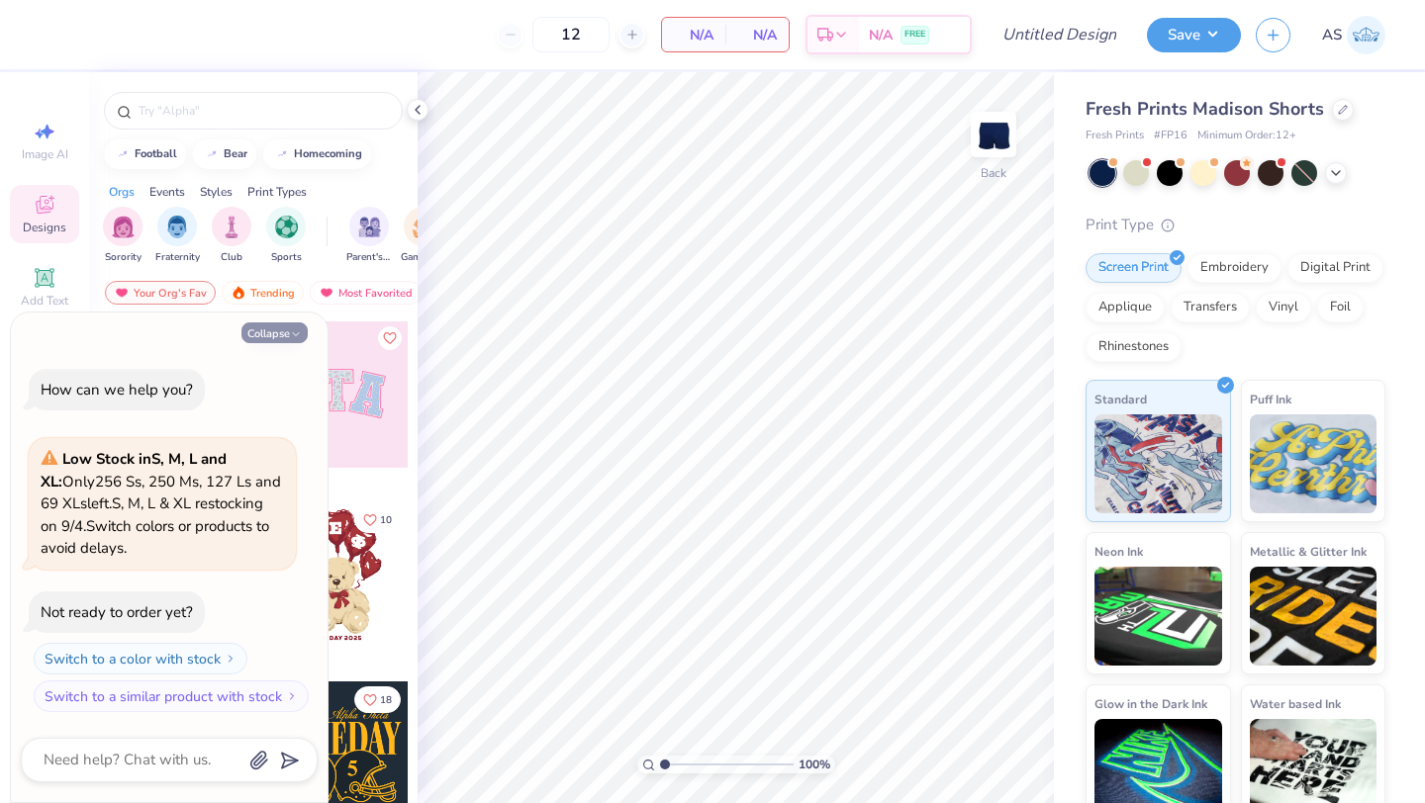
click at [297, 338] on icon "button" at bounding box center [296, 334] width 12 height 12
type textarea "x"
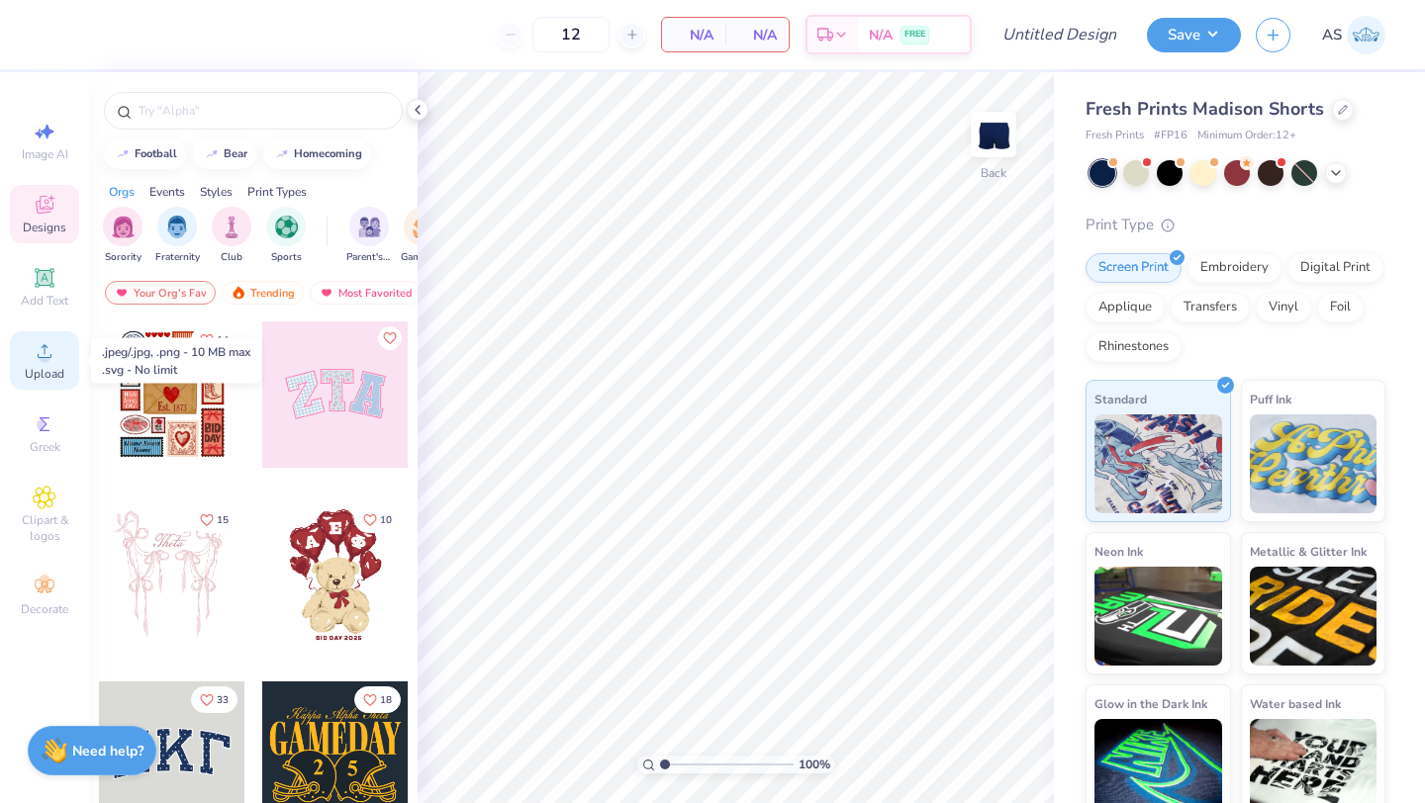
click at [46, 356] on circle at bounding box center [44, 357] width 11 height 11
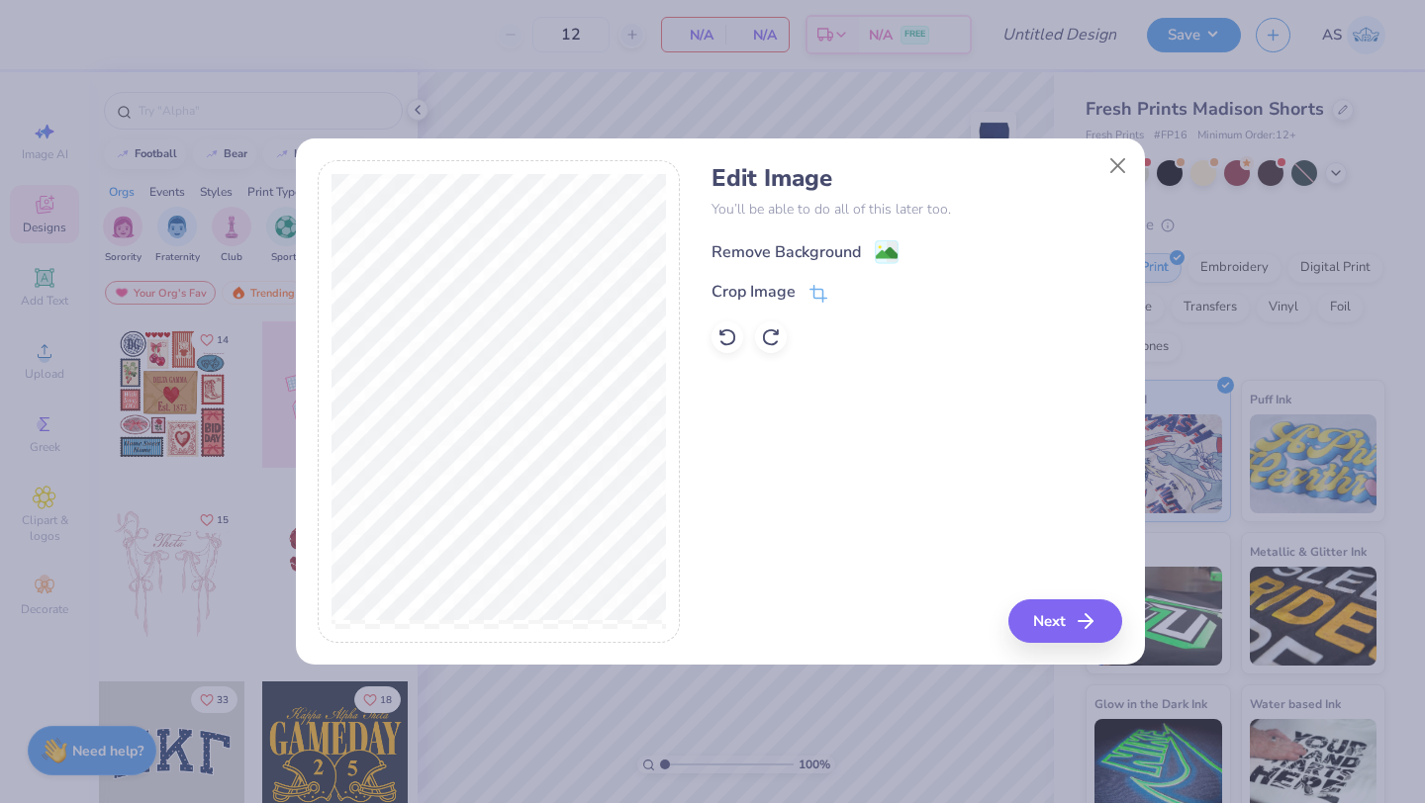
click at [851, 258] on div "Remove Background" at bounding box center [785, 252] width 149 height 24
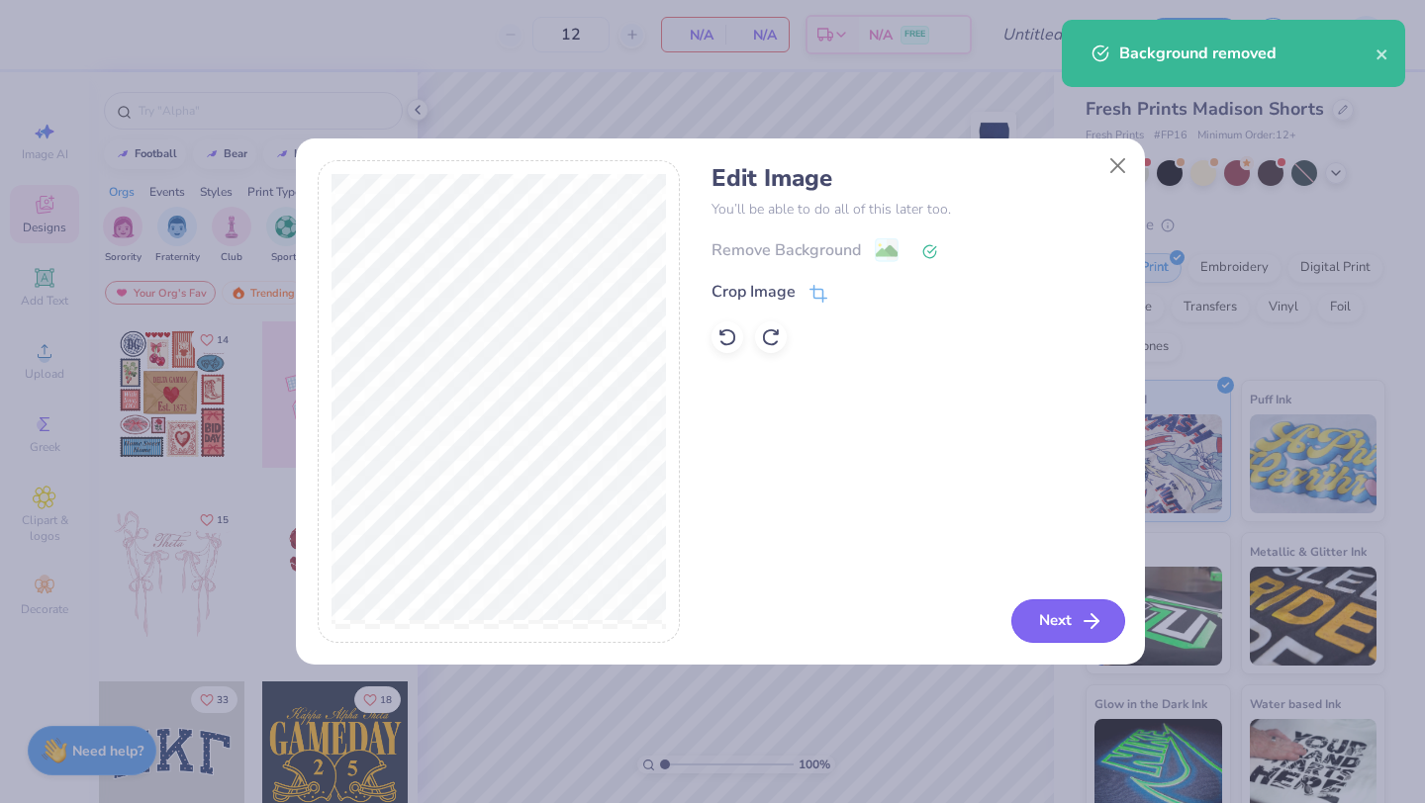
click at [1074, 633] on button "Next" at bounding box center [1068, 621] width 114 height 44
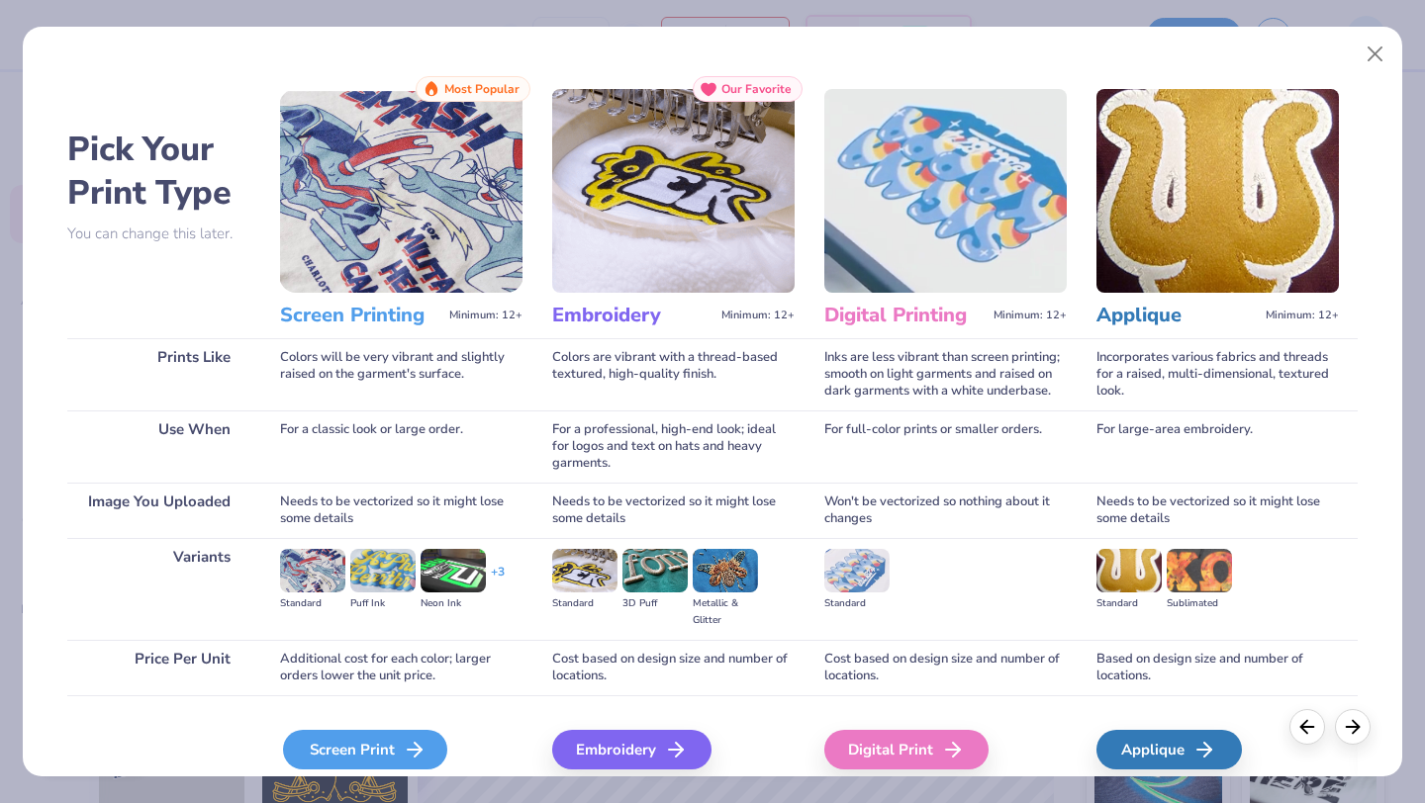
click at [312, 741] on div "Screen Print" at bounding box center [365, 750] width 164 height 40
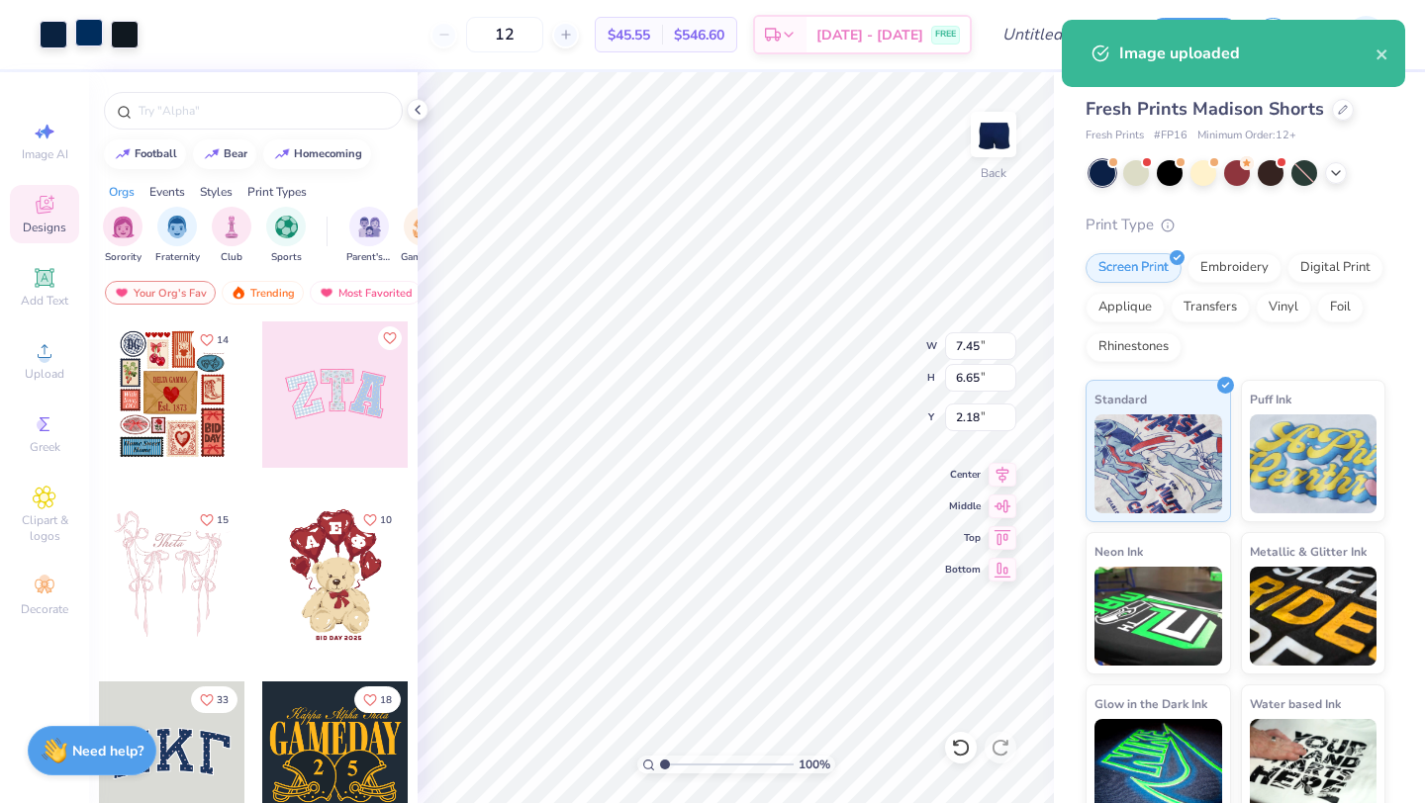
click at [95, 41] on div at bounding box center [89, 33] width 28 height 28
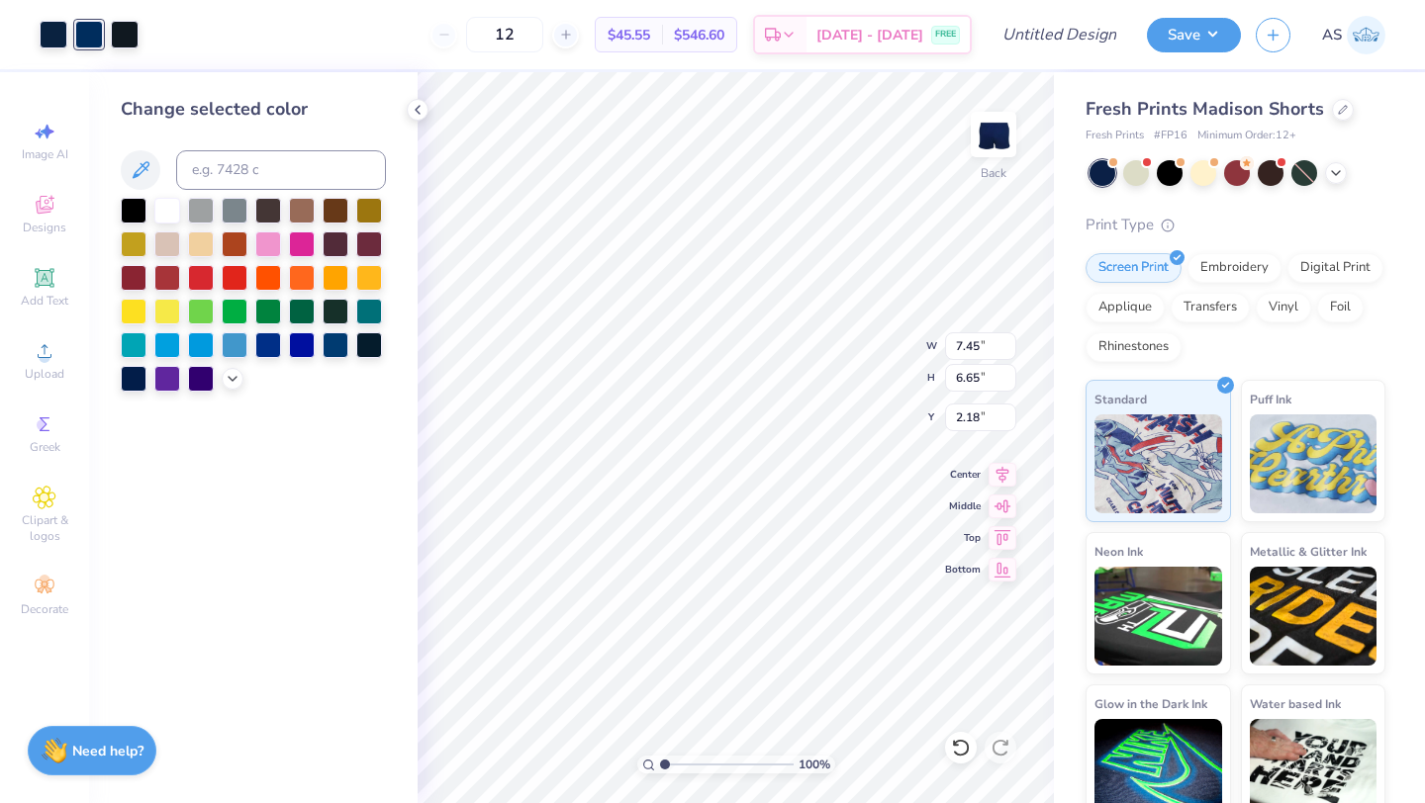
click at [165, 194] on div "Change selected color" at bounding box center [253, 244] width 265 height 296
click at [165, 207] on div at bounding box center [167, 209] width 26 height 26
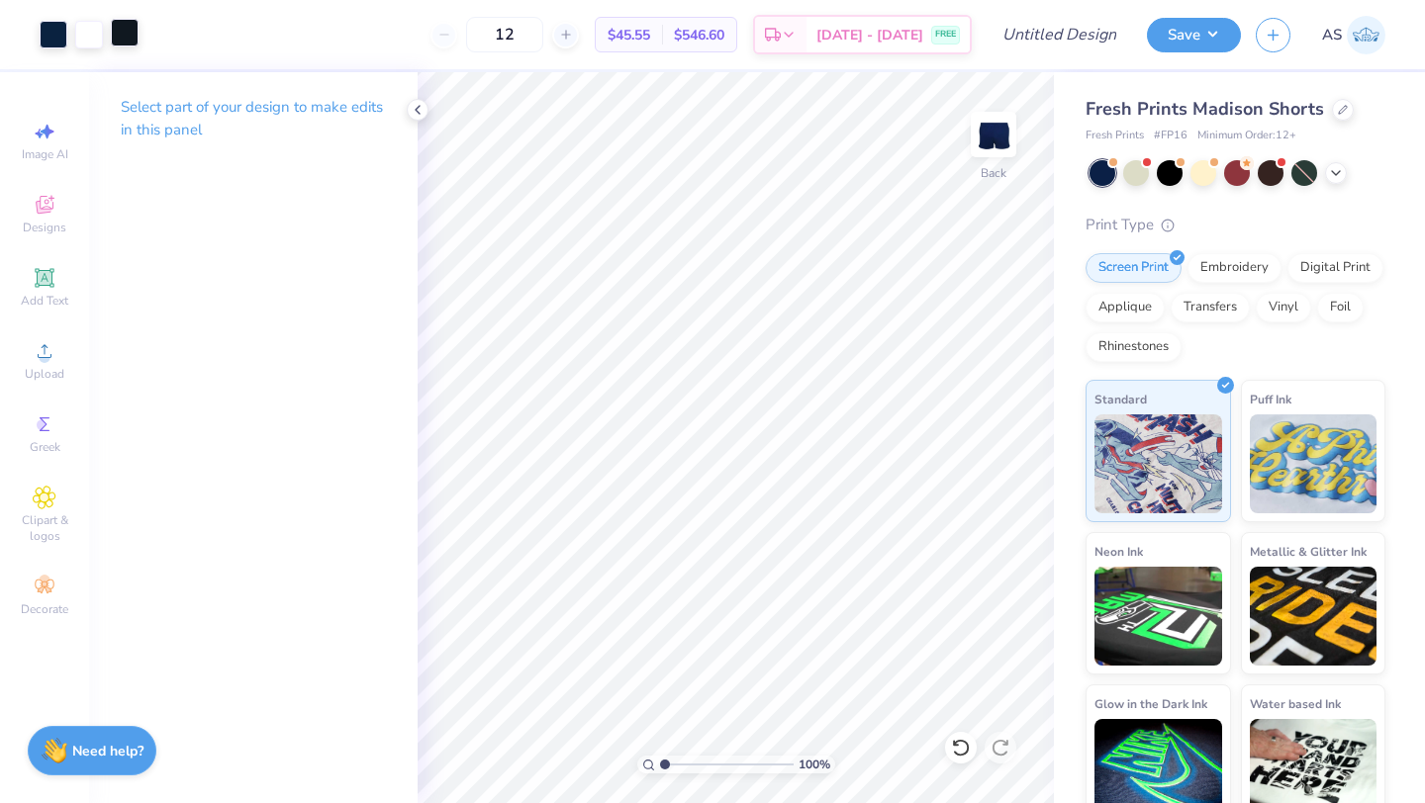
click at [127, 34] on div at bounding box center [125, 33] width 28 height 28
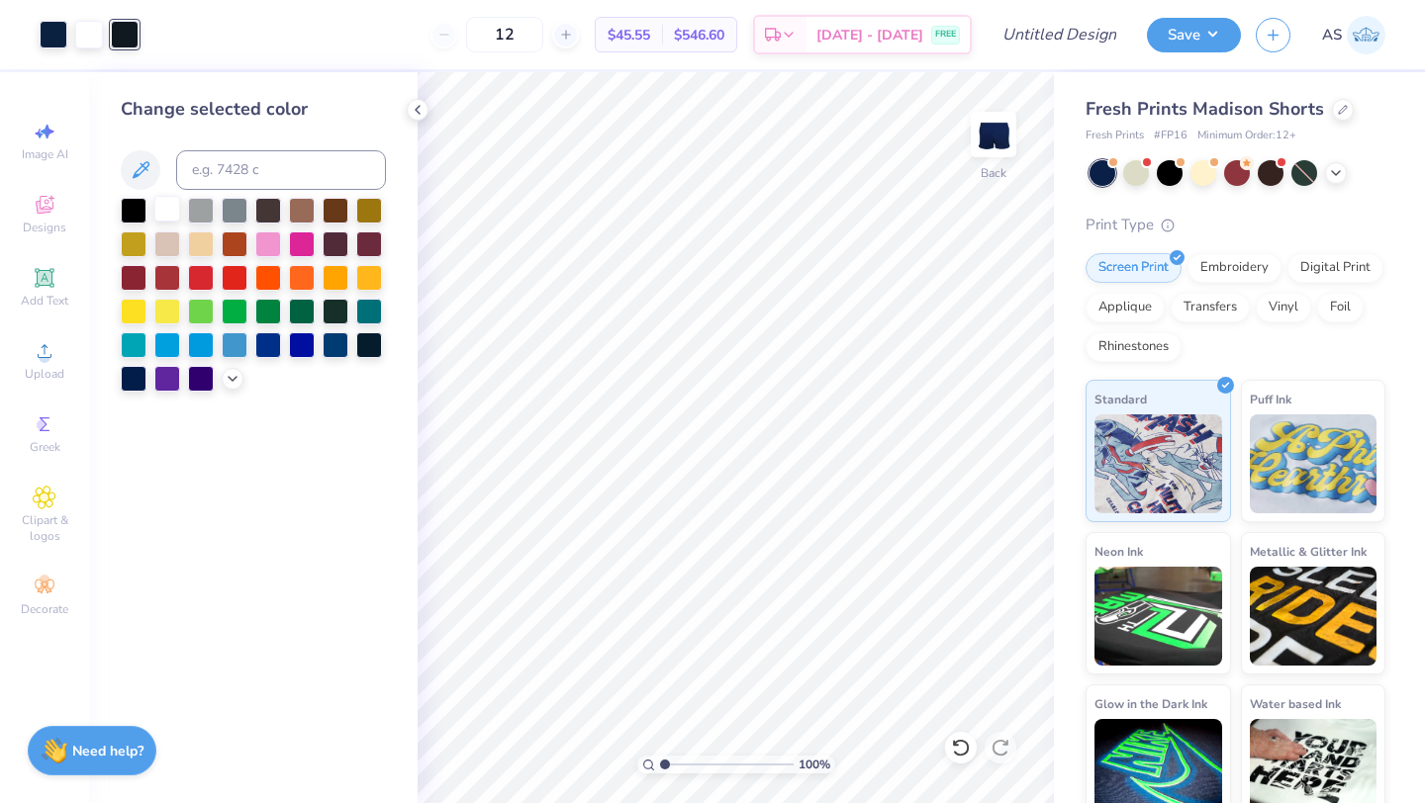
click at [170, 212] on div at bounding box center [167, 209] width 26 height 26
click at [52, 38] on div at bounding box center [54, 33] width 28 height 28
click at [166, 201] on div at bounding box center [167, 209] width 26 height 26
click at [403, 108] on div "Change selected color" at bounding box center [253, 437] width 328 height 731
click at [410, 108] on icon at bounding box center [418, 110] width 16 height 16
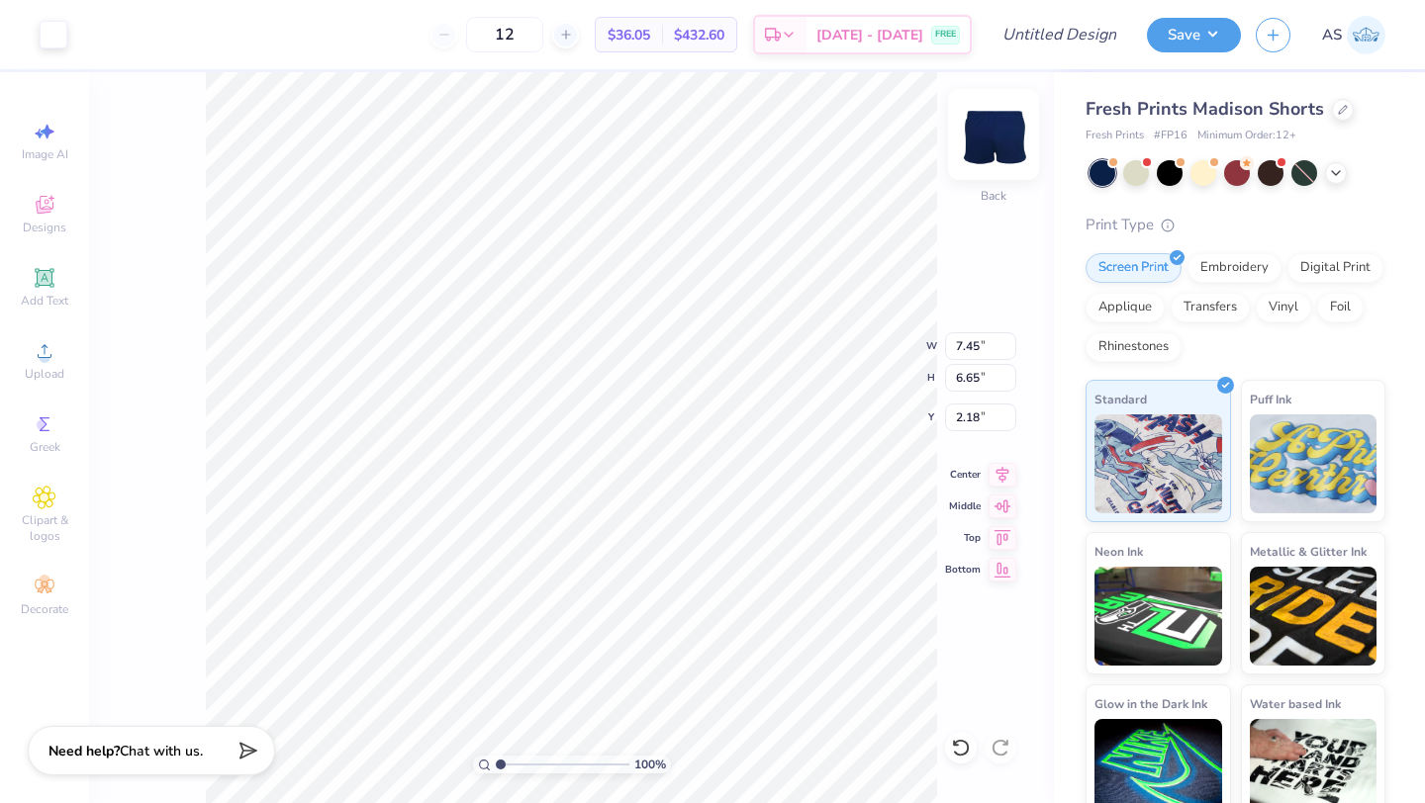
click at [1000, 149] on img at bounding box center [993, 134] width 79 height 79
click at [1003, 129] on img at bounding box center [993, 134] width 79 height 79
click at [1005, 157] on img at bounding box center [993, 134] width 79 height 79
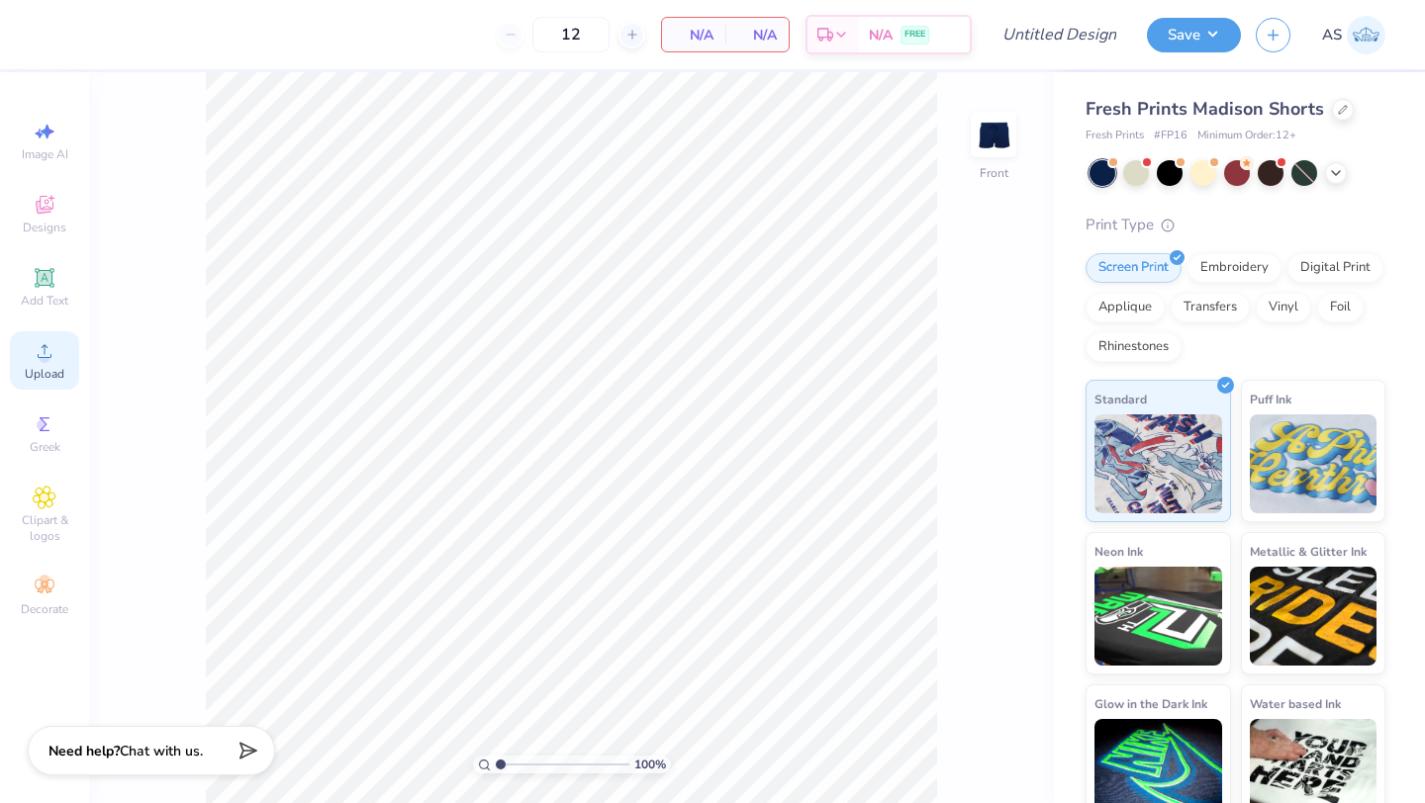
click at [39, 349] on icon at bounding box center [45, 351] width 24 height 24
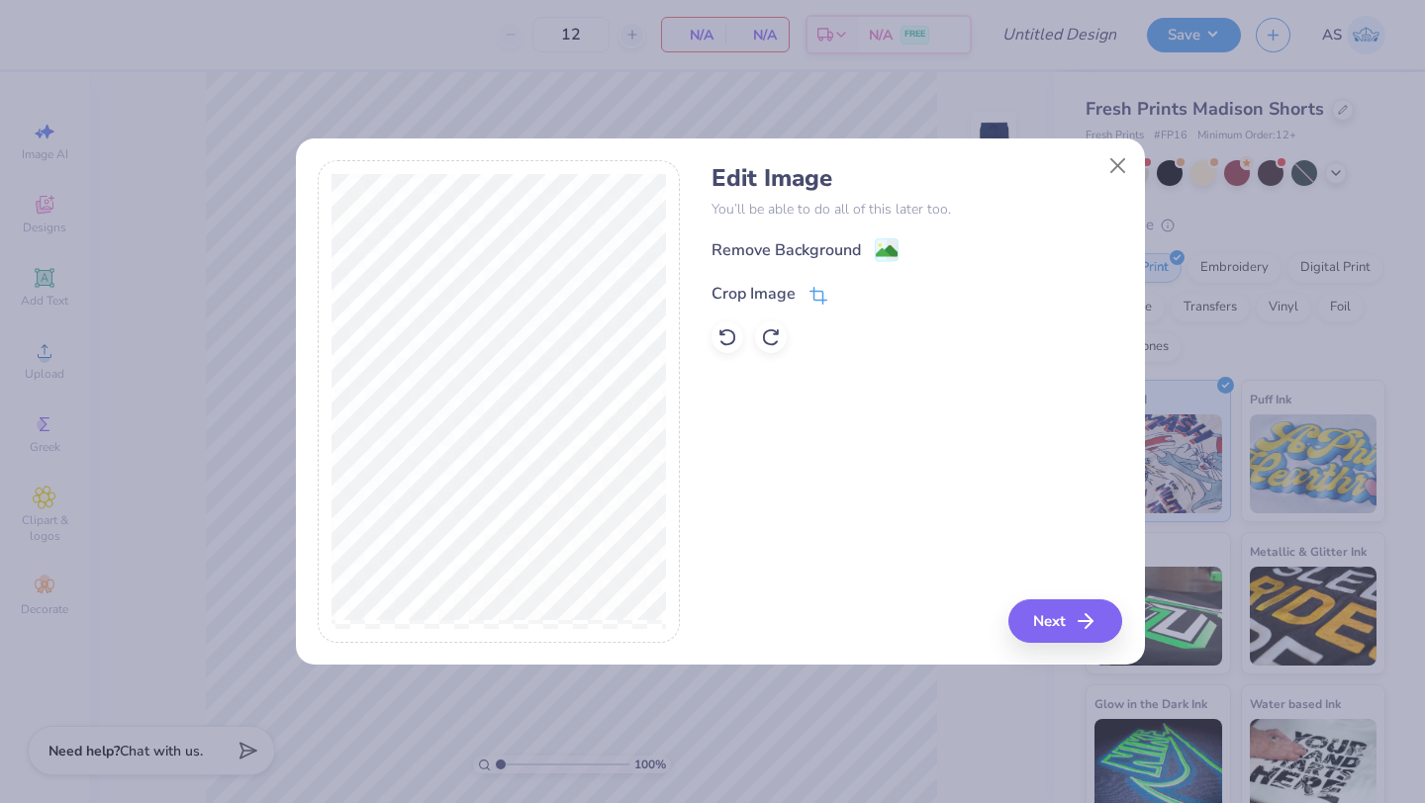
click at [804, 298] on div "Crop Image" at bounding box center [769, 294] width 116 height 24
click at [858, 250] on div "Remove Background Crop Image" at bounding box center [916, 295] width 411 height 116
click at [877, 297] on icon at bounding box center [880, 292] width 12 height 12
click at [883, 259] on image at bounding box center [886, 253] width 22 height 22
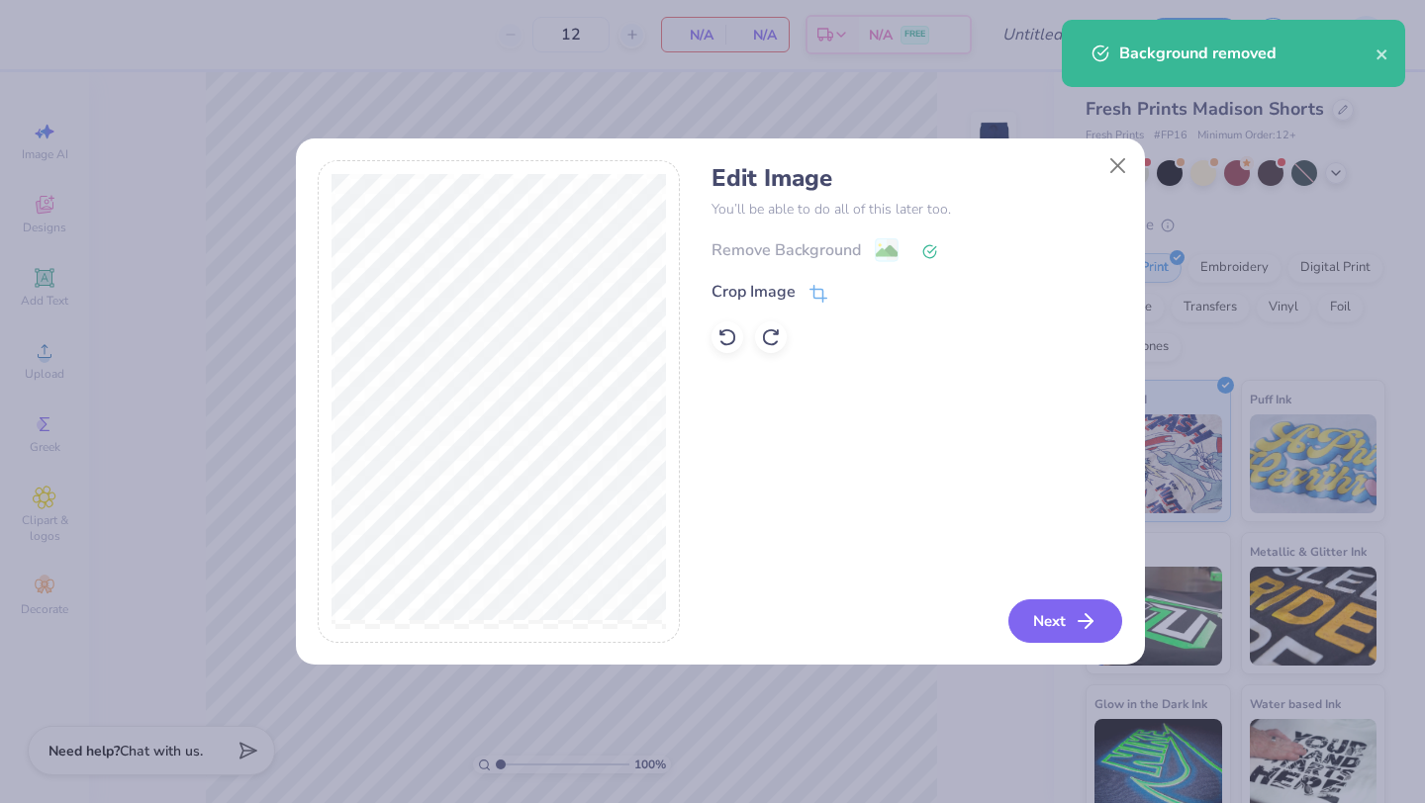
click at [1091, 631] on icon "button" at bounding box center [1085, 621] width 24 height 24
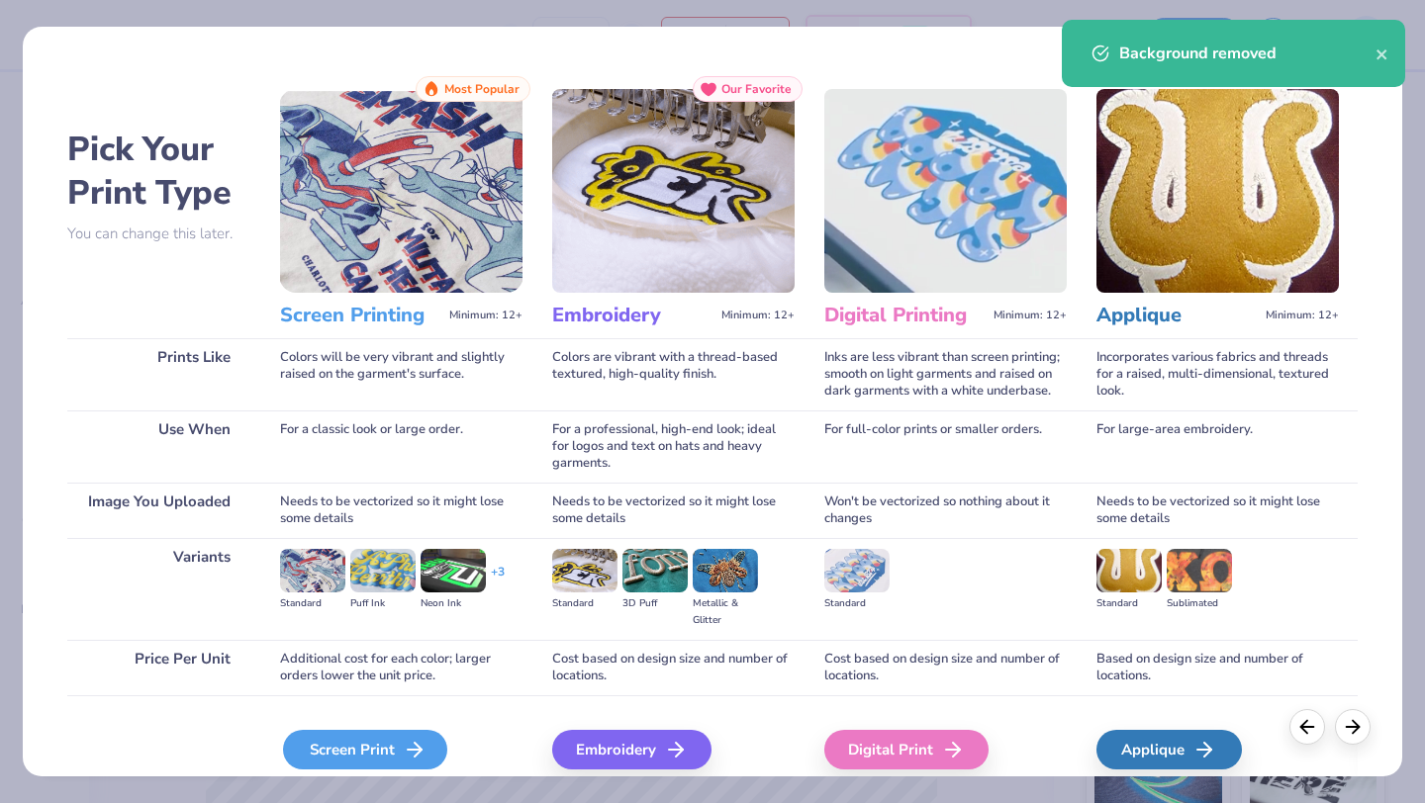
click at [390, 760] on div "Screen Print" at bounding box center [365, 750] width 164 height 40
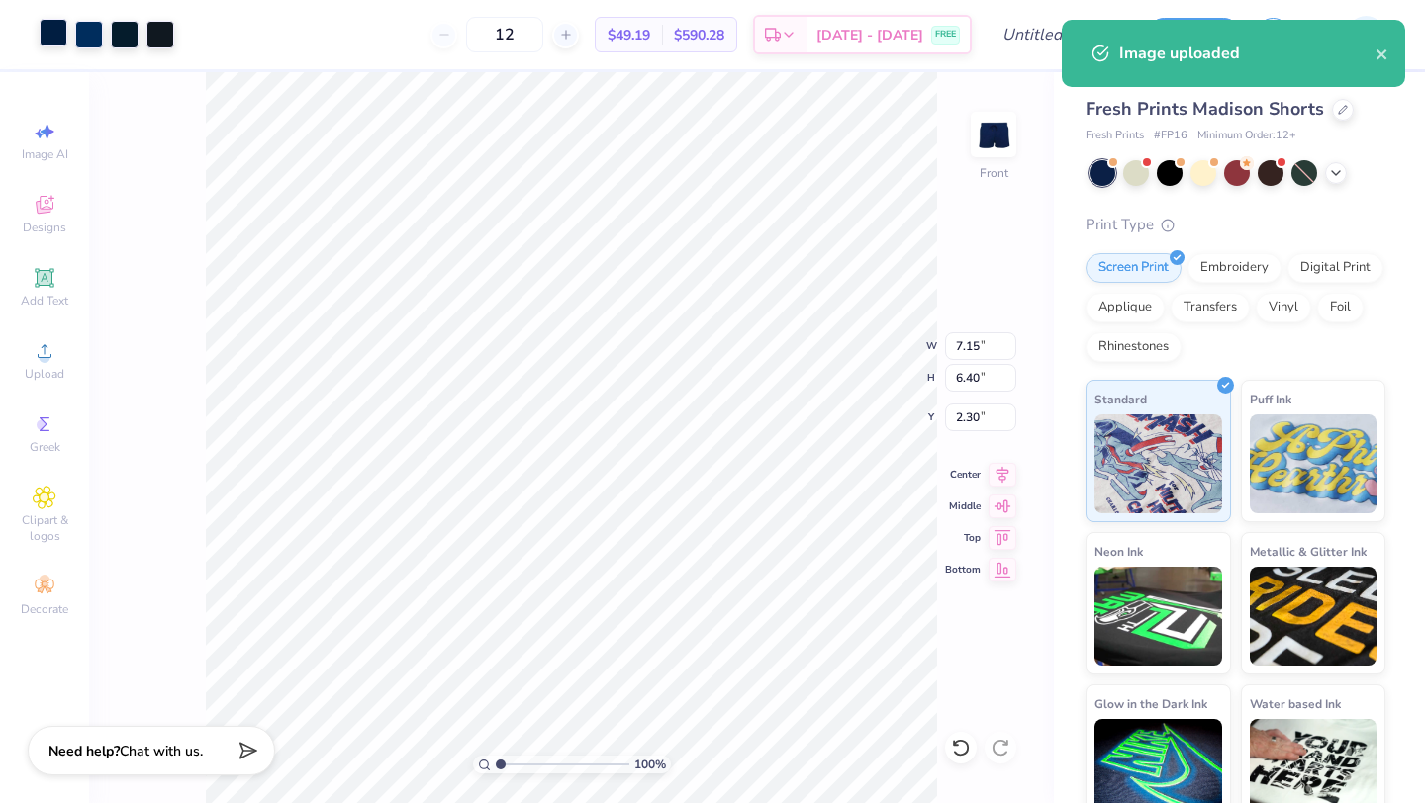
click at [62, 36] on div at bounding box center [54, 33] width 28 height 28
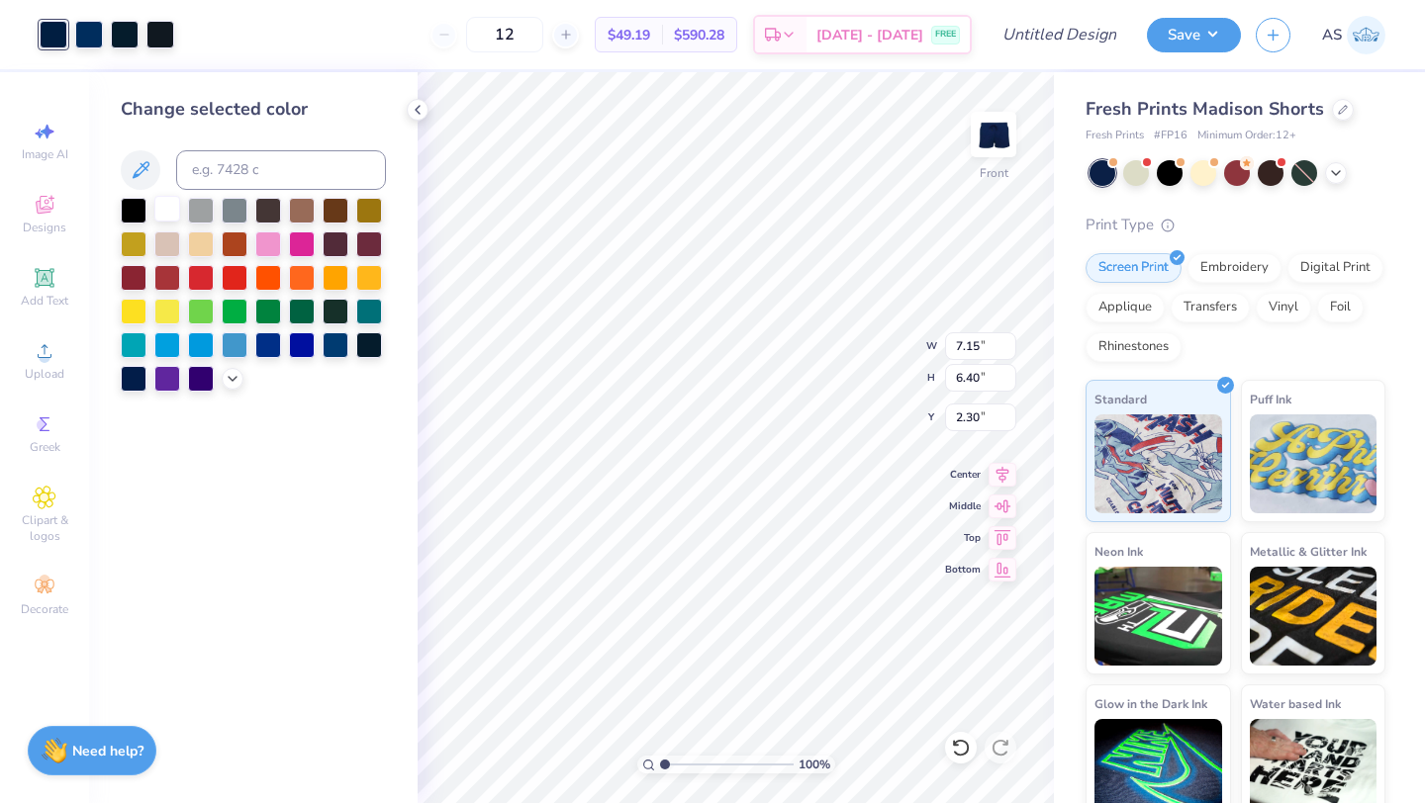
click at [172, 210] on div at bounding box center [167, 209] width 26 height 26
click at [99, 39] on div at bounding box center [89, 33] width 28 height 28
click at [180, 215] on div at bounding box center [167, 209] width 26 height 26
click at [85, 37] on div at bounding box center [89, 33] width 28 height 28
click at [163, 221] on div at bounding box center [167, 209] width 26 height 26
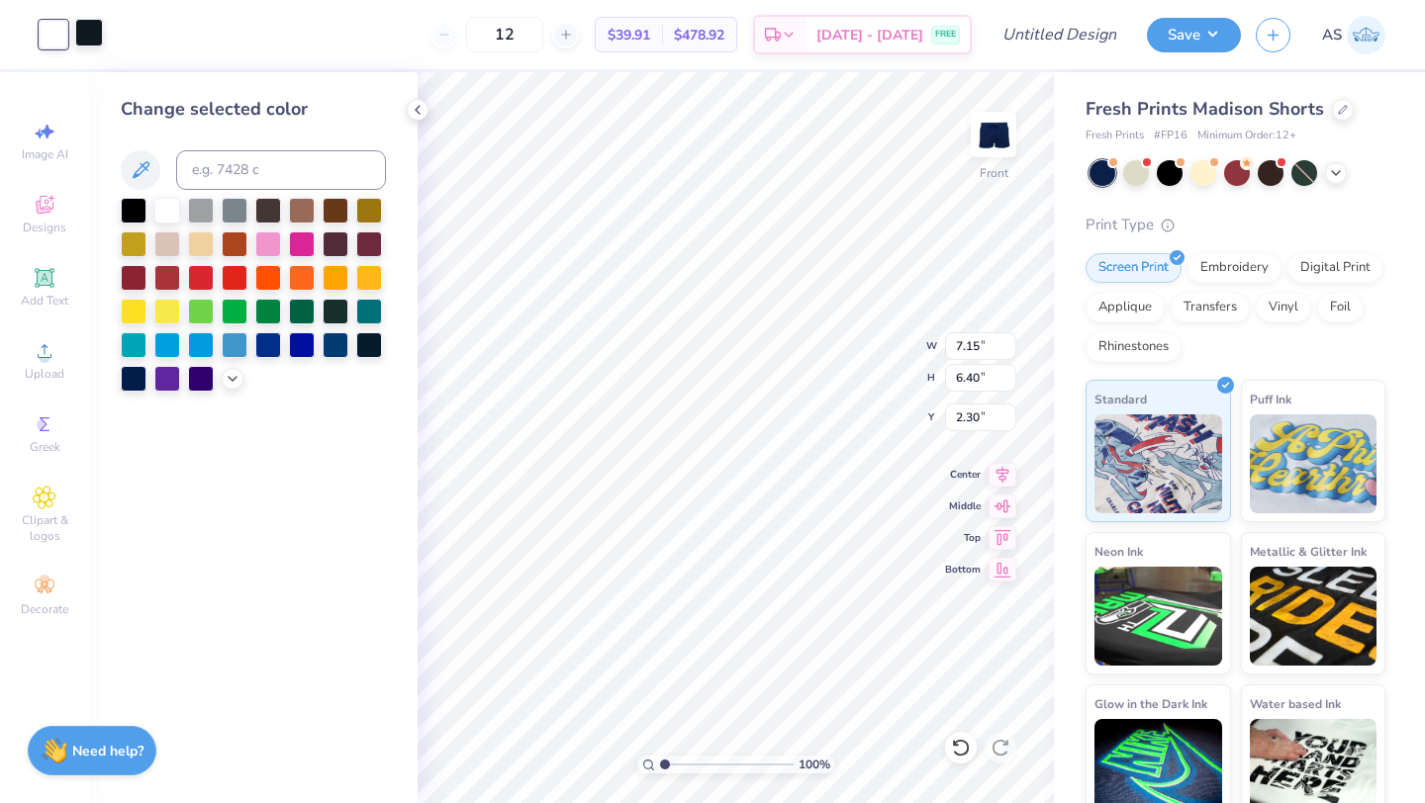
click at [97, 39] on div at bounding box center [89, 33] width 28 height 28
click at [161, 206] on div at bounding box center [167, 209] width 26 height 26
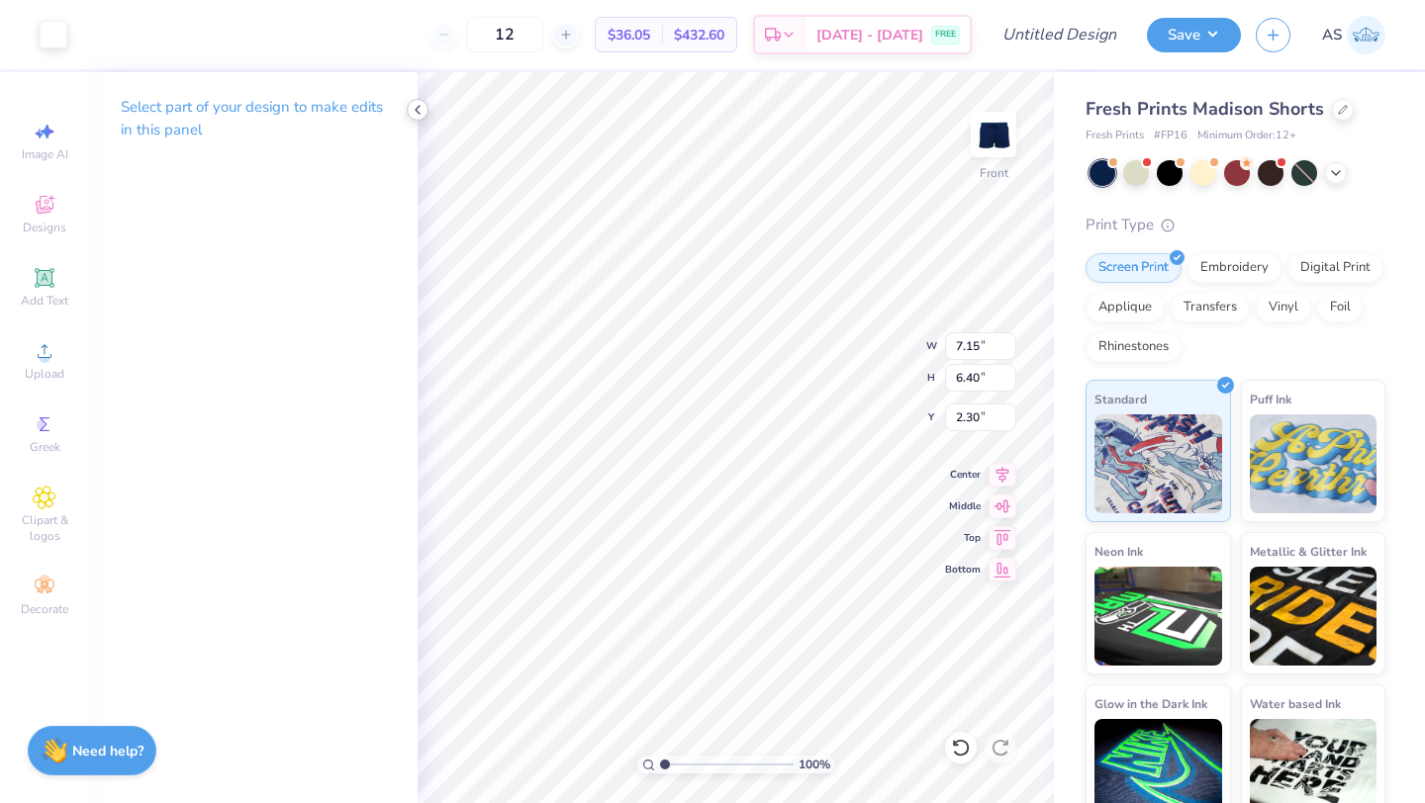
type input "2.53"
type input "2.27"
type input "6.43"
type input "7.27"
type input "1.00"
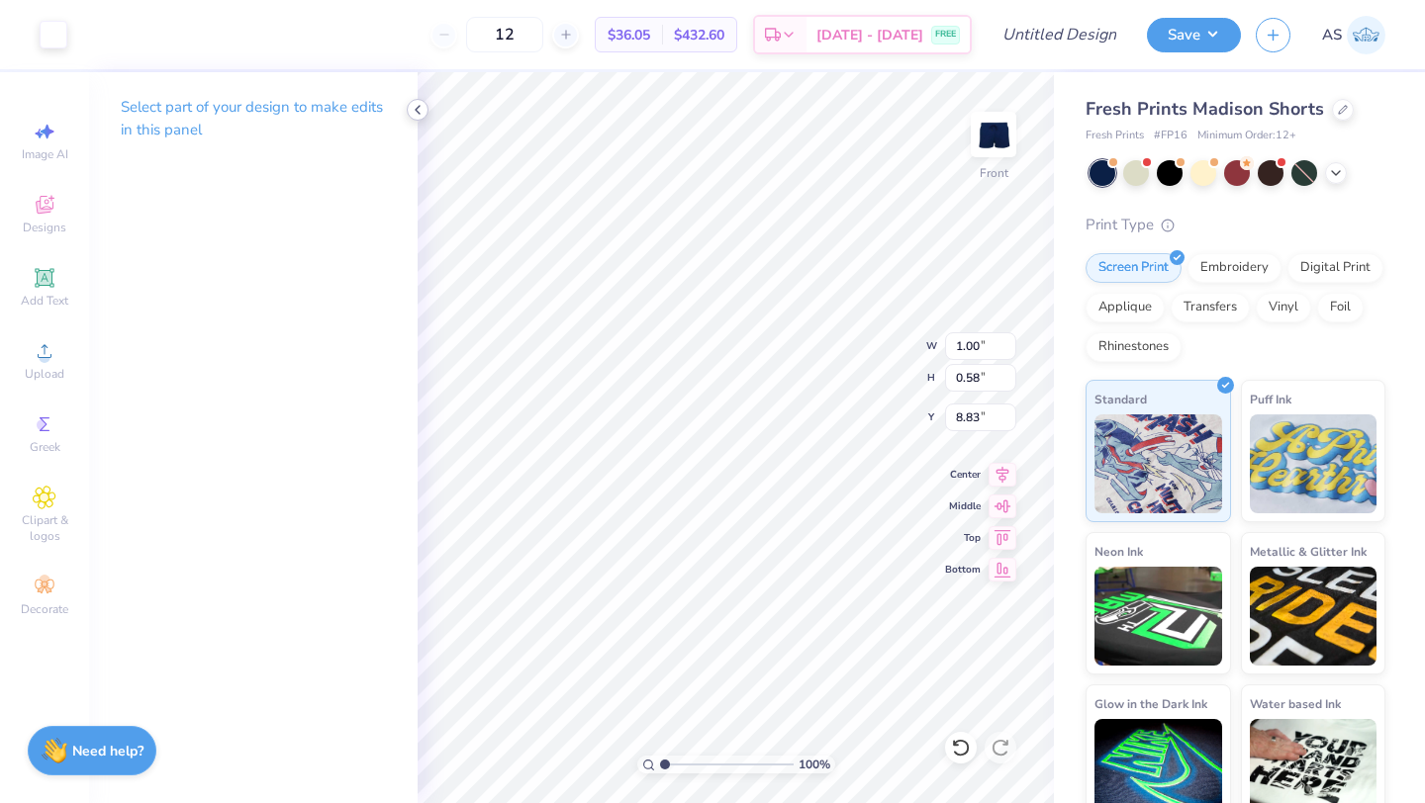
type input "0.58"
click at [965, 751] on icon at bounding box center [961, 748] width 20 height 20
click at [415, 106] on icon at bounding box center [418, 110] width 16 height 16
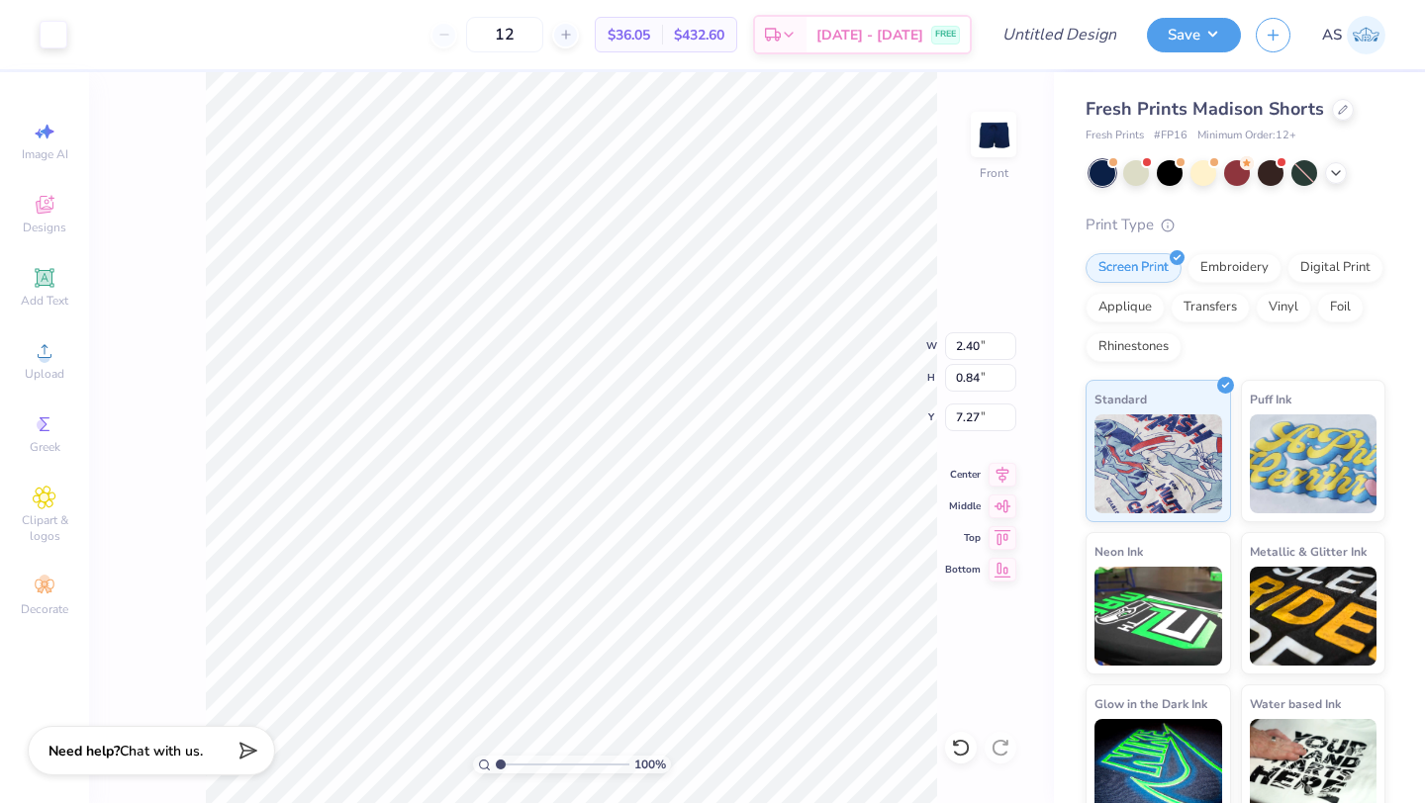
type input "7.22"
type input "0.04"
type input "0.03"
click at [960, 745] on icon at bounding box center [961, 748] width 20 height 20
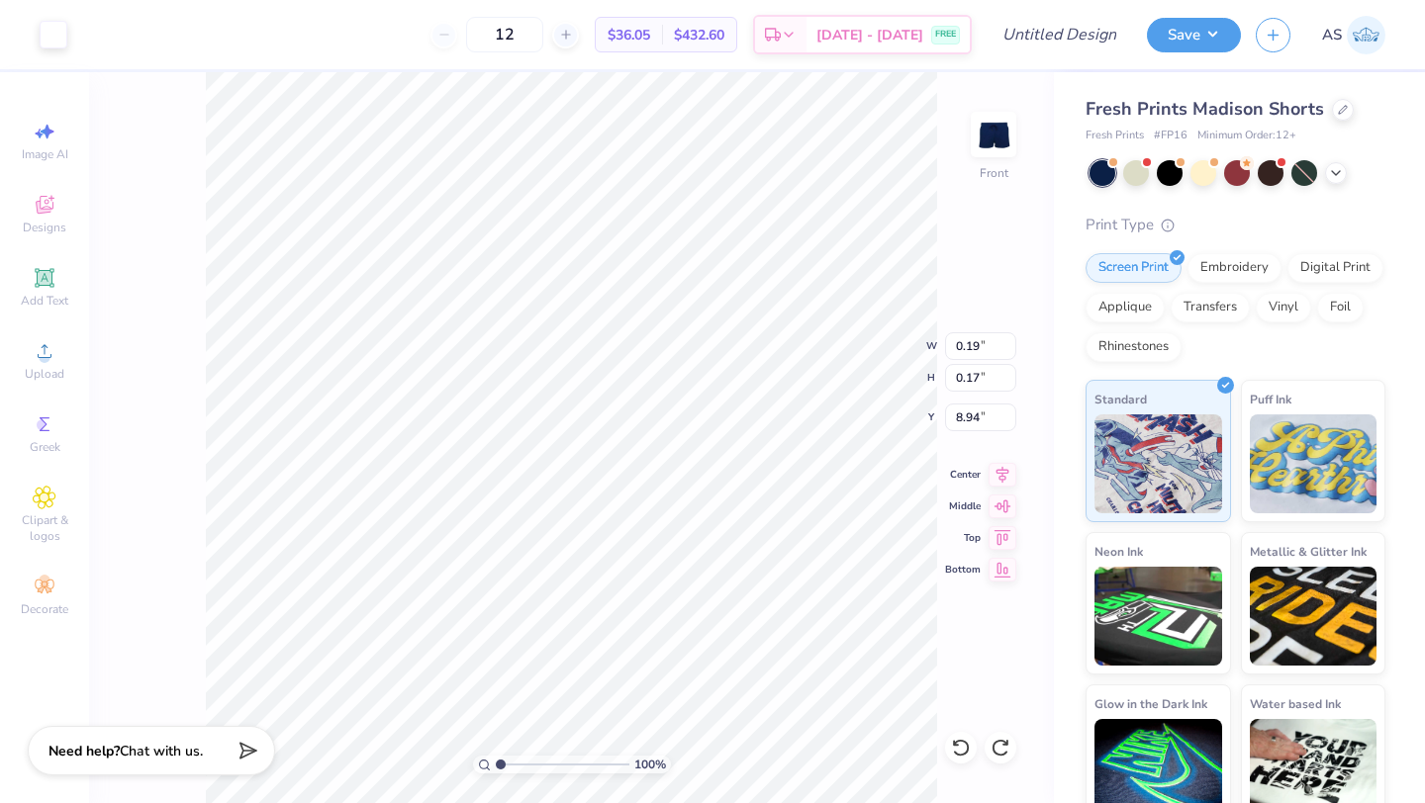
type input "0.14"
type input "0.12"
click at [972, 749] on div at bounding box center [961, 748] width 32 height 32
type input "0.19"
type input "0.17"
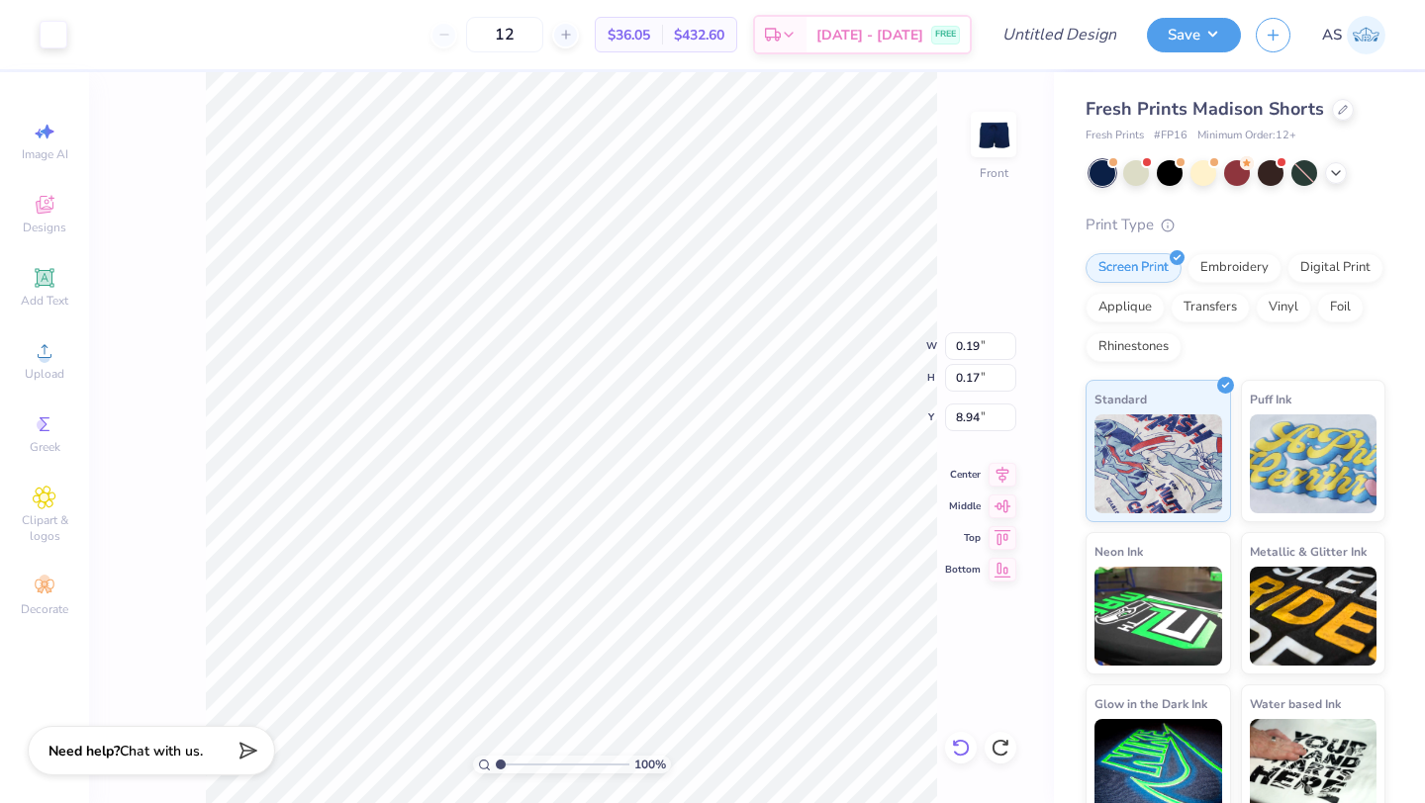
click at [972, 749] on div at bounding box center [961, 748] width 32 height 32
type input "1.47"
type textarea "x"
type input "1.89"
type textarea "x"
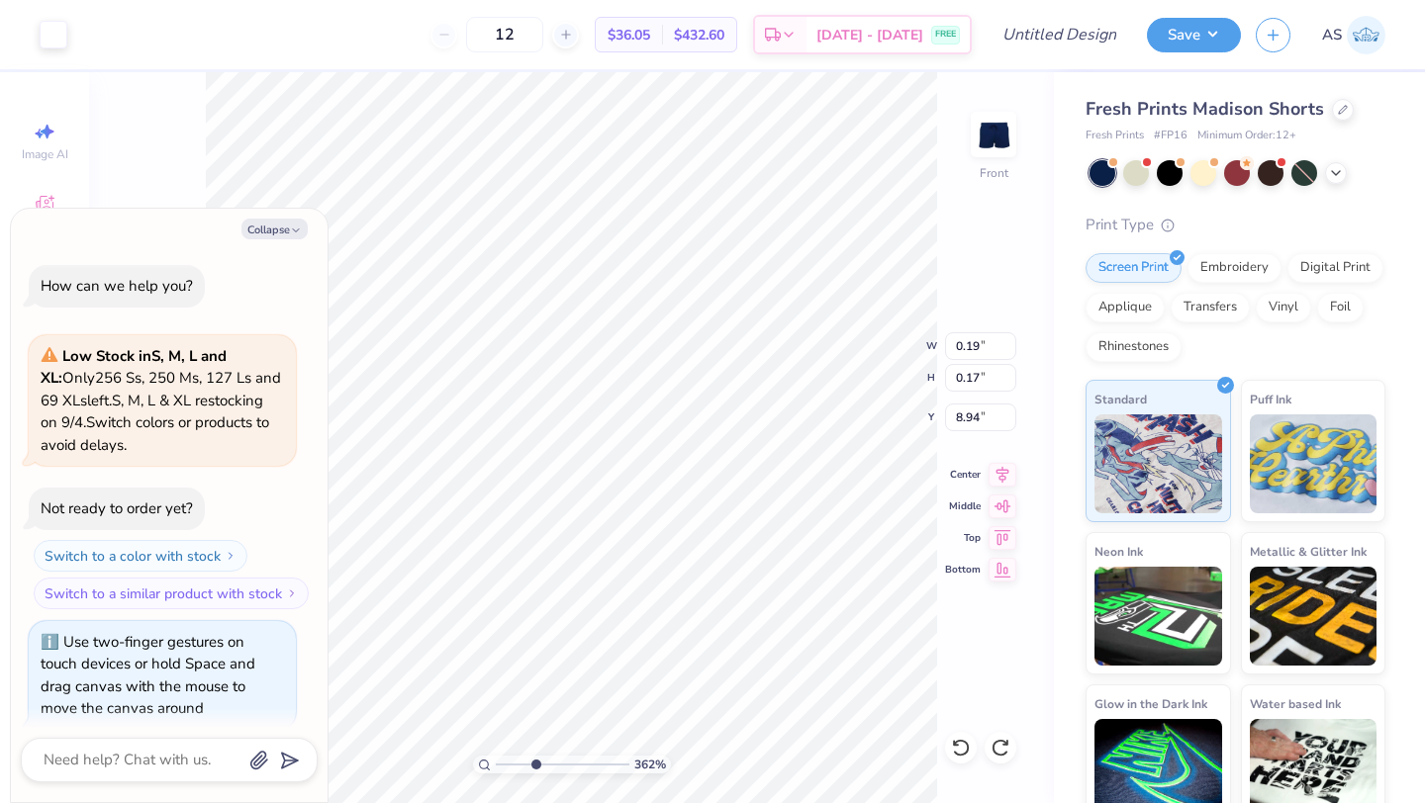
scroll to position [17, 0]
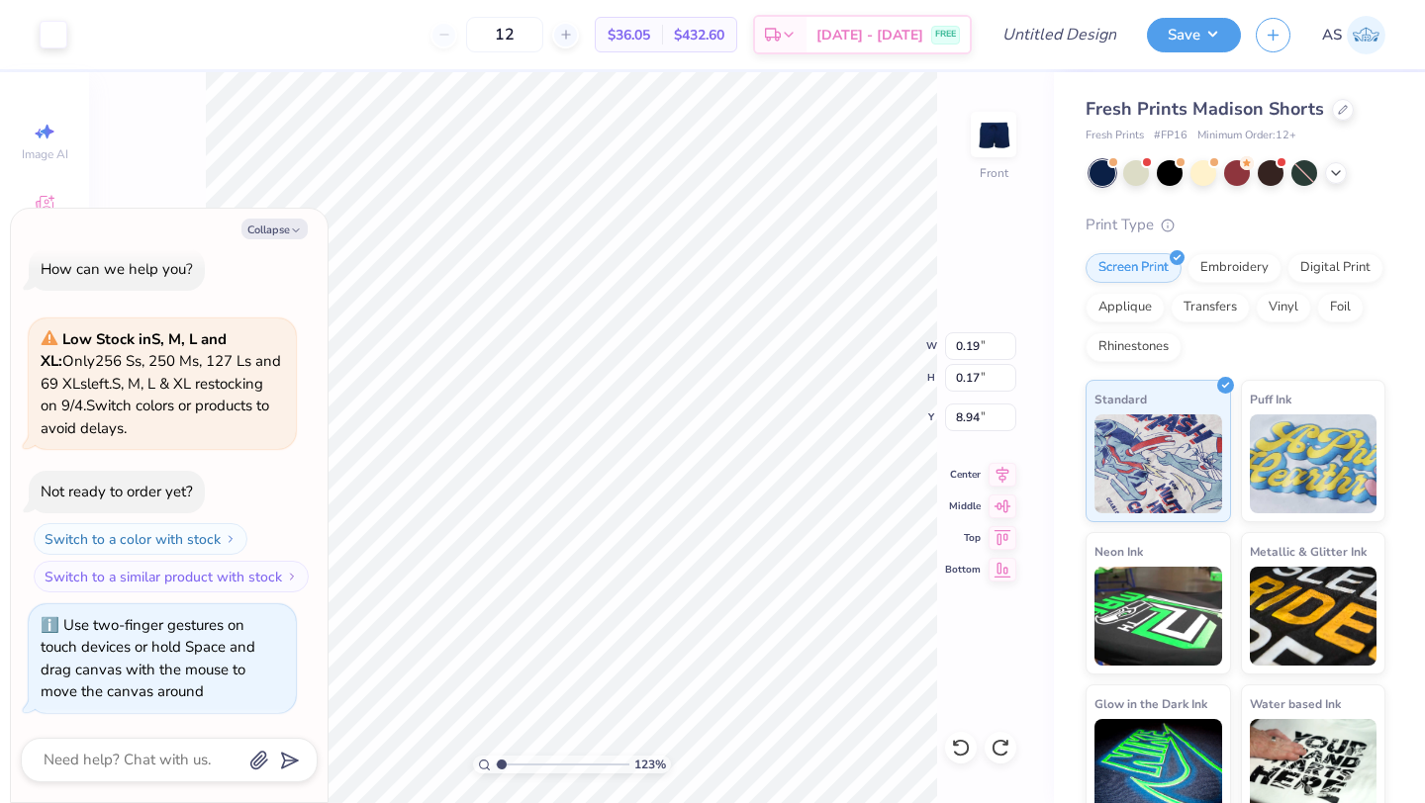
type input "1"
click at [498, 757] on input "range" at bounding box center [563, 765] width 134 height 18
click at [257, 232] on button "Collapse" at bounding box center [274, 229] width 66 height 21
type textarea "x"
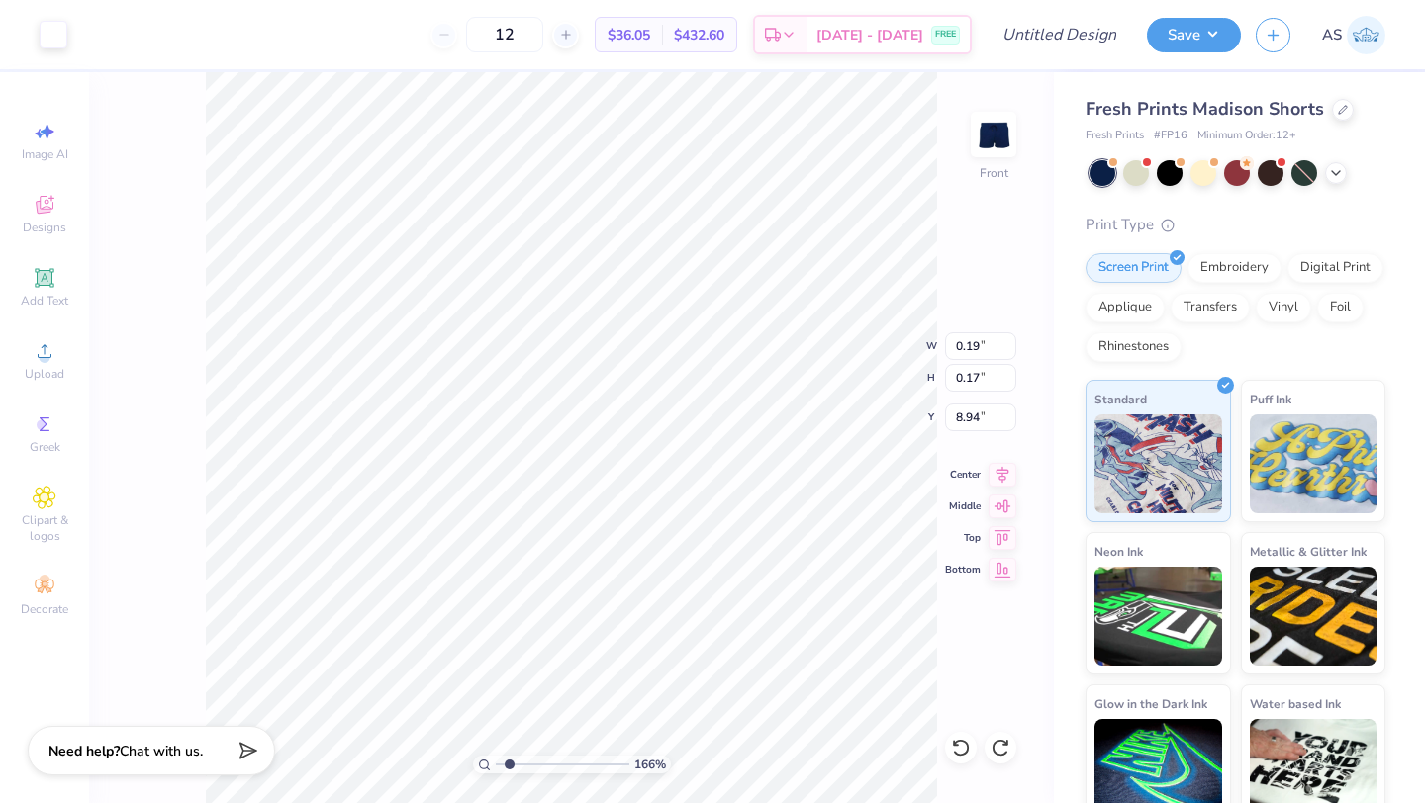
type input "1.66"
click at [508, 768] on input "range" at bounding box center [563, 765] width 134 height 18
type input "8.92"
type input "7.22"
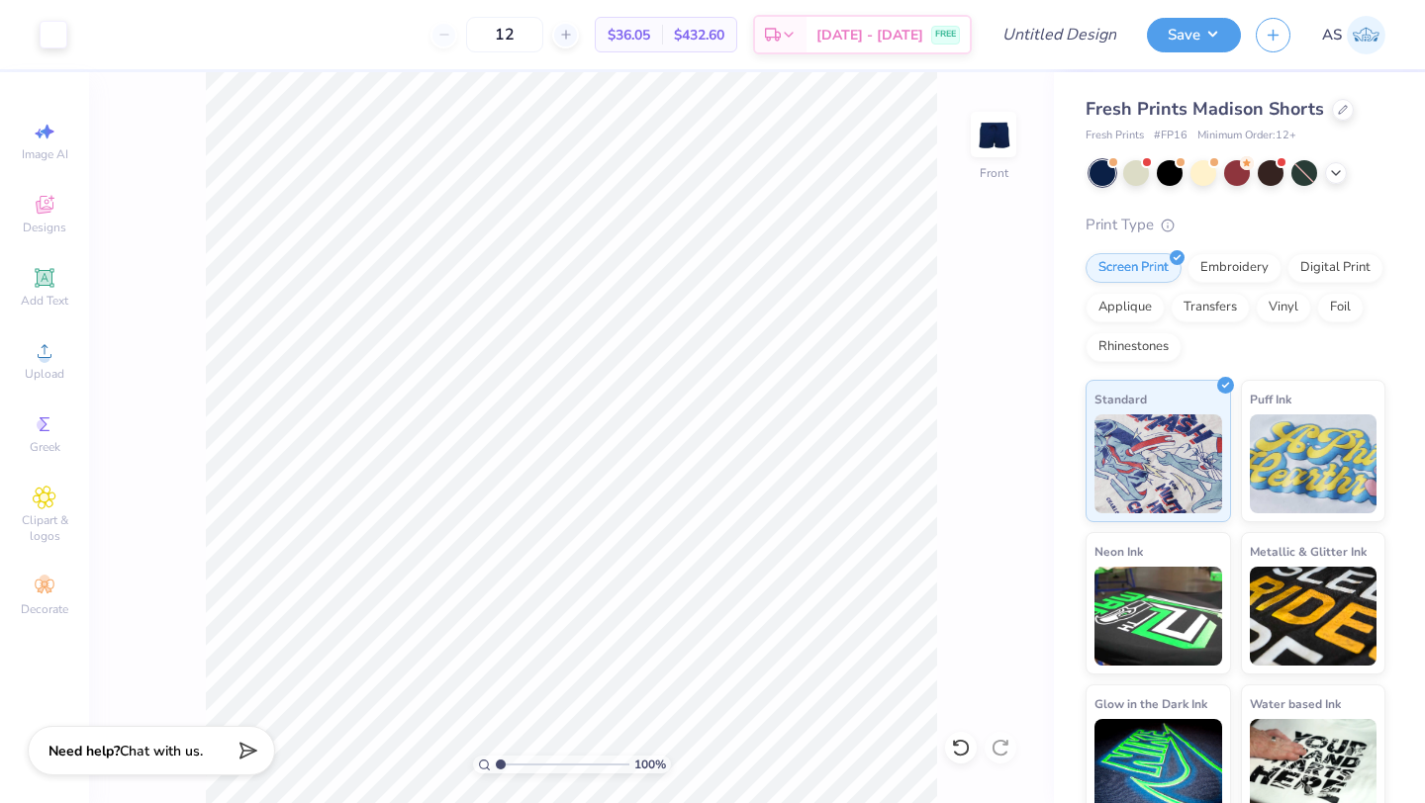
drag, startPoint x: 511, startPoint y: 766, endPoint x: 493, endPoint y: 766, distance: 18.8
type input "1"
click at [496, 766] on input "range" at bounding box center [563, 765] width 134 height 18
type input "1.72"
type input "1.53"
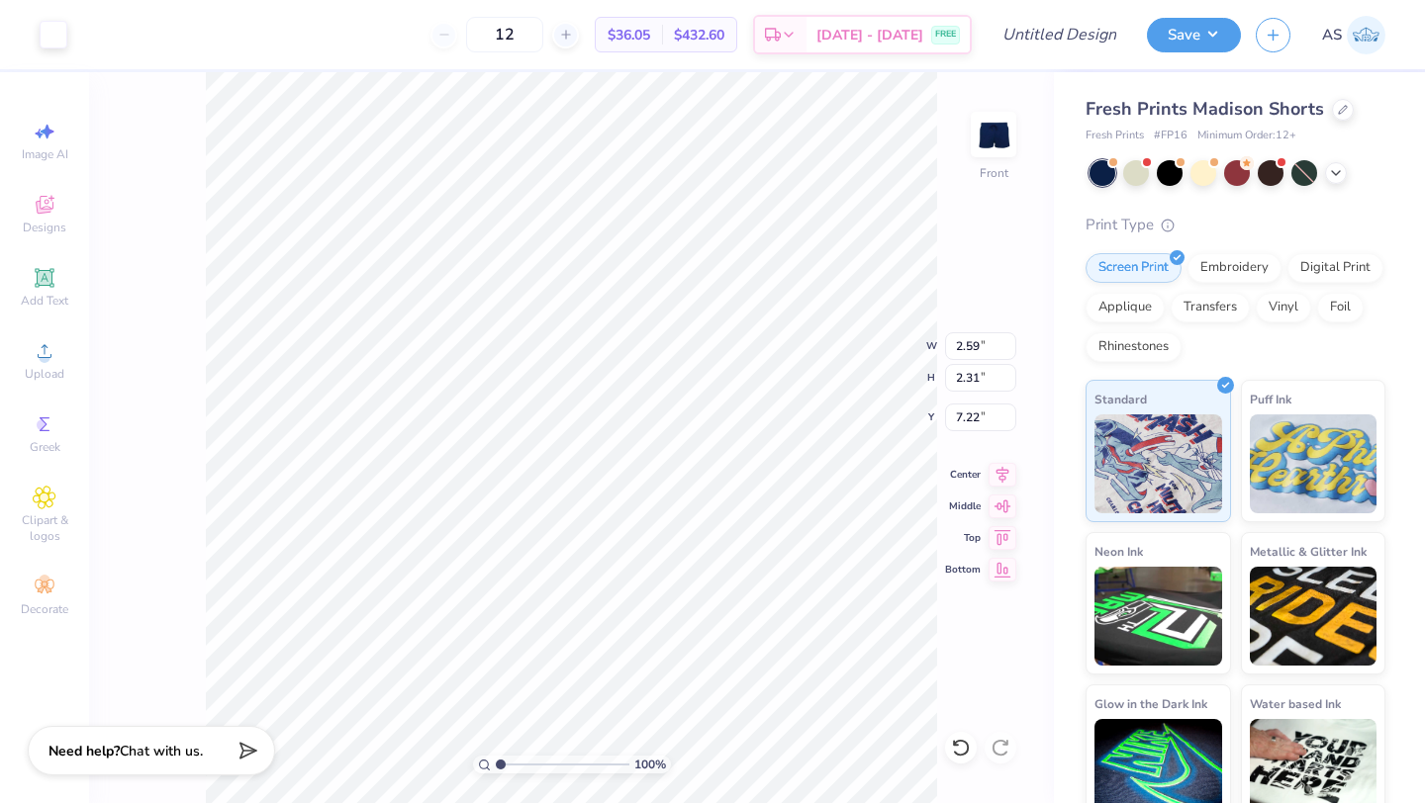
type input "8.00"
click at [961, 741] on icon at bounding box center [960, 748] width 17 height 18
type input "8.65"
type input "8.08"
type input "3.05"
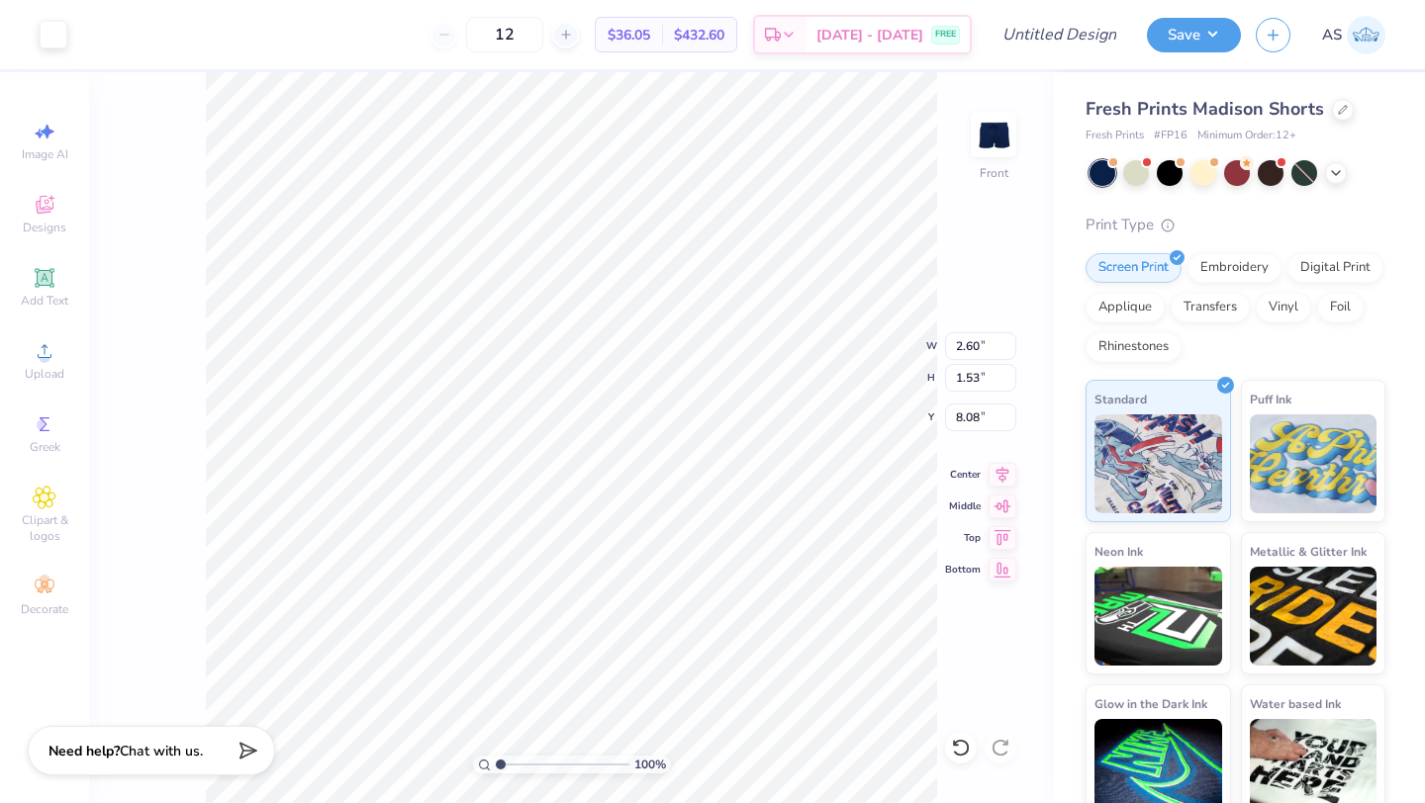
type input "1.80"
type input "7.82"
click at [190, 472] on div "100 % Front W 3.05 3.05 " H 1.80 1.80 " Y 7.82 7.82 " Center Middle Top Bottom" at bounding box center [571, 437] width 965 height 731
type input "5.01"
type input "2.33"
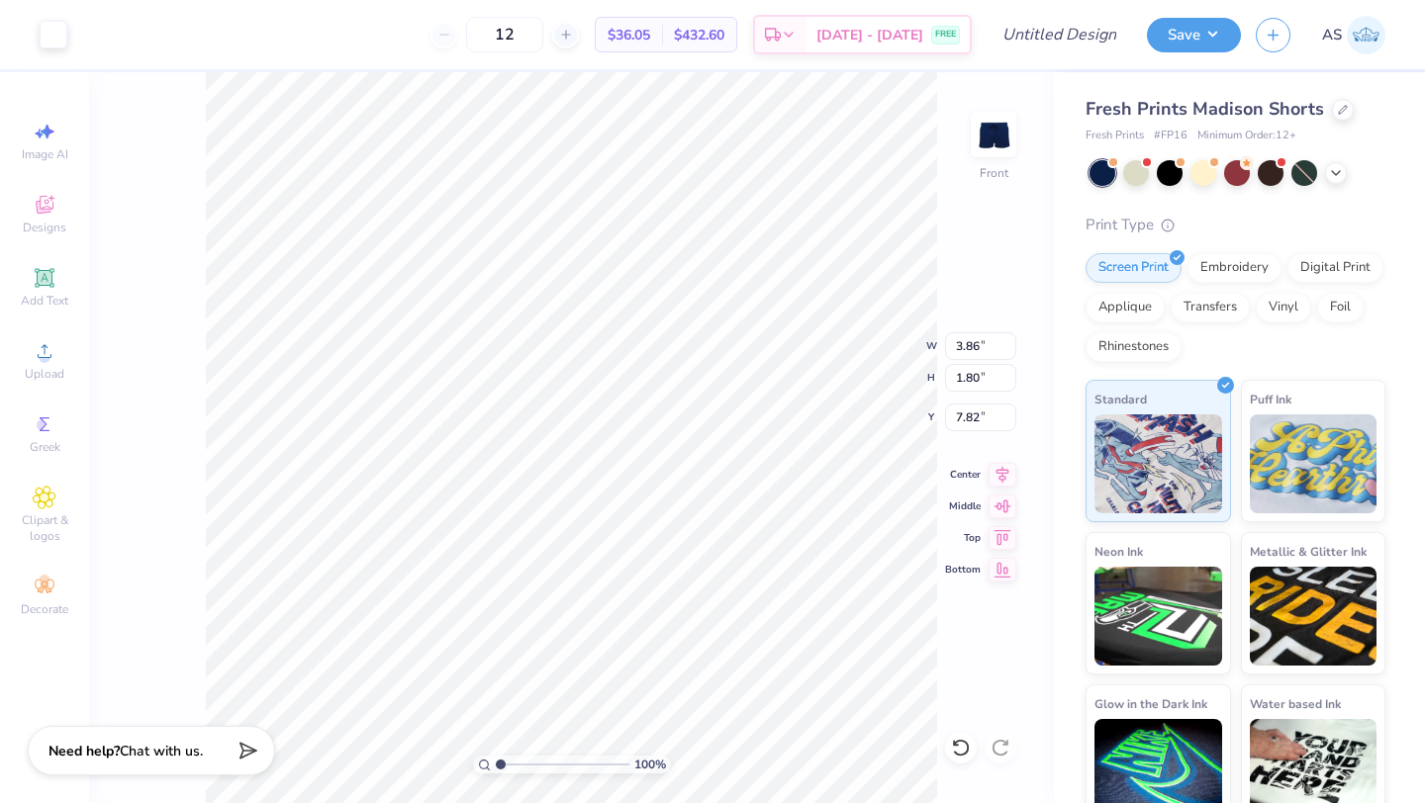
type input "7.28"
click at [102, 500] on div "100 % Front W 5.01 5.01 " H 2.33 2.33 " Y 7.28 7.28 " Center Middle Top Bottom" at bounding box center [571, 437] width 965 height 731
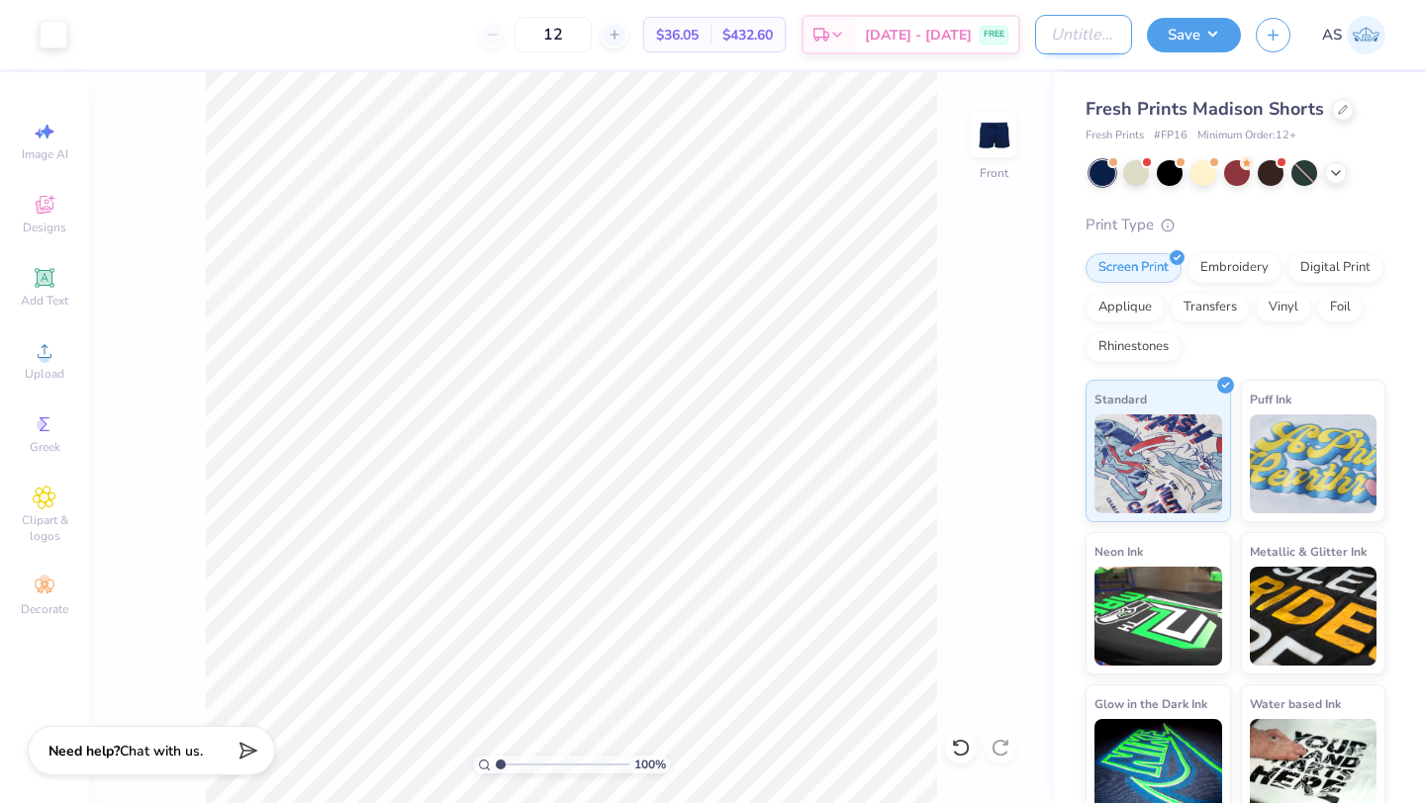
click at [1047, 50] on input "Design Title" at bounding box center [1083, 35] width 97 height 40
type input "S"
type input "Shorts #1"
click at [1180, 44] on button "Save" at bounding box center [1194, 32] width 94 height 35
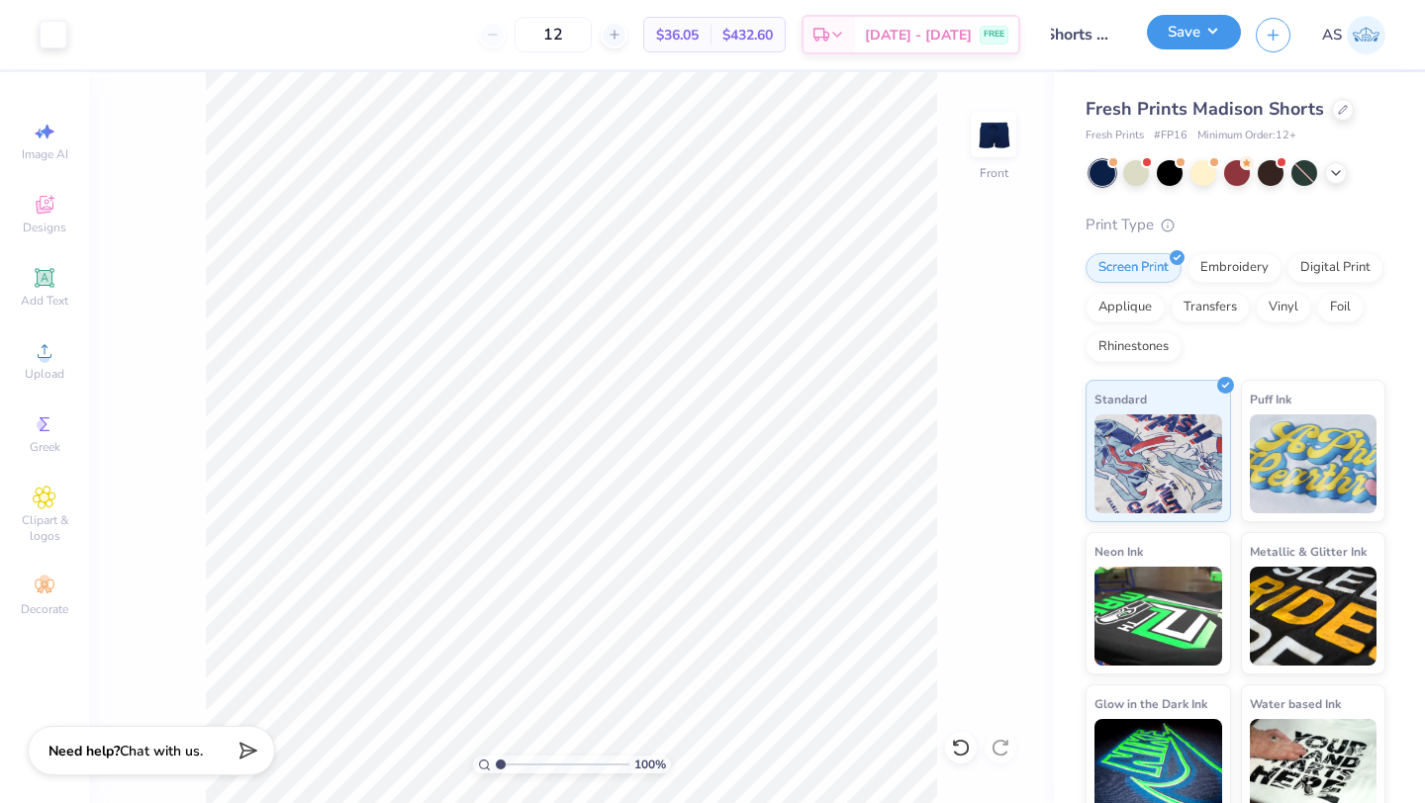
scroll to position [0, 0]
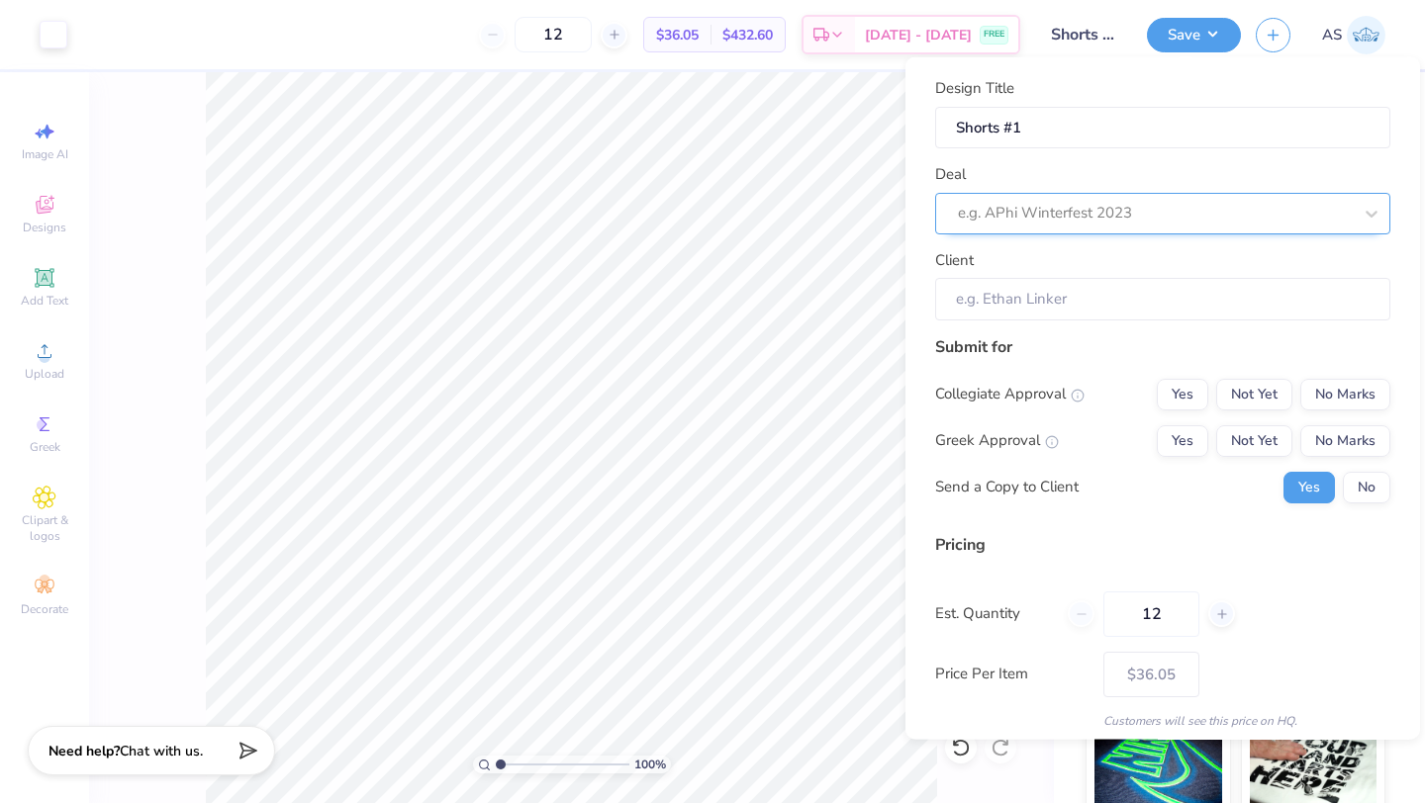
click at [1076, 215] on div at bounding box center [1155, 213] width 394 height 27
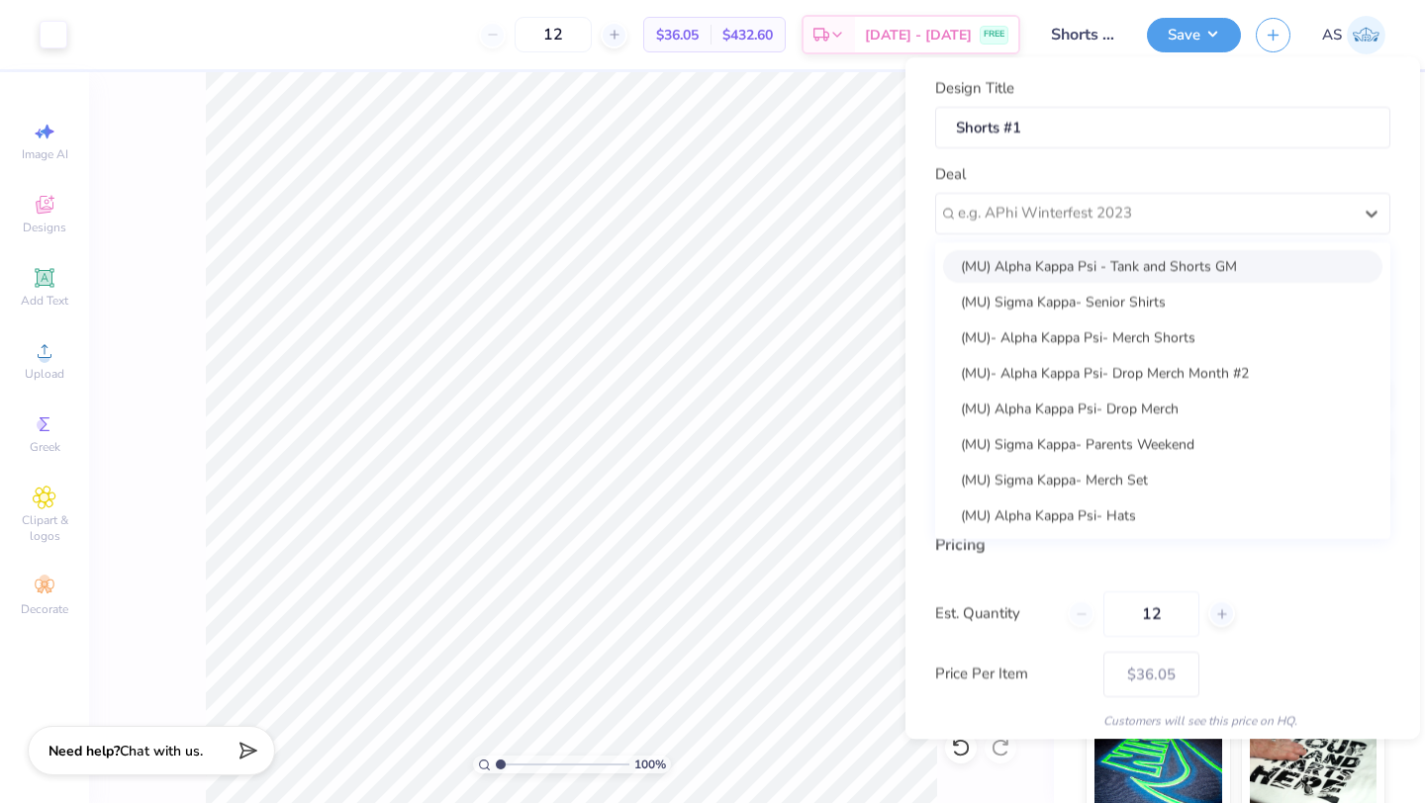
click at [1076, 251] on div "(MU) Alpha Kappa Psi - Tank and Shorts GM" at bounding box center [1162, 265] width 439 height 33
type input "Christiana Staple"
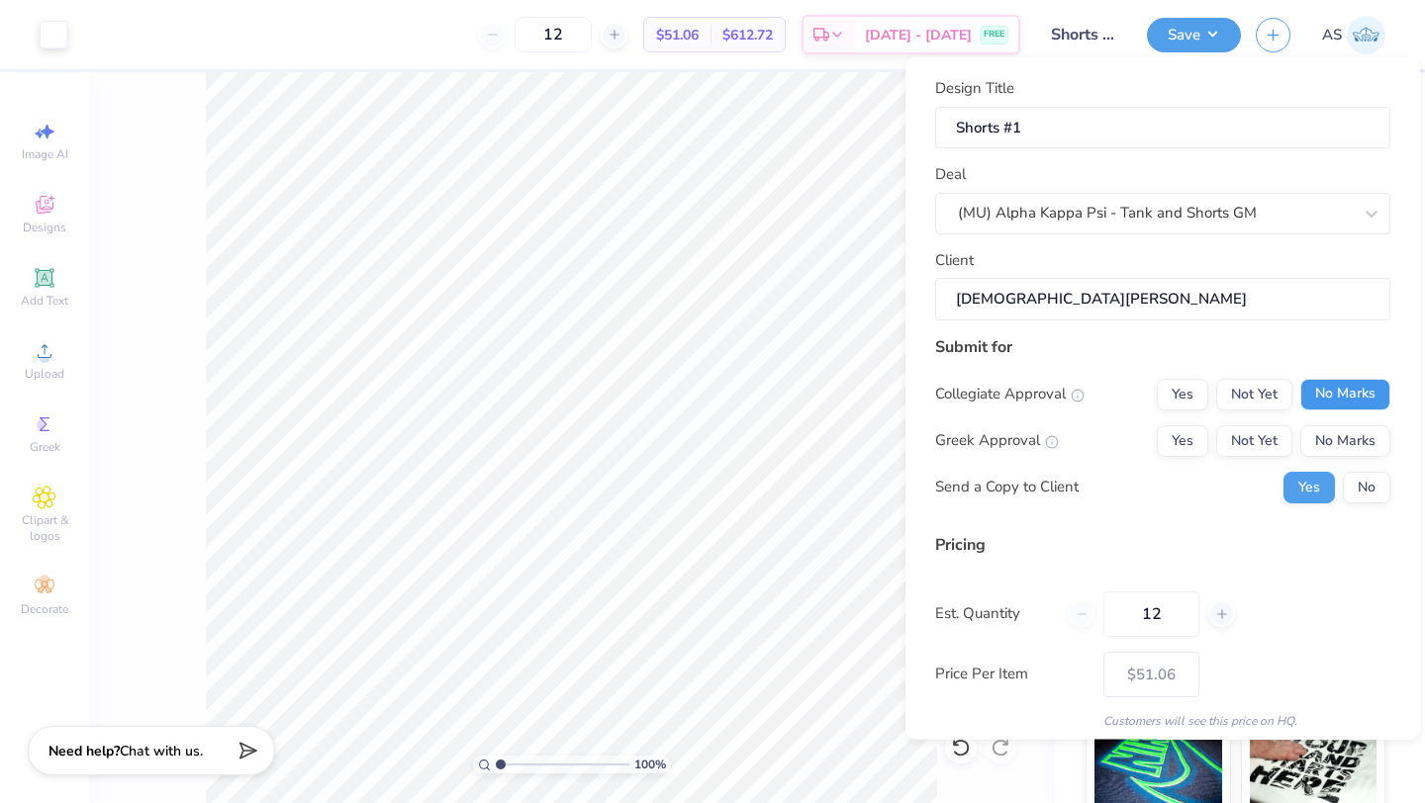
click at [1355, 378] on button "No Marks" at bounding box center [1345, 394] width 90 height 32
click at [1180, 439] on button "Yes" at bounding box center [1181, 440] width 51 height 32
type input "$42.12"
click at [1169, 619] on input "12" at bounding box center [1151, 614] width 96 height 46
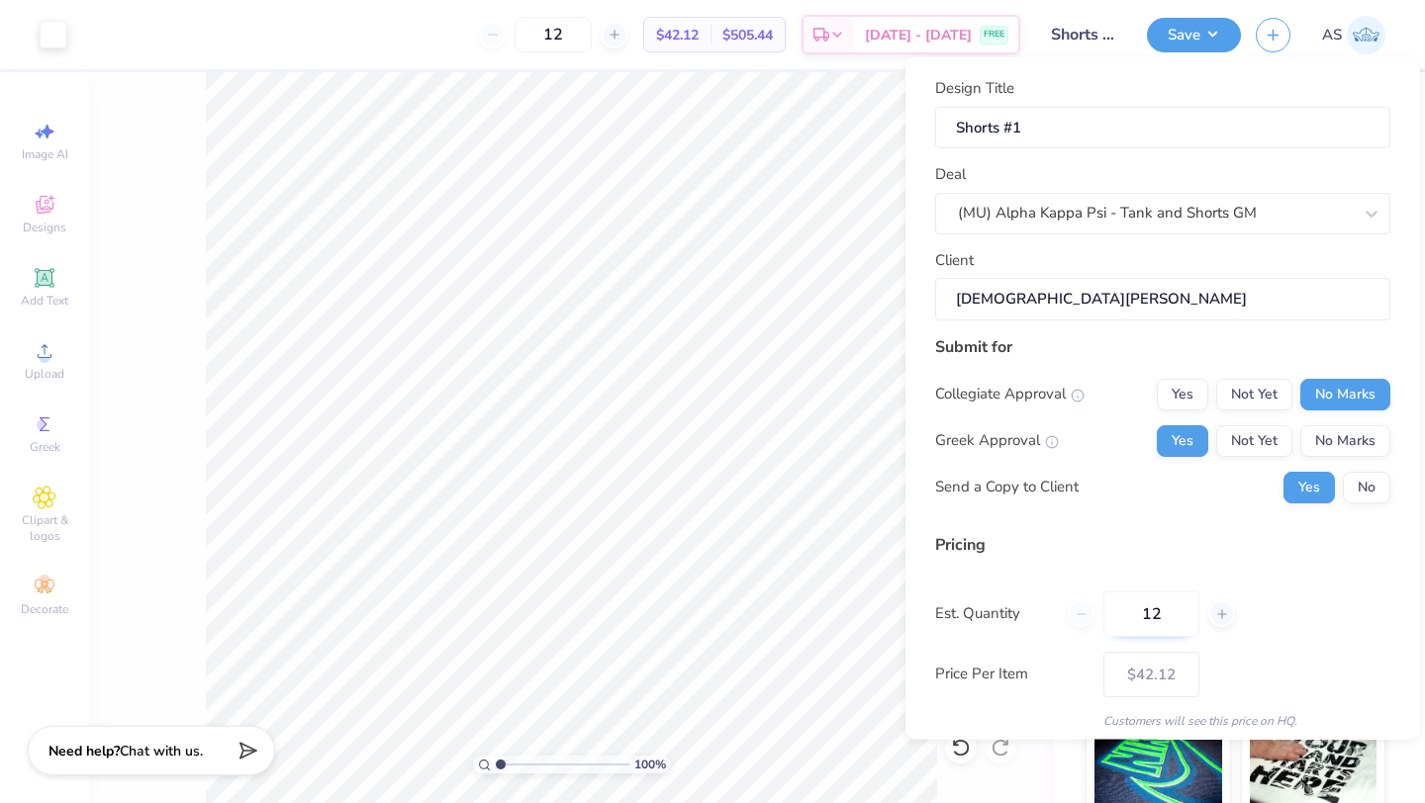
click at [1155, 616] on input "12" at bounding box center [1151, 614] width 96 height 46
type input "25"
type input "$32.15"
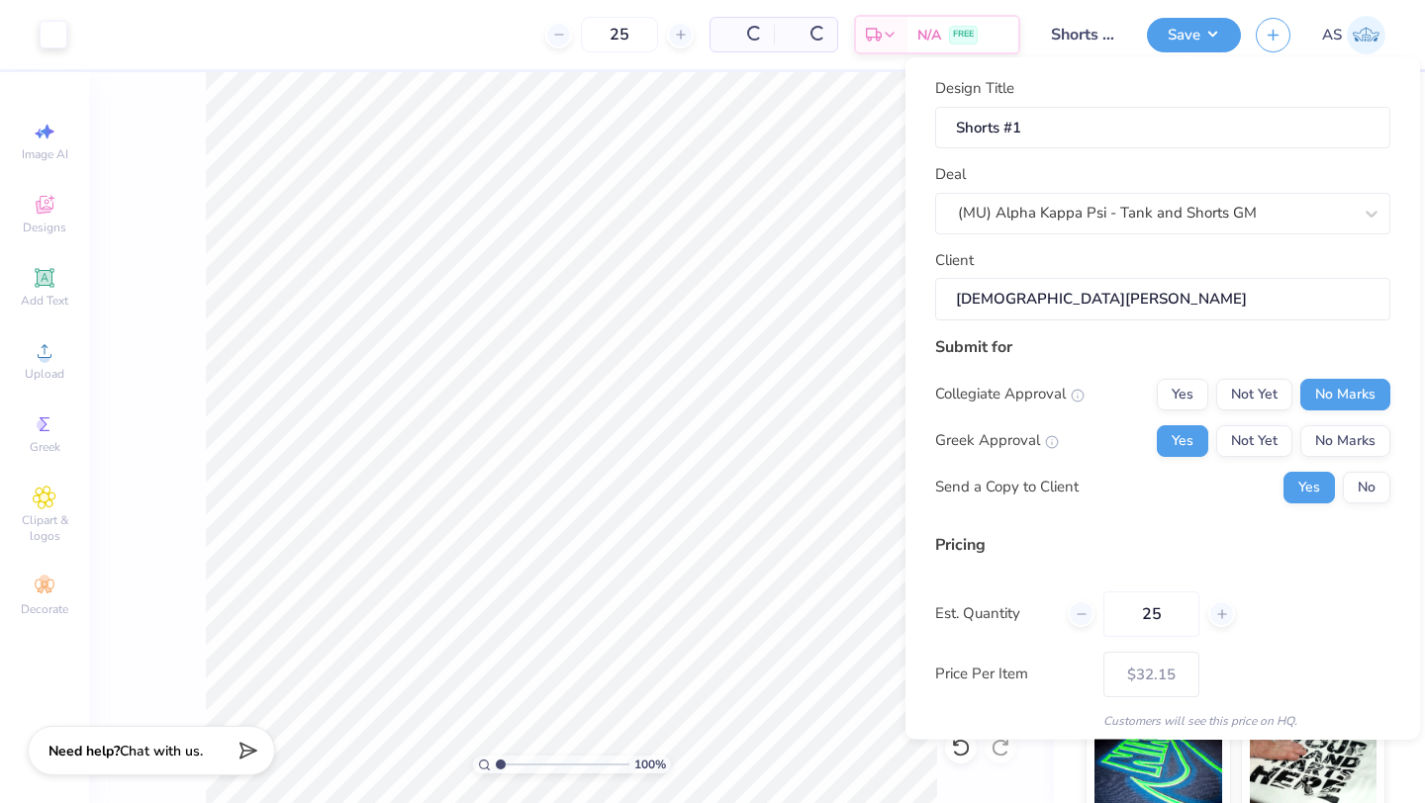
type input "25"
click at [1309, 591] on div "Est. Quantity 25" at bounding box center [1162, 614] width 455 height 46
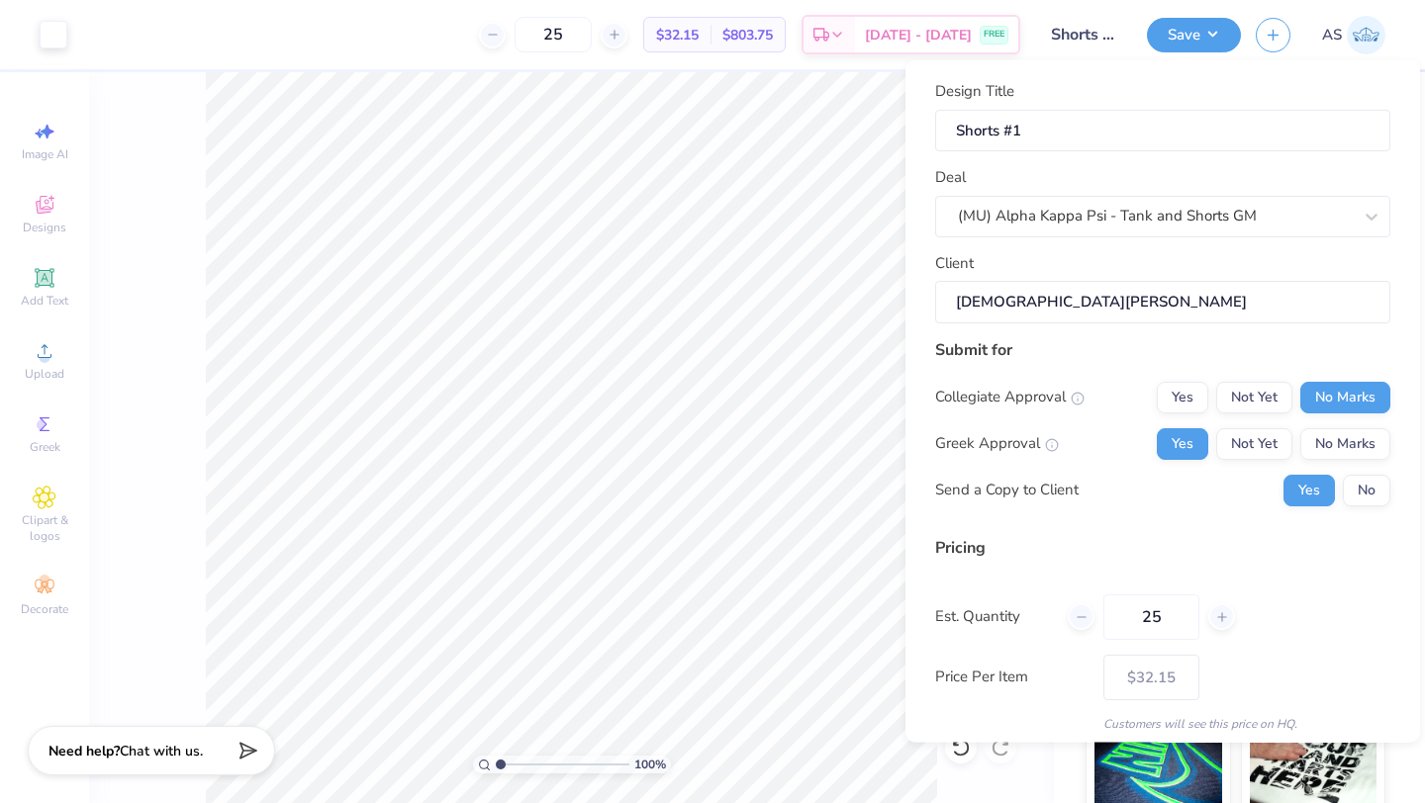
scroll to position [71, 0]
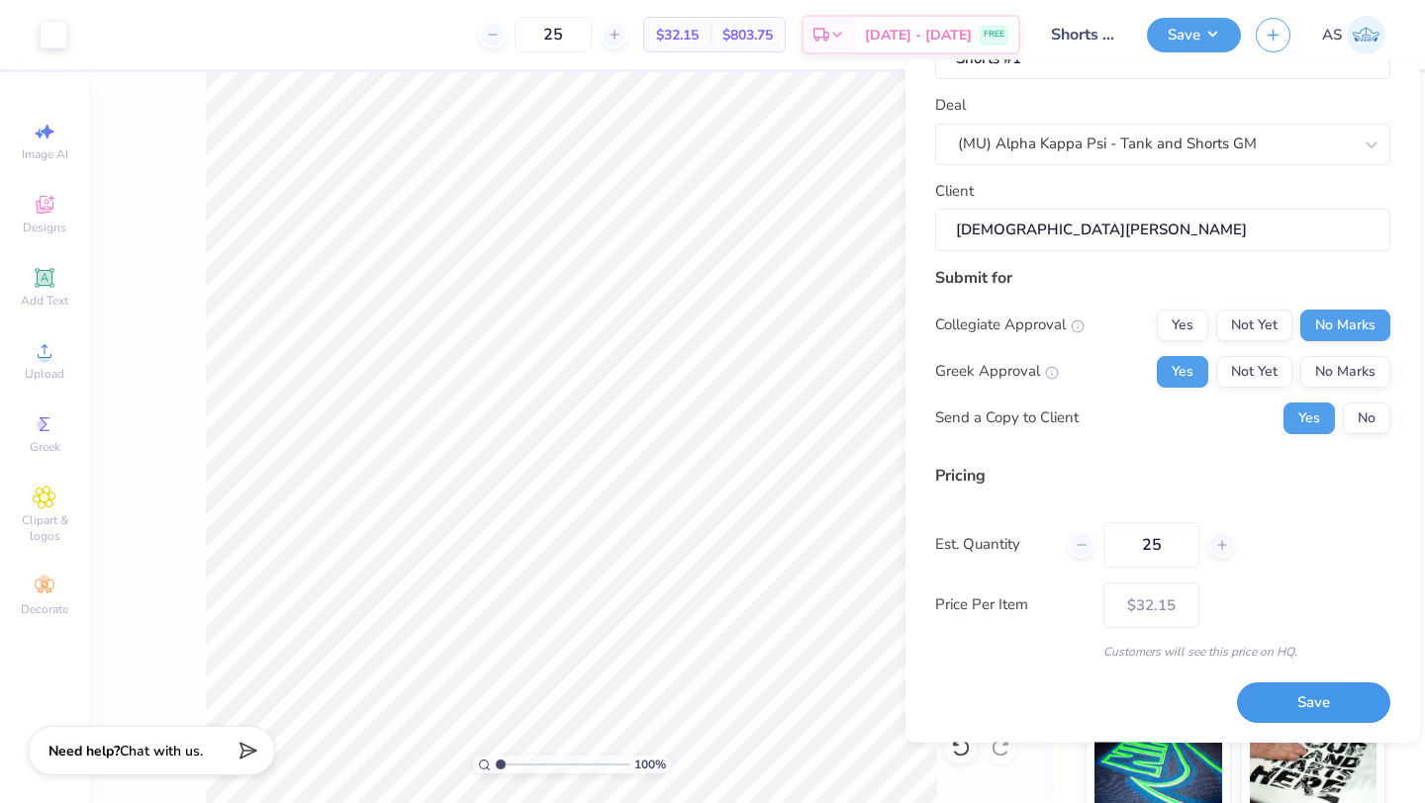
click at [1280, 705] on button "Save" at bounding box center [1313, 704] width 153 height 41
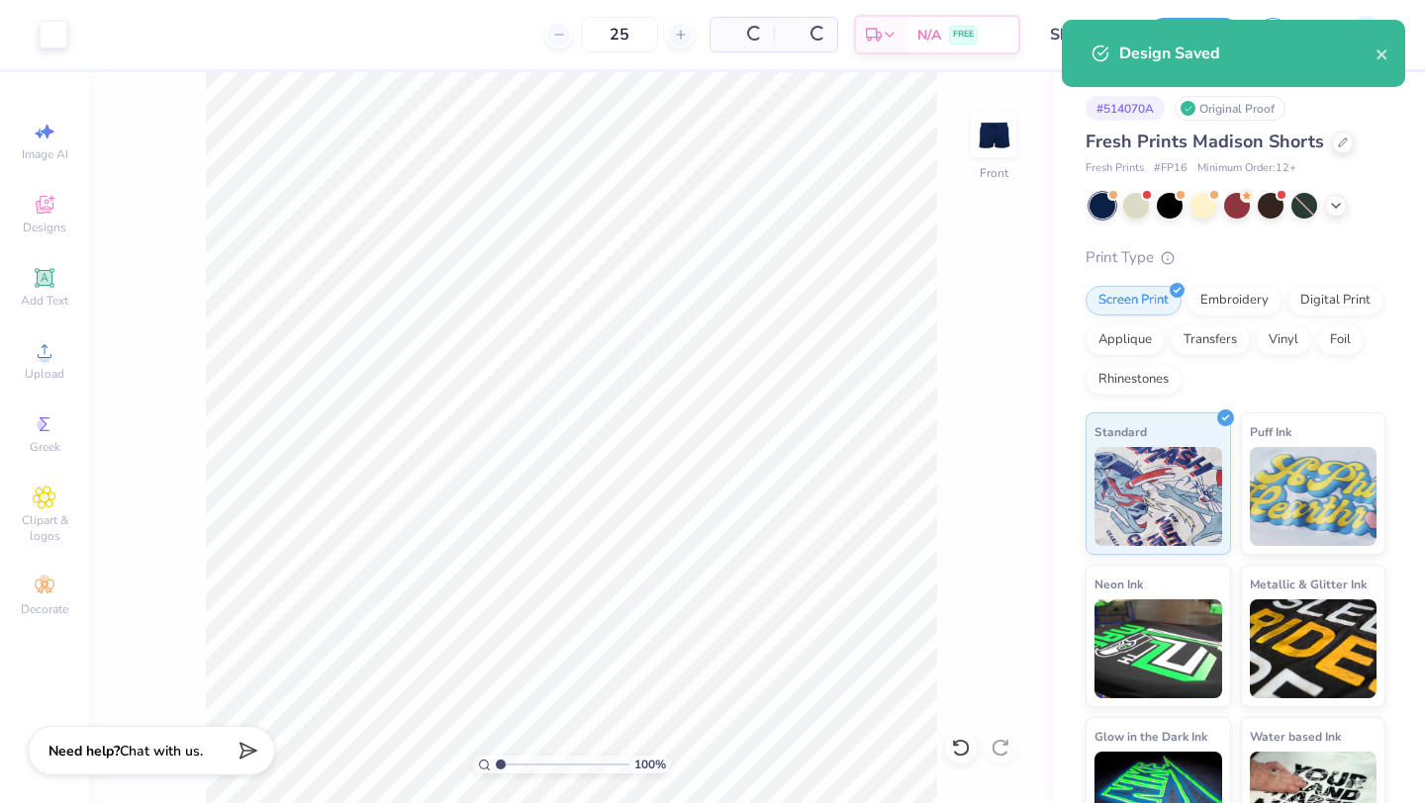
type input "$32.15"
